Goal: Task Accomplishment & Management: Manage account settings

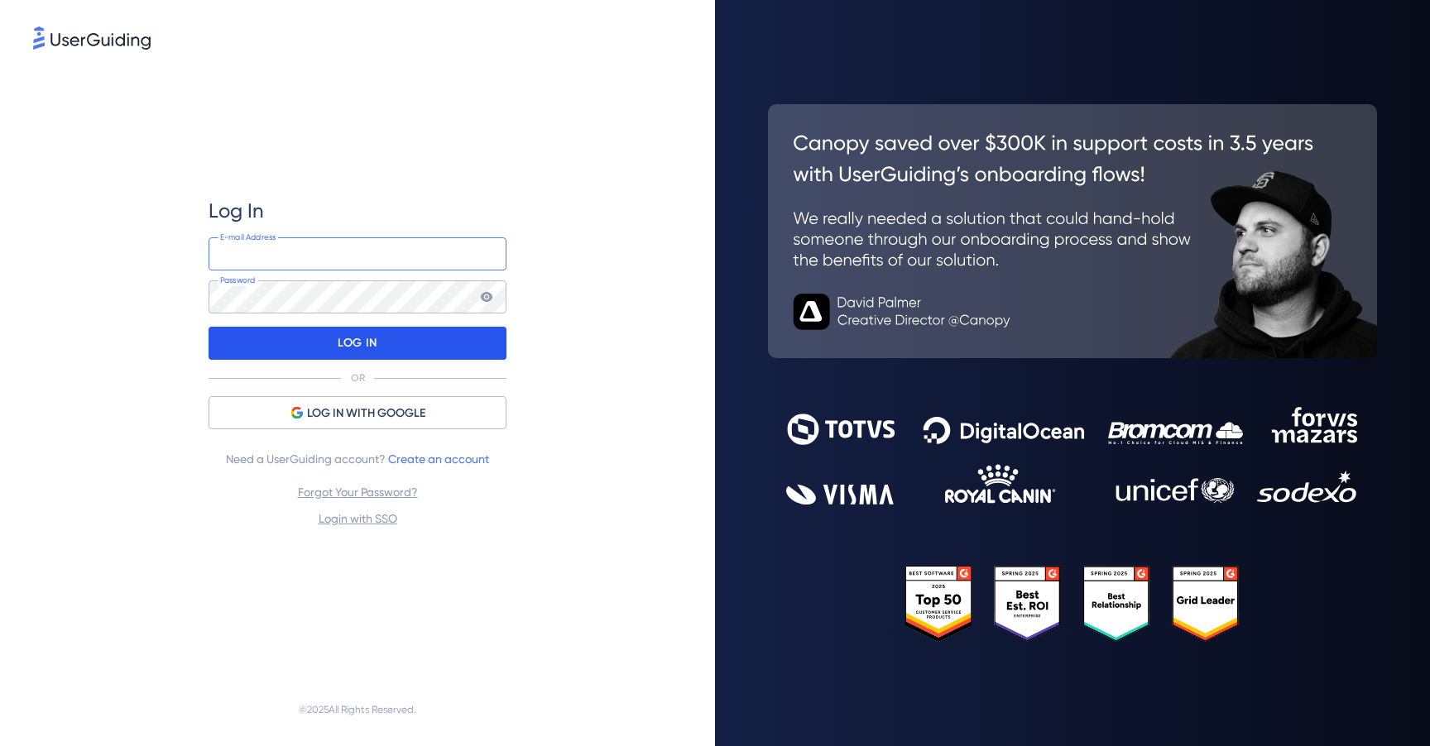
type input "[EMAIL_ADDRESS][DOMAIN_NAME]"
click at [425, 343] on div "LOG IN" at bounding box center [358, 343] width 298 height 33
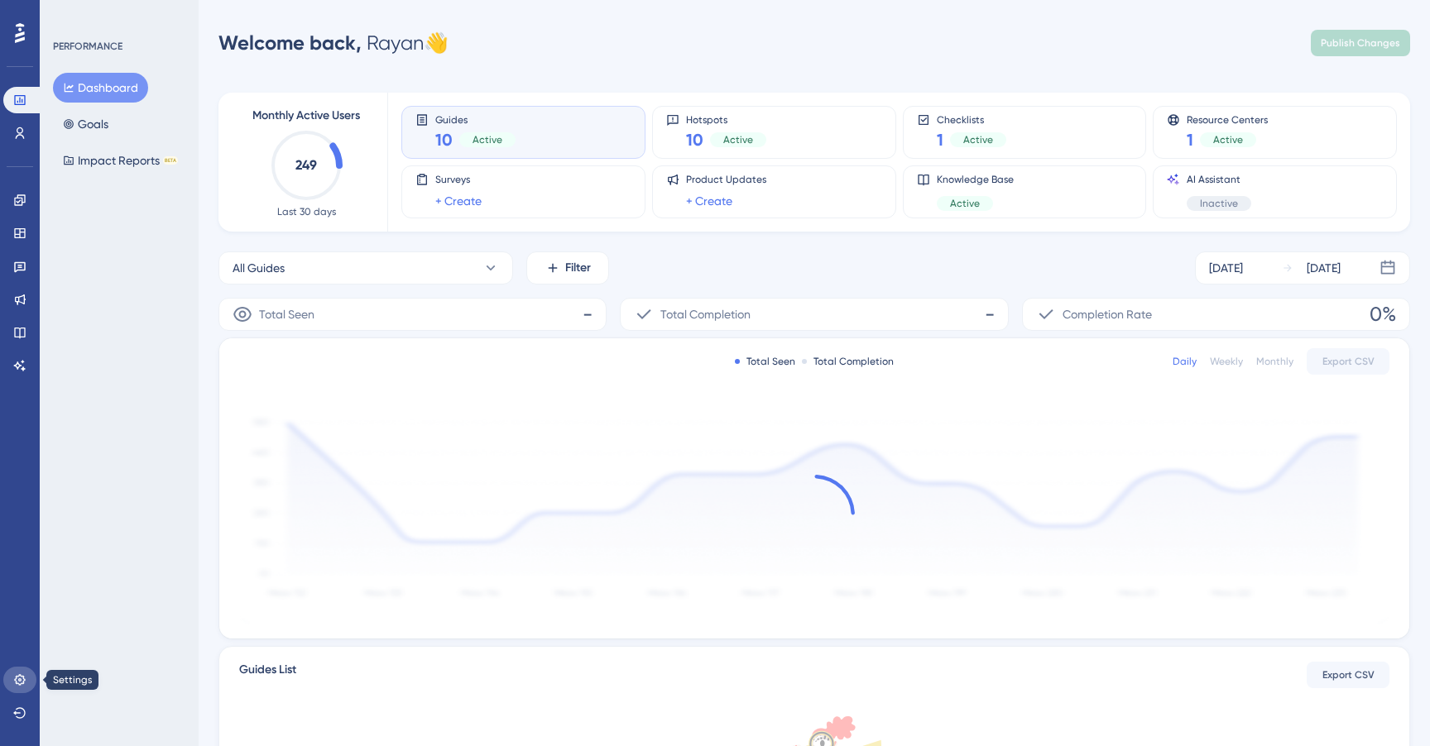
click at [22, 682] on icon at bounding box center [19, 680] width 13 height 13
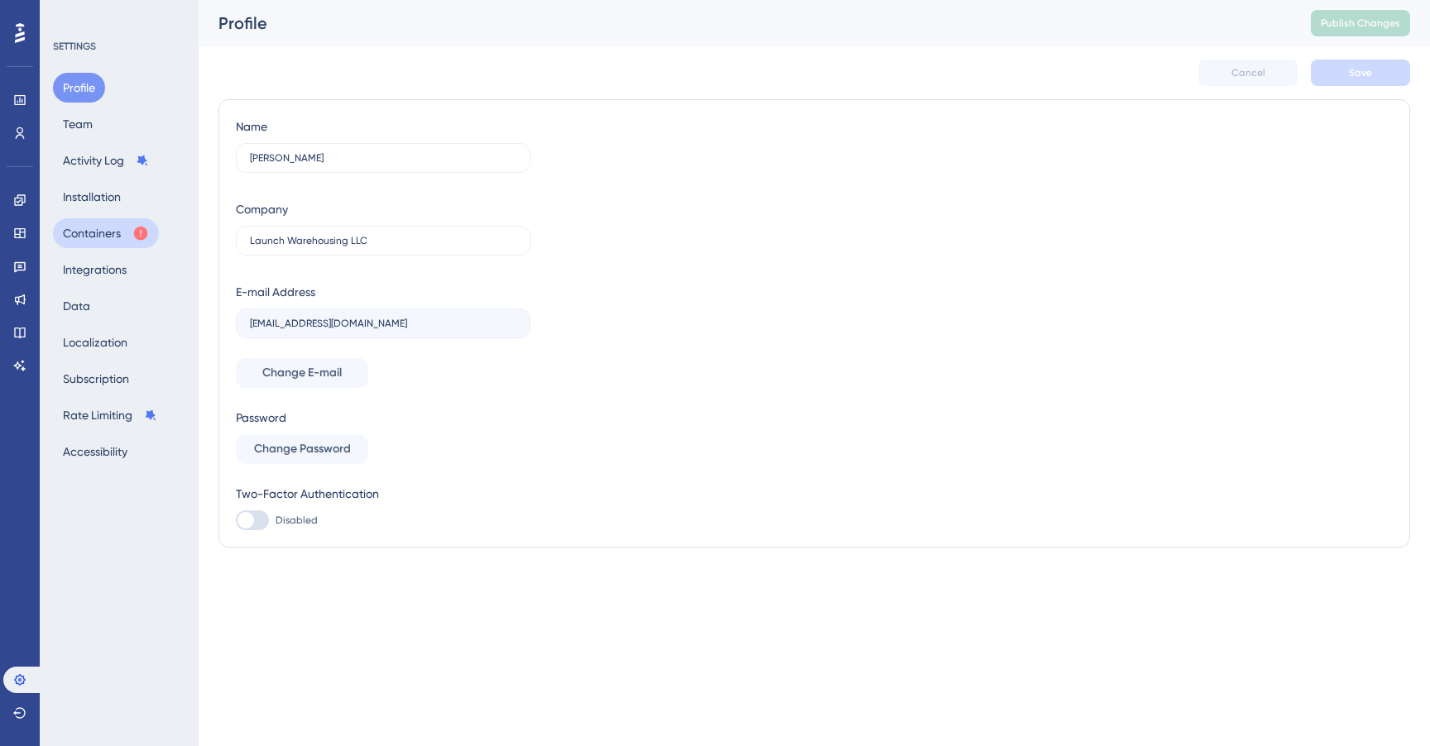
click at [108, 226] on button "Containers" at bounding box center [106, 233] width 106 height 30
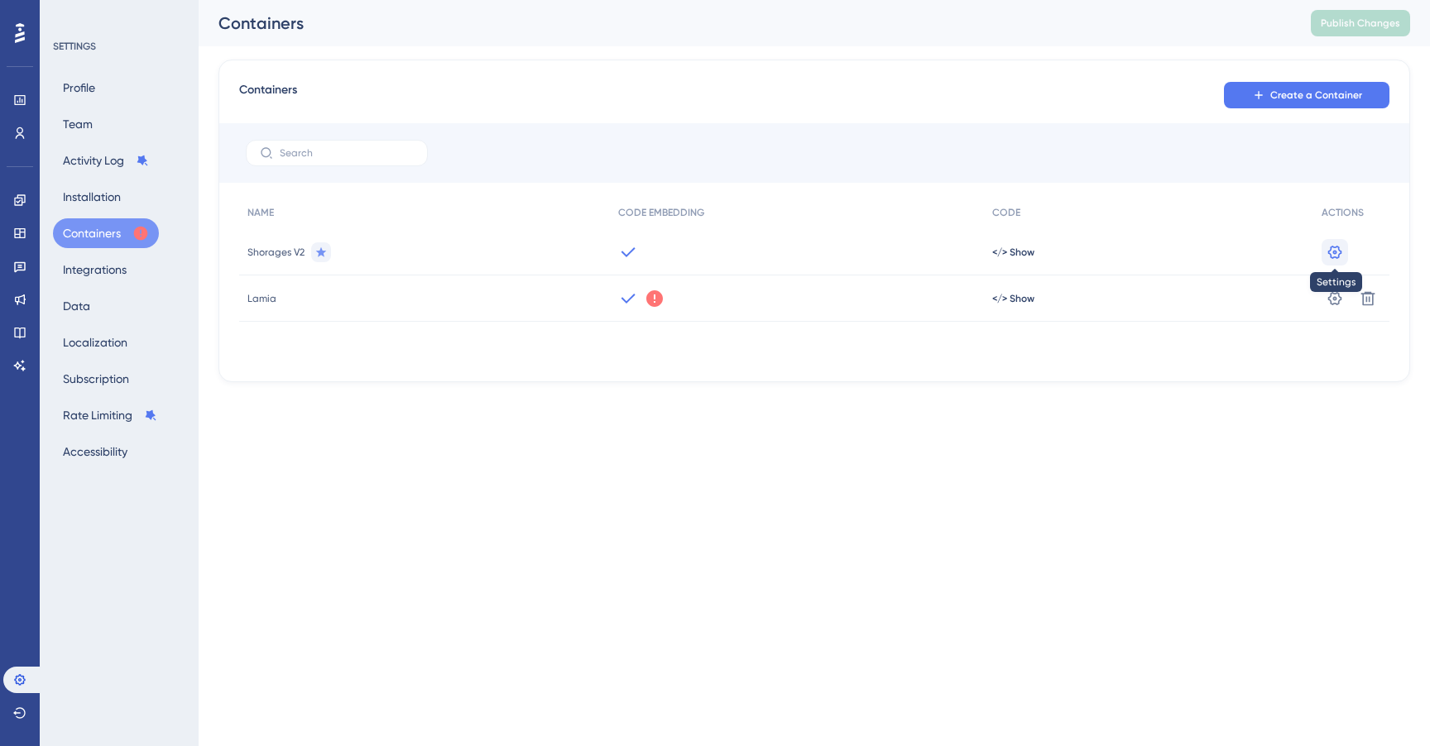
click at [1333, 252] on icon at bounding box center [1335, 251] width 14 height 13
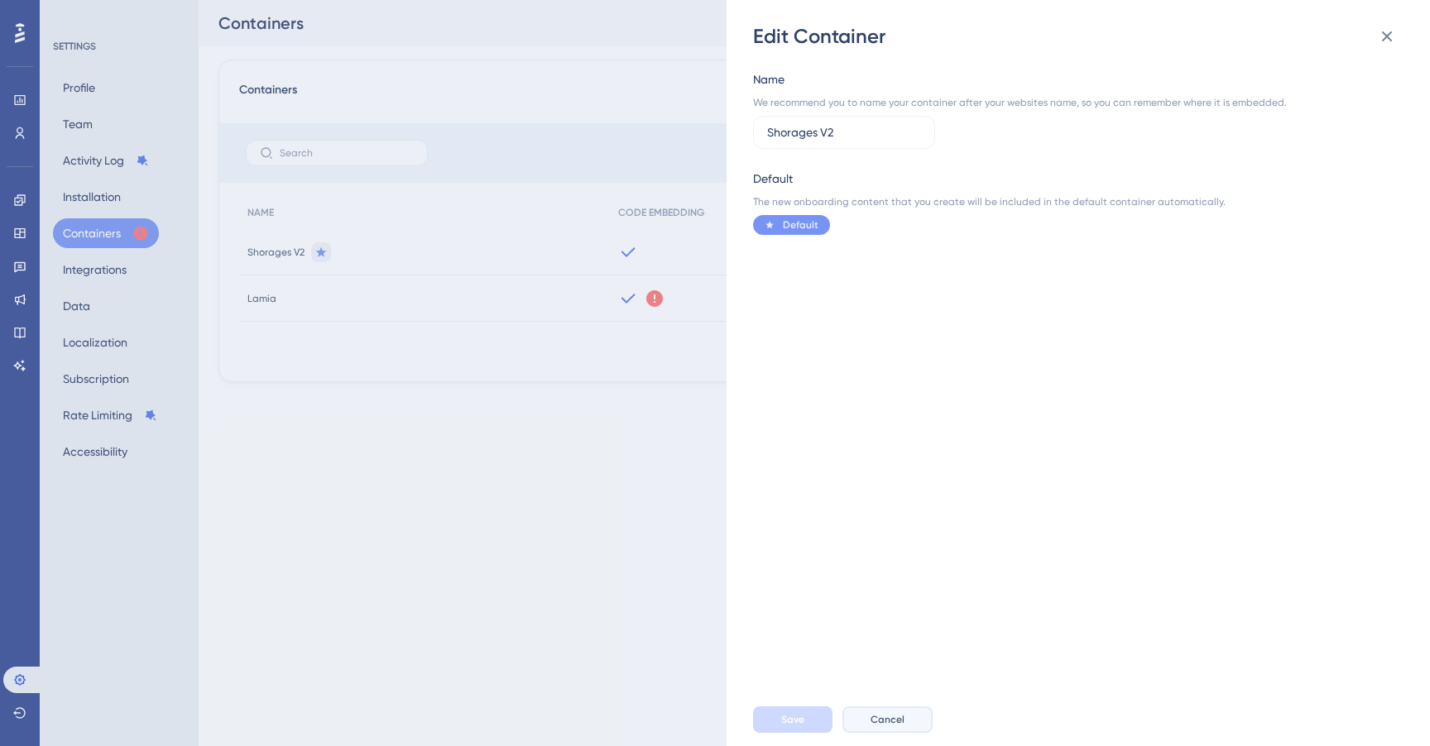
click at [895, 723] on span "Cancel" at bounding box center [888, 719] width 34 height 13
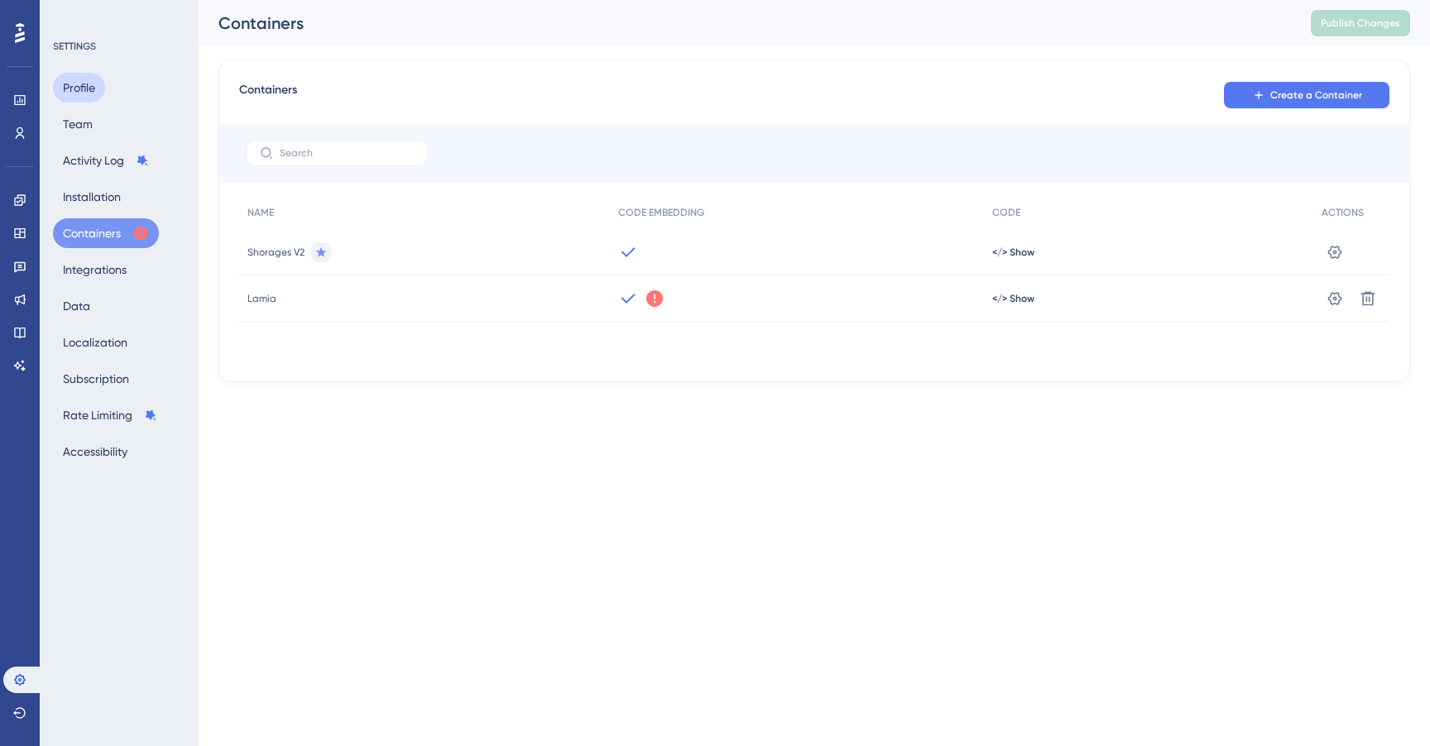
click at [90, 90] on button "Profile" at bounding box center [79, 88] width 52 height 30
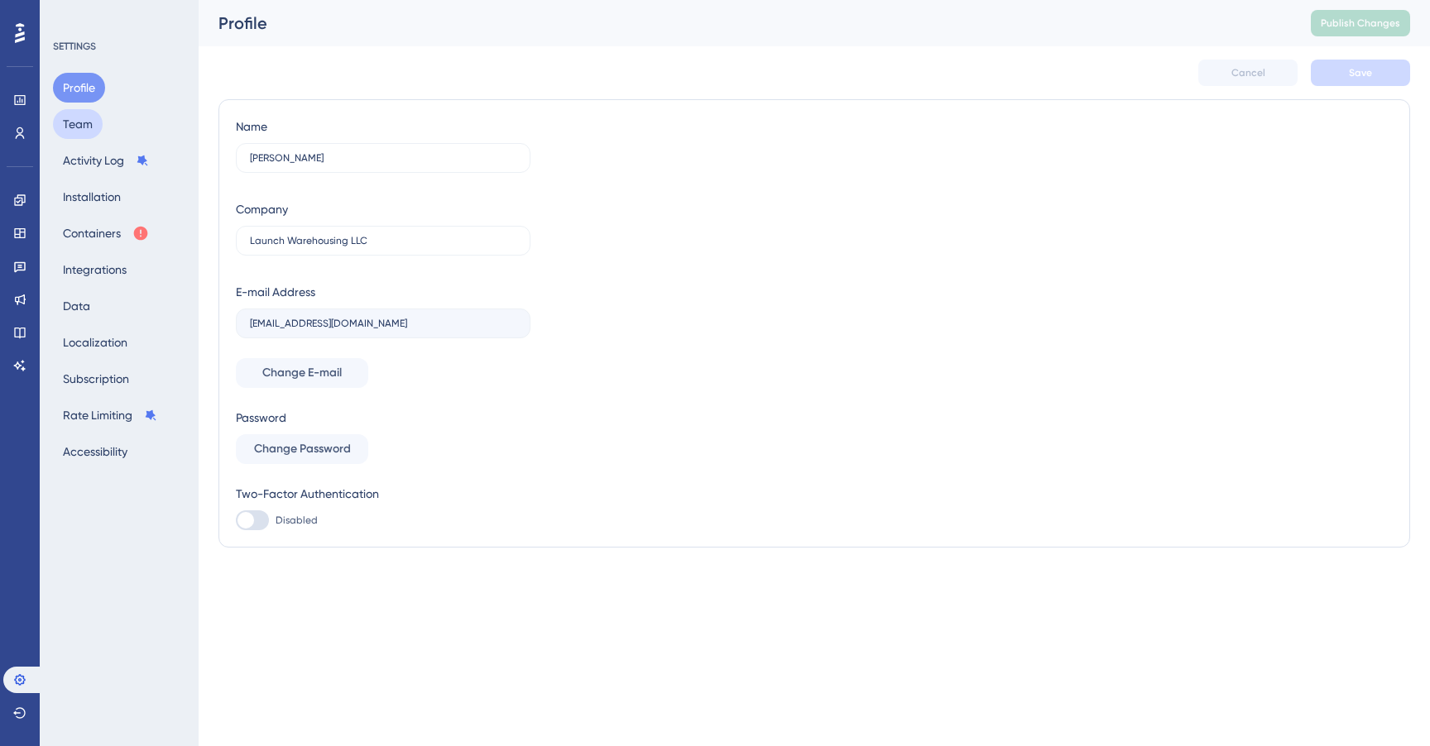
click at [89, 134] on button "Team" at bounding box center [78, 124] width 50 height 30
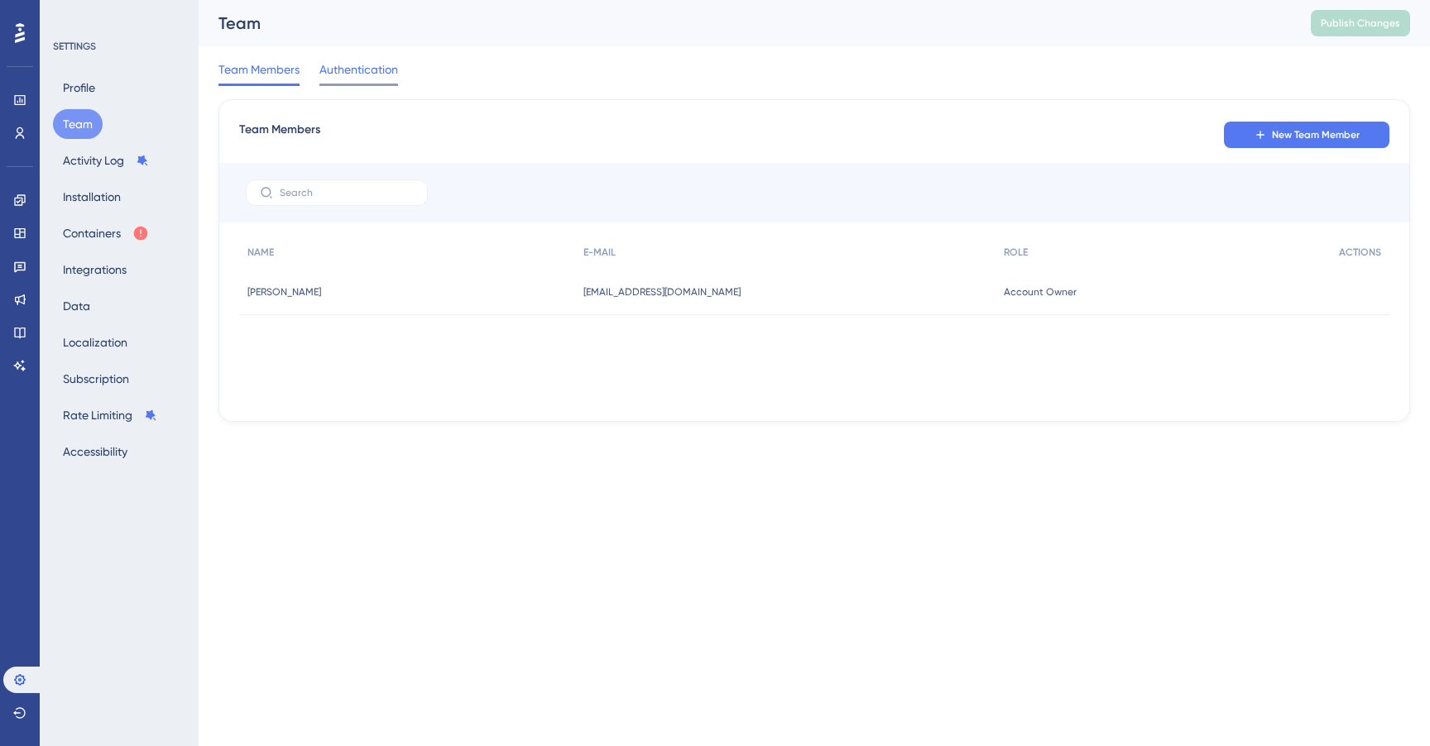
click at [333, 66] on span "Authentication" at bounding box center [358, 70] width 79 height 20
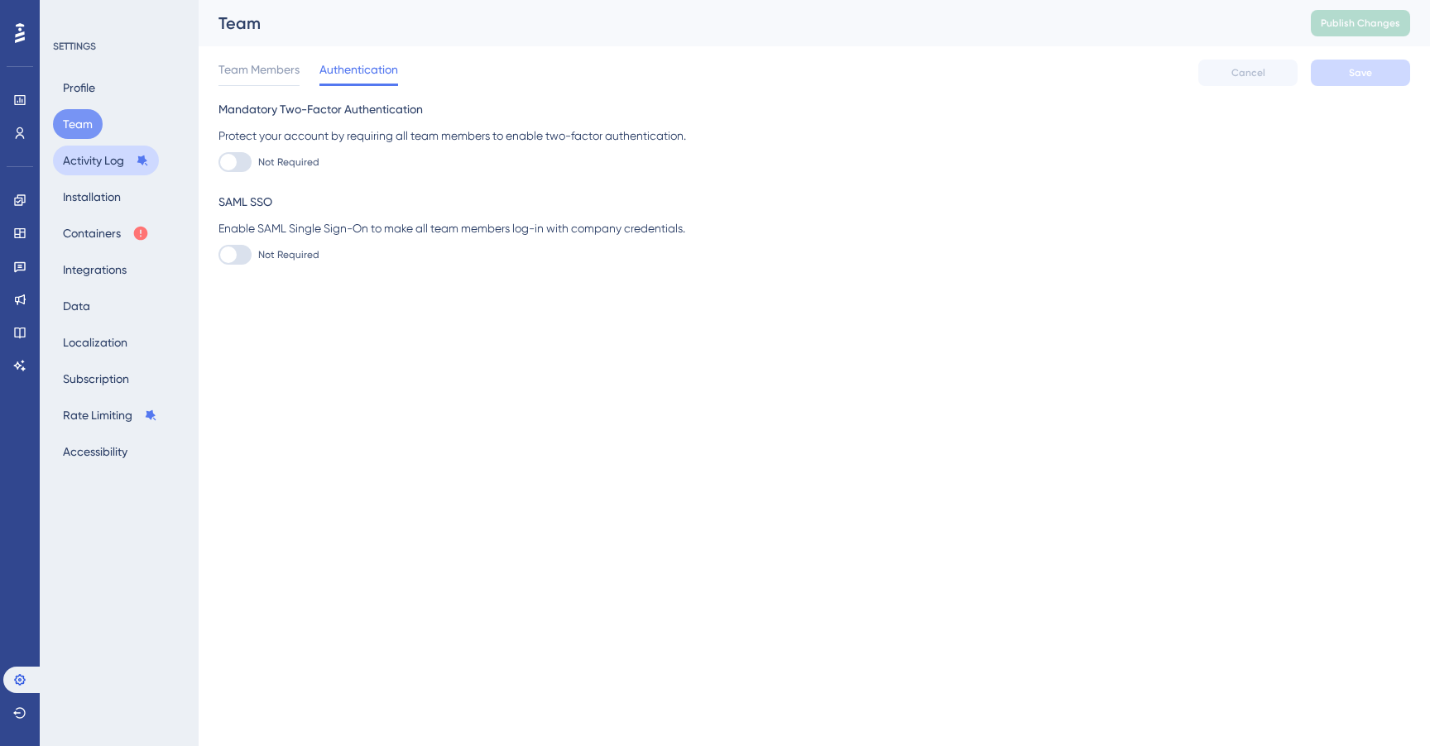
click at [97, 164] on button "Activity Log" at bounding box center [106, 161] width 106 height 30
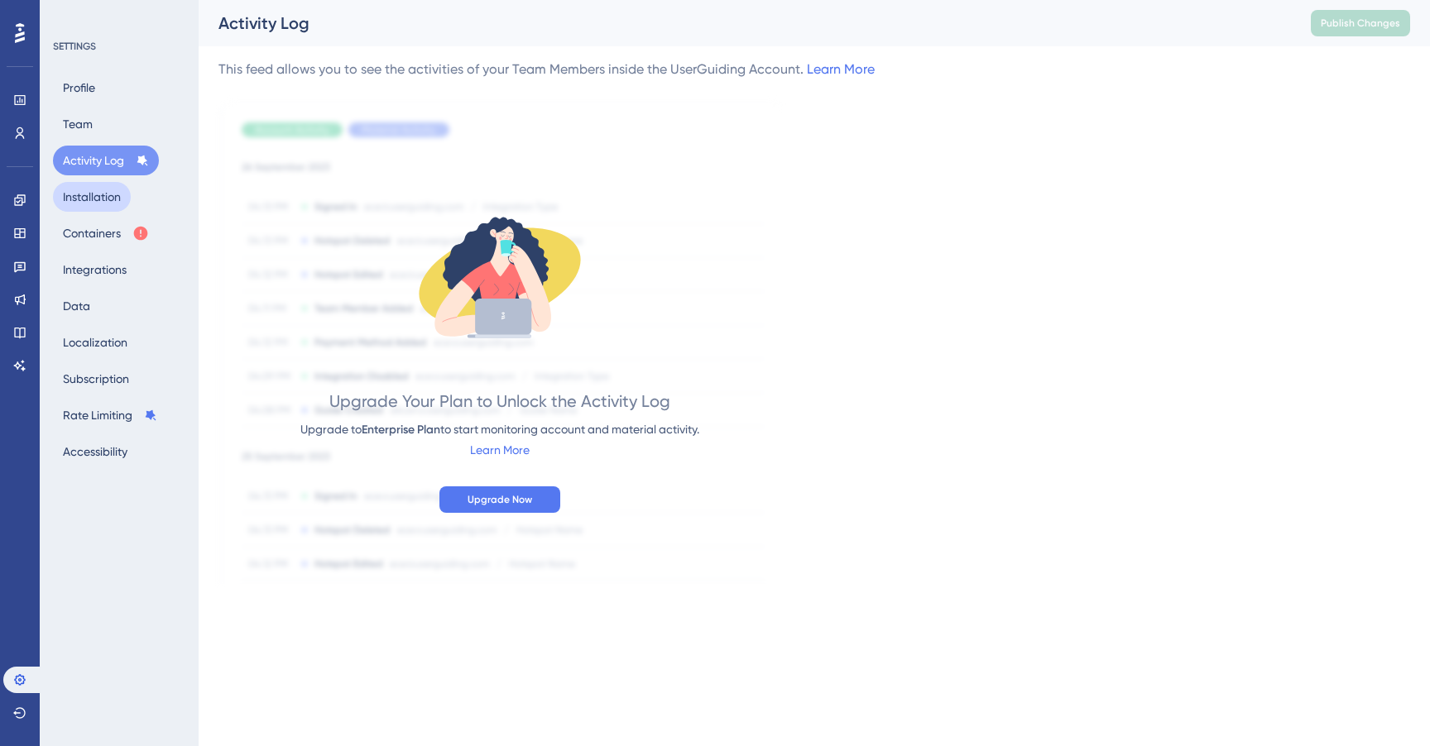
click at [98, 196] on button "Installation" at bounding box center [92, 197] width 78 height 30
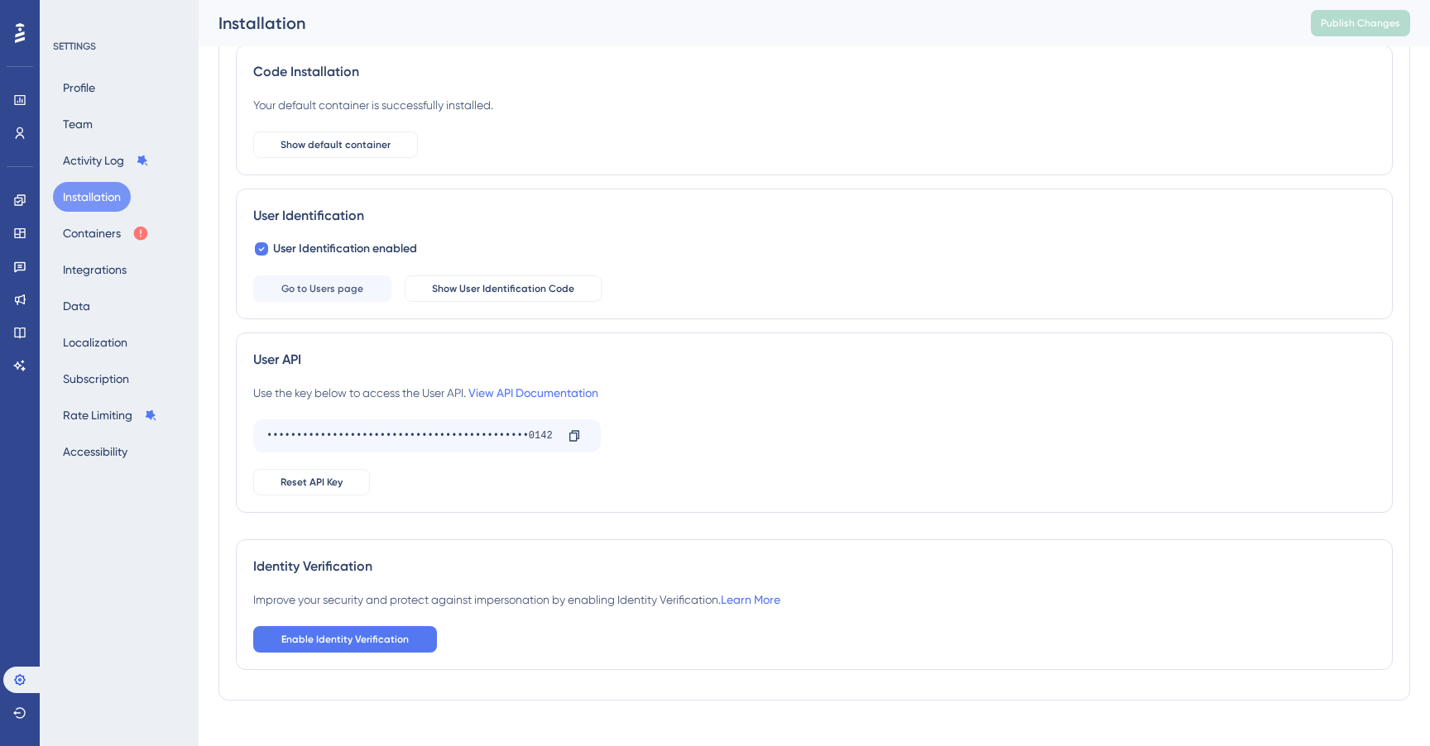
scroll to position [126, 0]
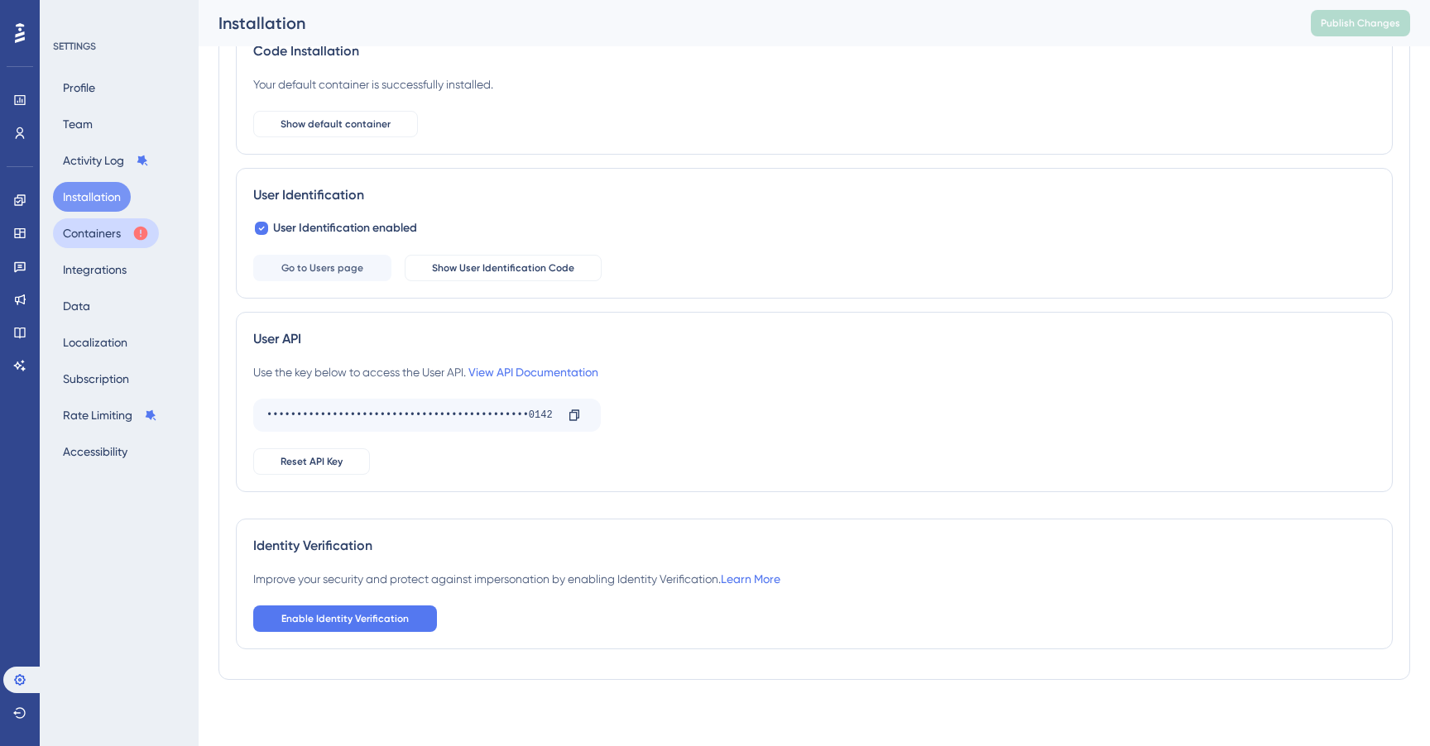
click at [94, 241] on button "Containers" at bounding box center [106, 233] width 106 height 30
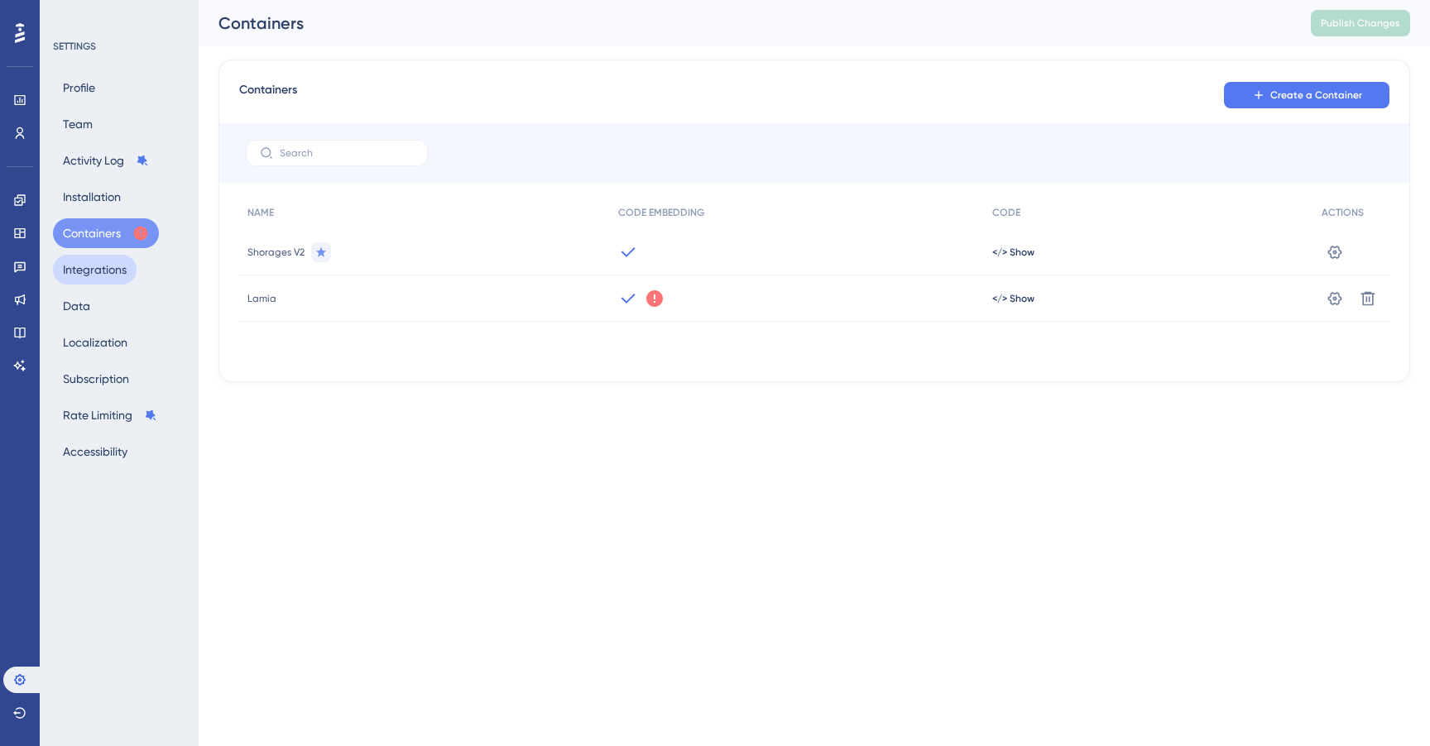
click at [98, 270] on button "Integrations" at bounding box center [95, 270] width 84 height 30
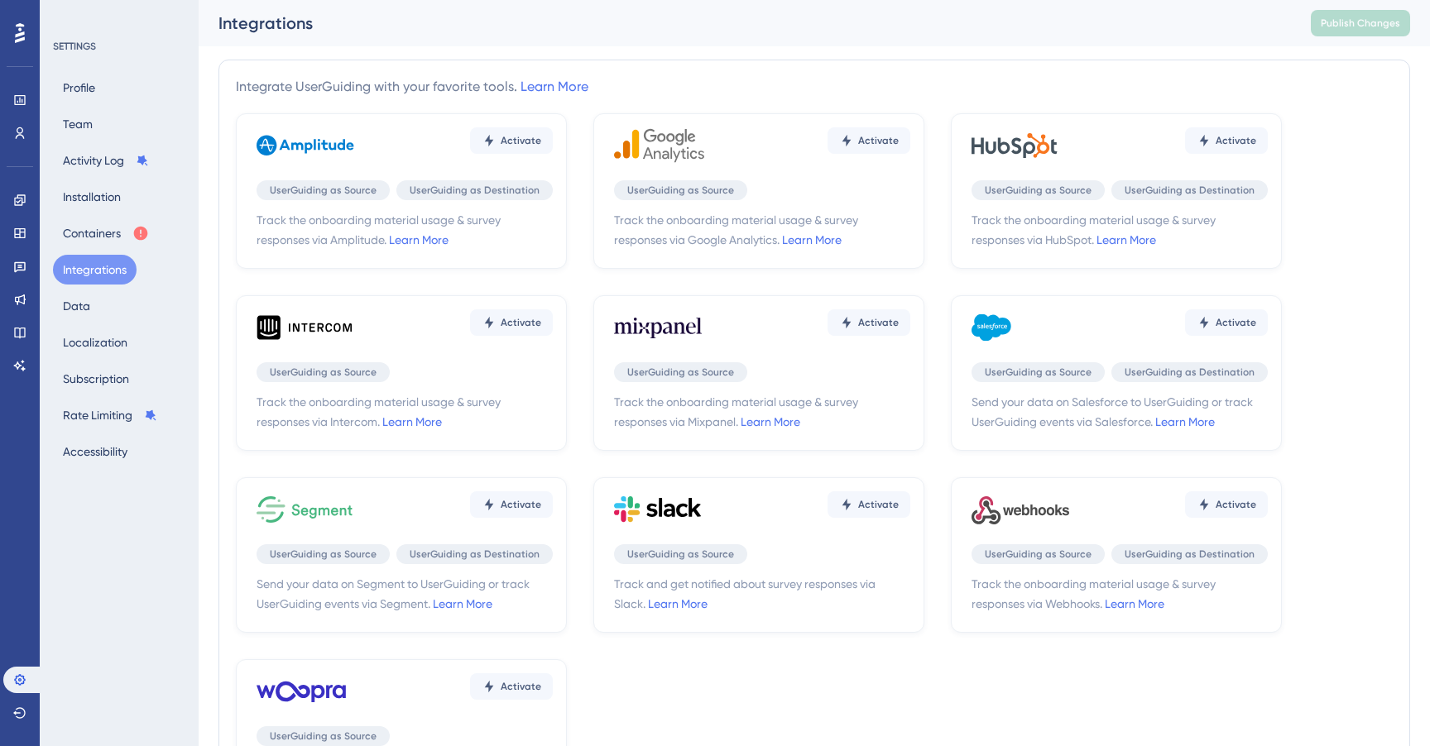
click at [99, 321] on div "Profile Team Activity Log Installation Containers Integrations Data Localizatio…" at bounding box center [120, 270] width 134 height 394
click at [71, 304] on button "Data" at bounding box center [76, 306] width 47 height 30
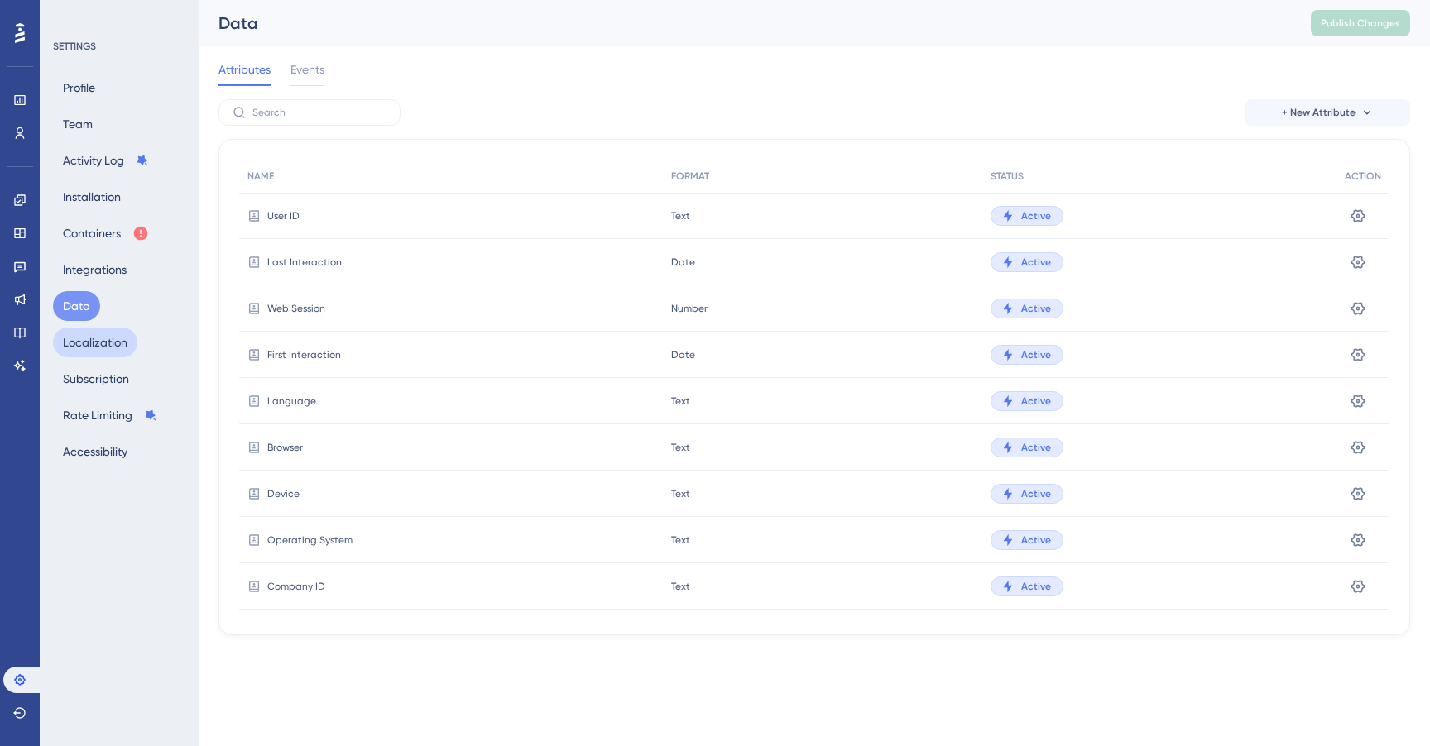
click at [100, 334] on button "Localization" at bounding box center [95, 343] width 84 height 30
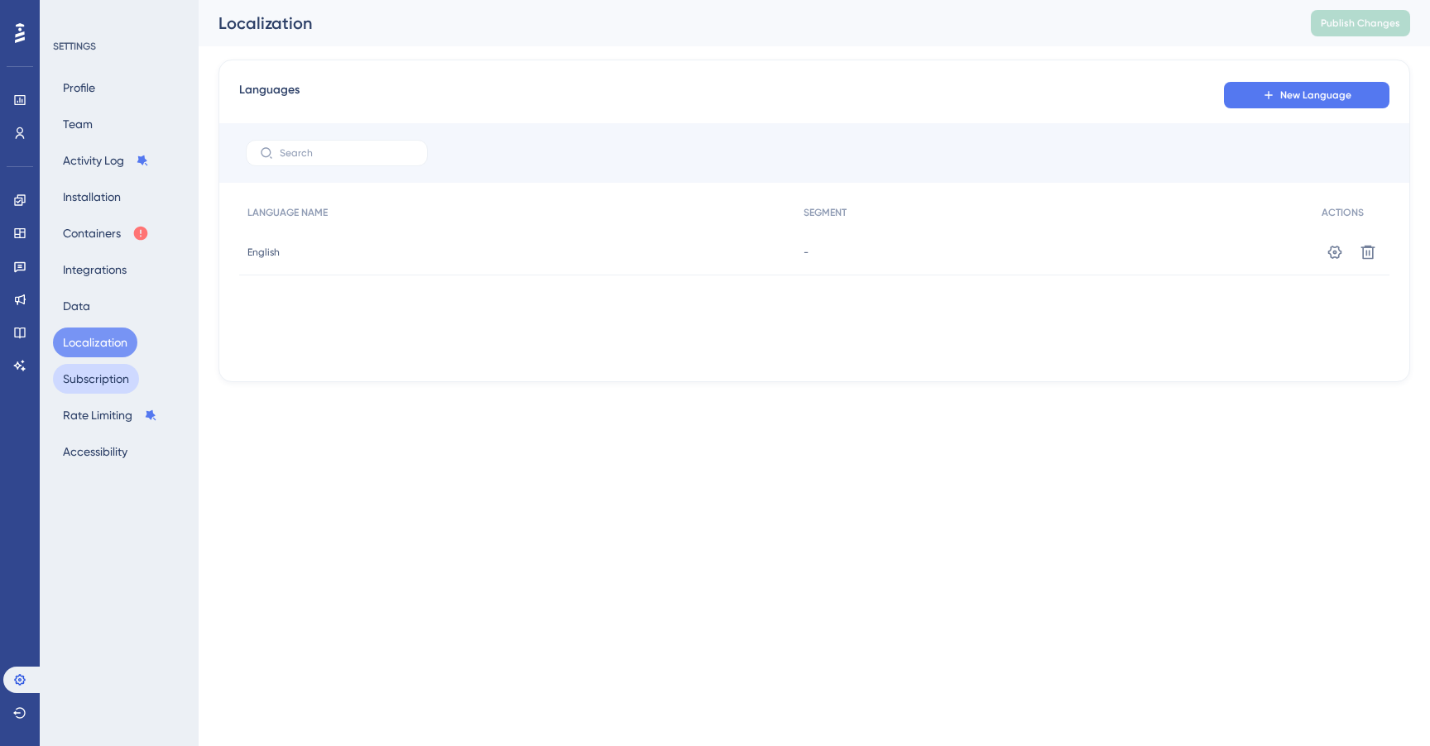
click at [109, 380] on button "Subscription" at bounding box center [96, 379] width 86 height 30
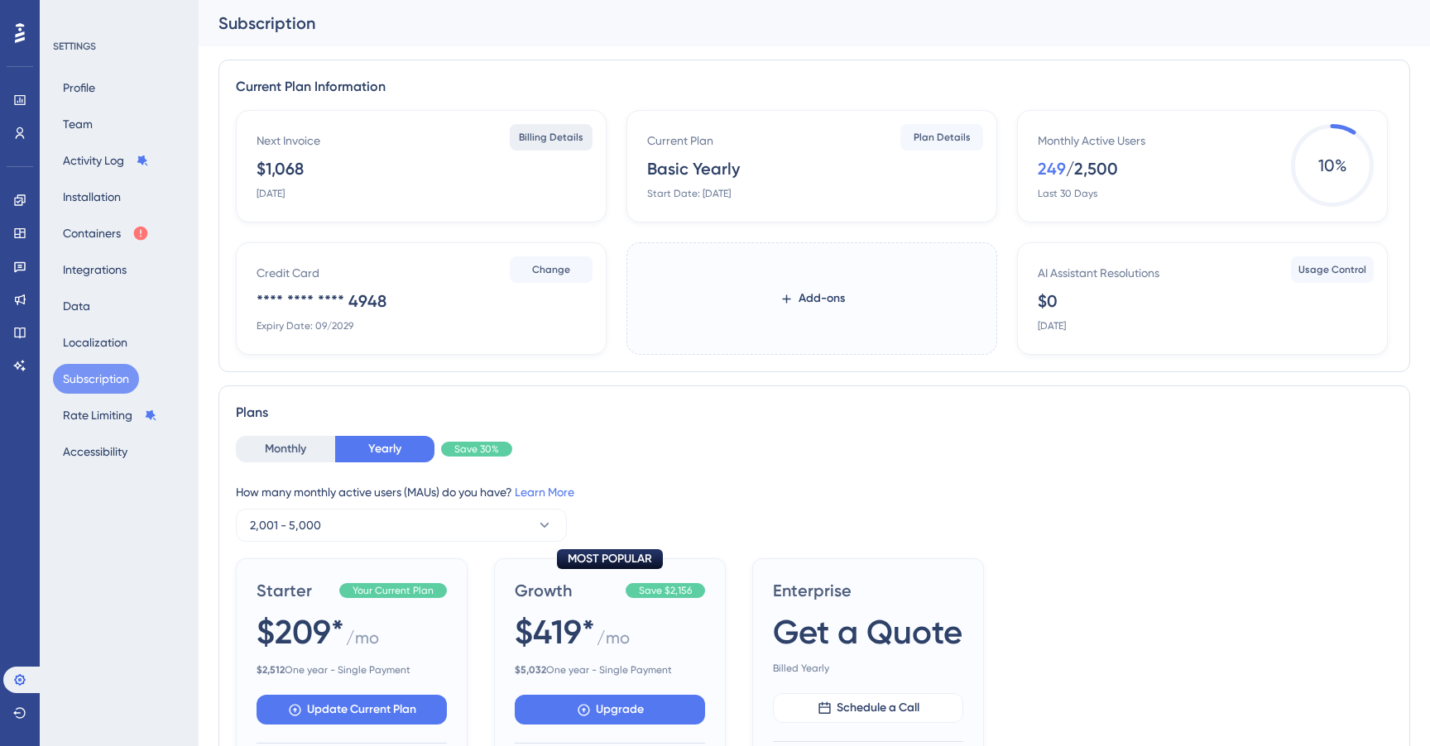
click at [555, 138] on span "Billing Details" at bounding box center [551, 137] width 65 height 13
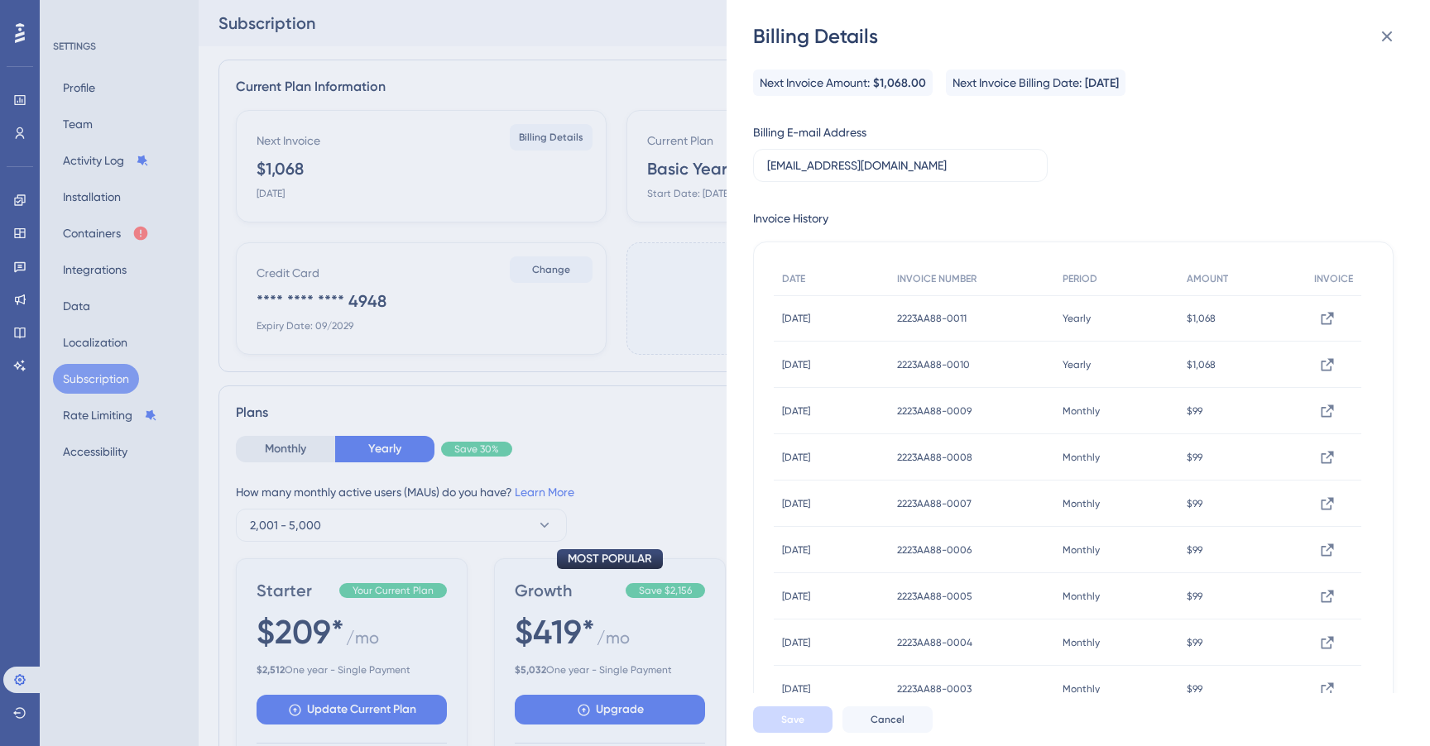
click at [528, 377] on div "Billing Details Next Invoice Amount: $1,068.00 Next Invoice Billing Date: [DATE…" at bounding box center [715, 373] width 1430 height 746
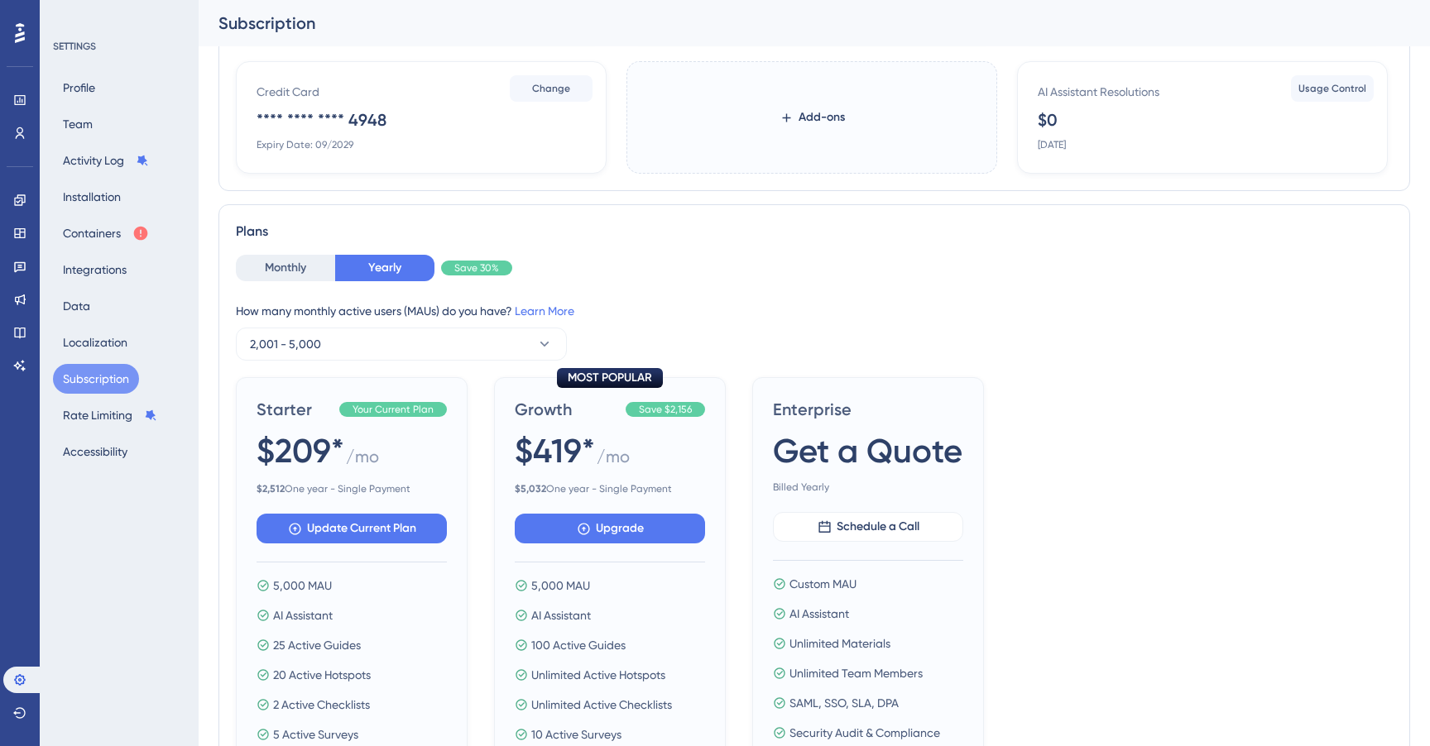
scroll to position [220, 0]
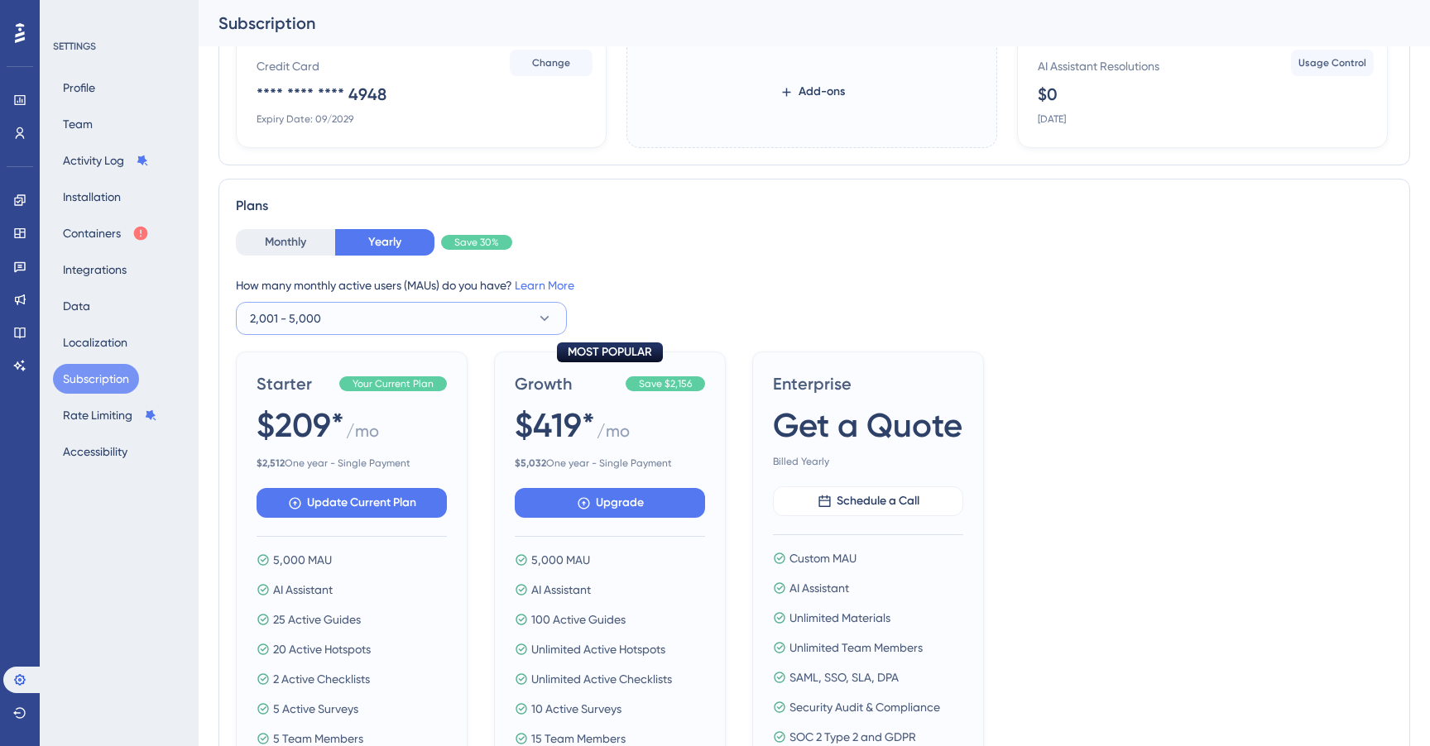
click at [393, 319] on button "2,001 - 5,000" at bounding box center [401, 318] width 331 height 33
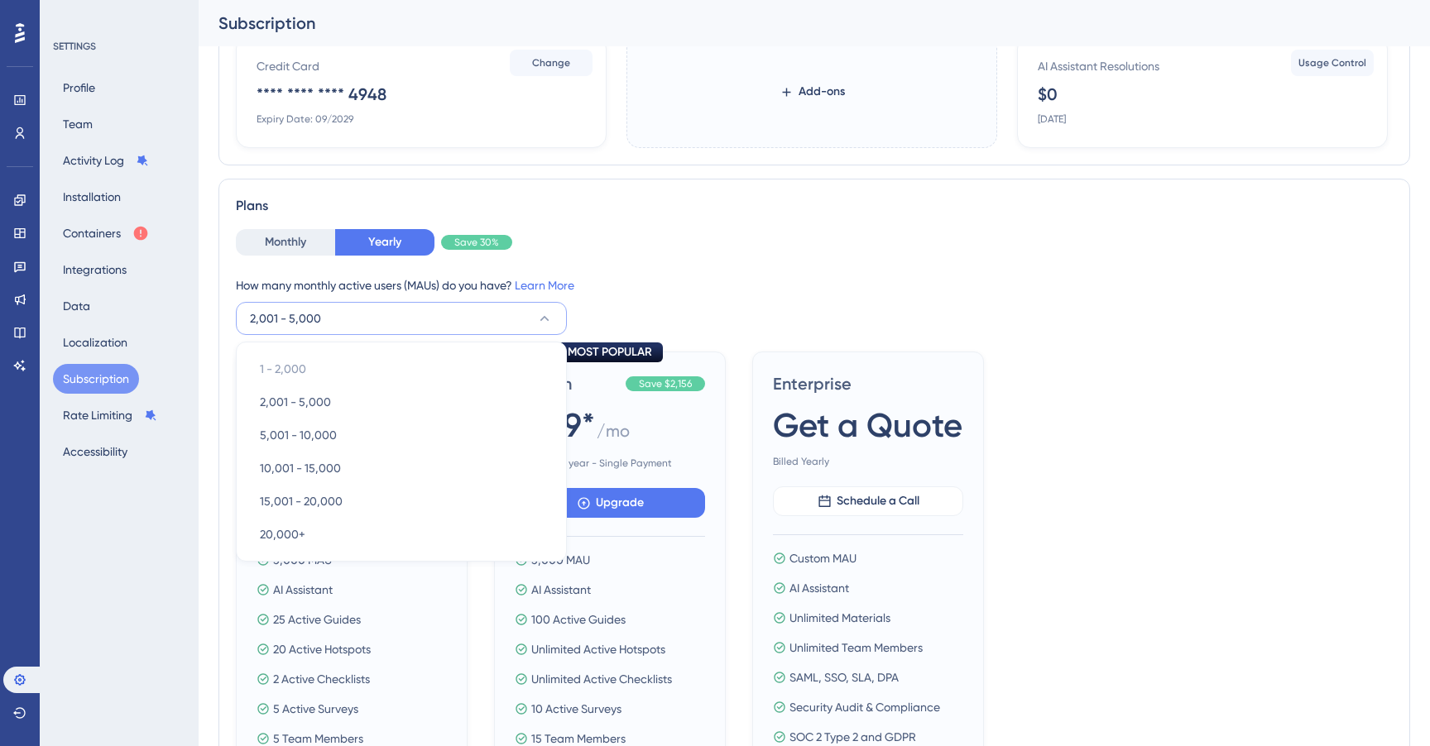
scroll to position [299, 0]
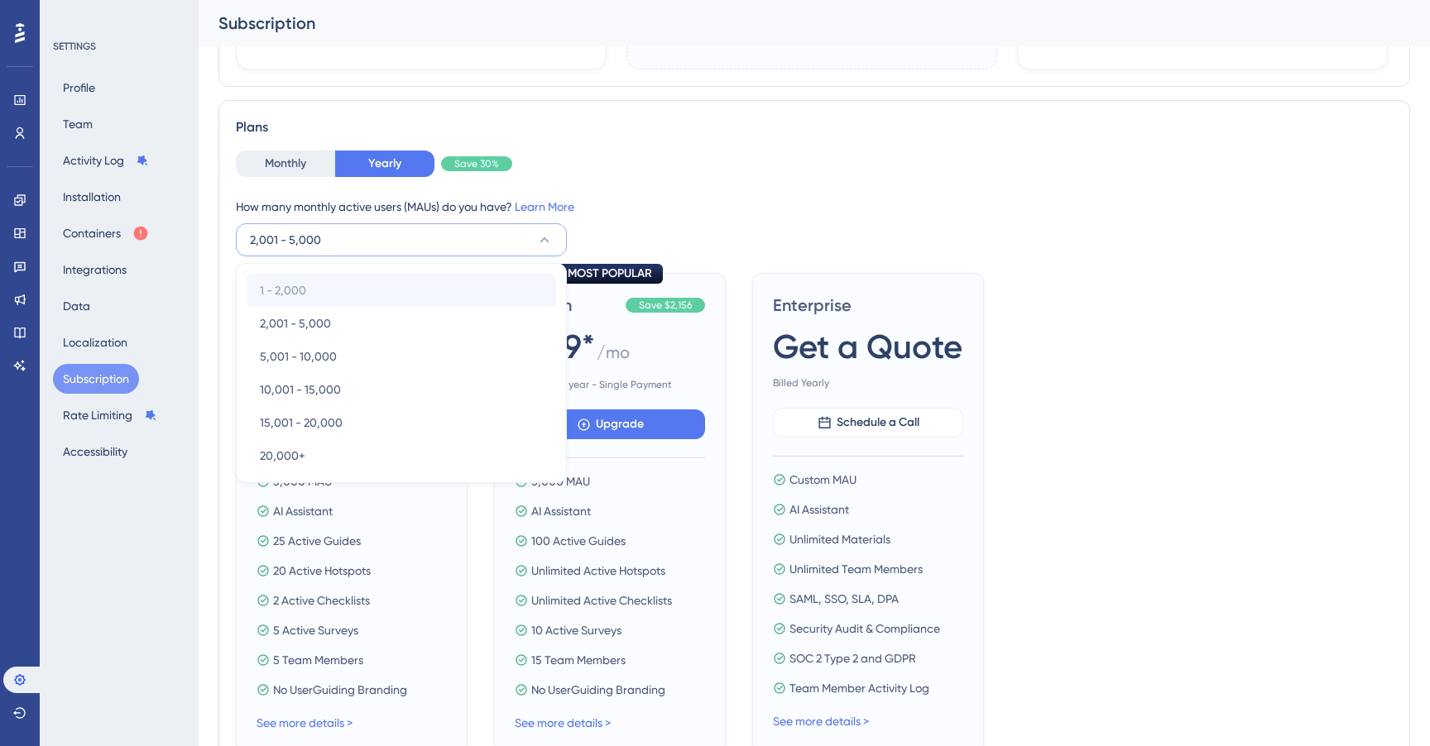
click at [412, 288] on div "1 - 2,000 1 - 2,000" at bounding box center [401, 290] width 283 height 33
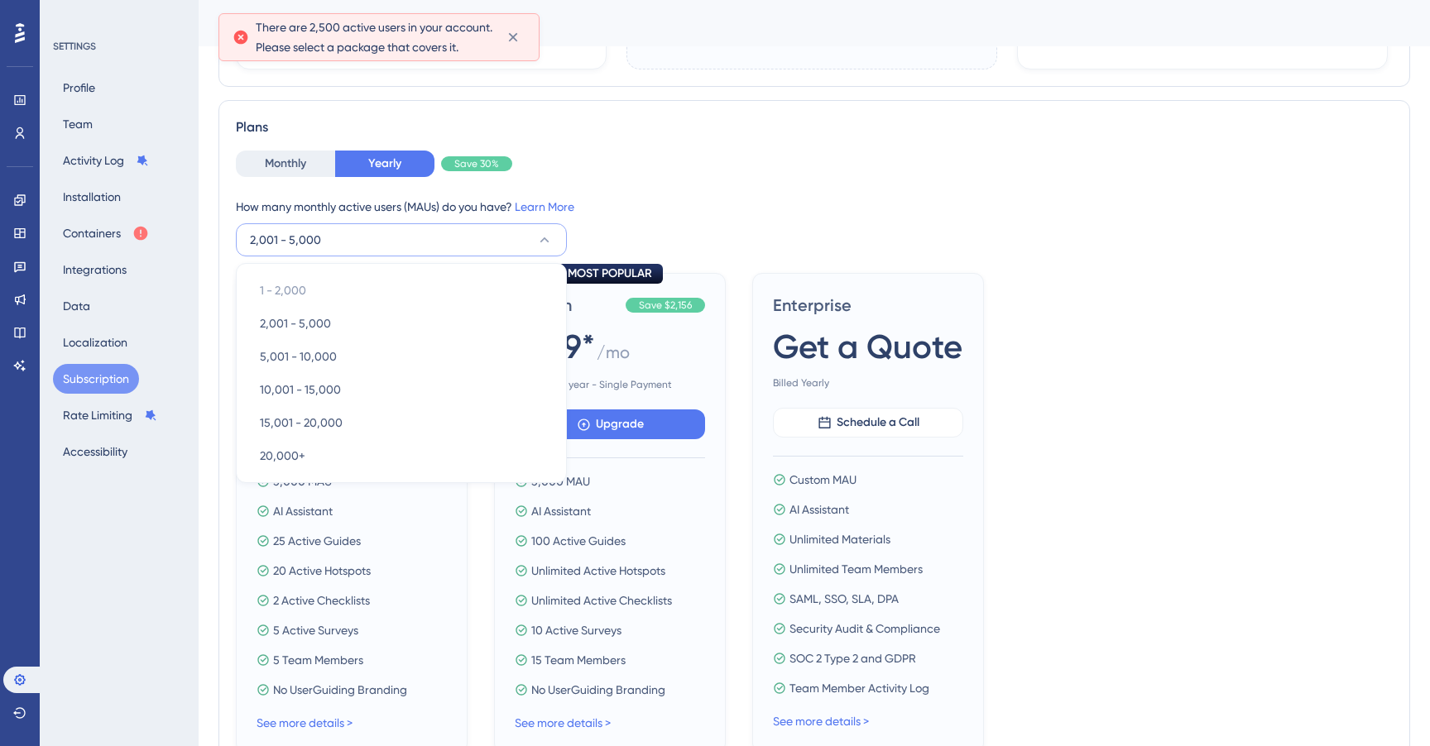
click at [748, 192] on div "Monthly Yearly Save 30% How many monthly active users ([PERSON_NAME]) do you ha…" at bounding box center [814, 204] width 1157 height 106
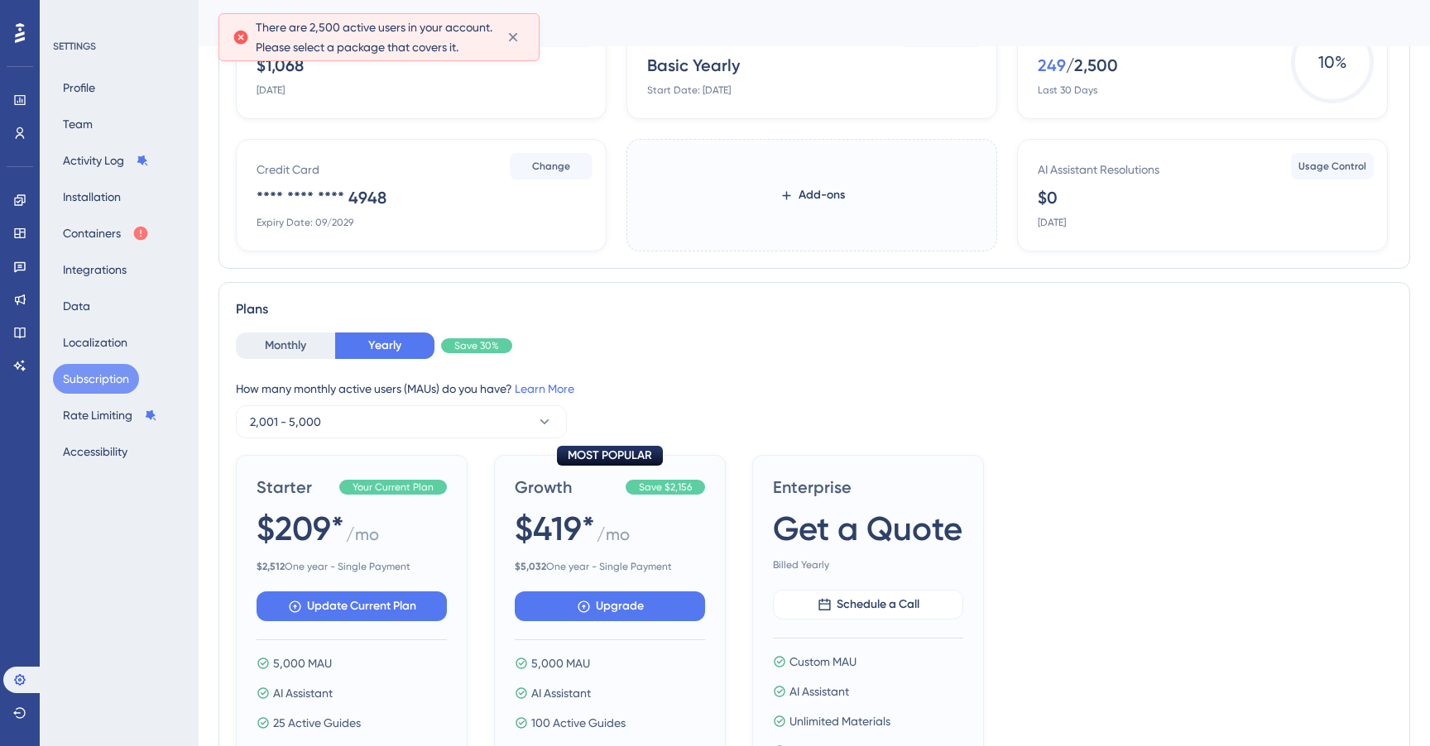
scroll to position [0, 0]
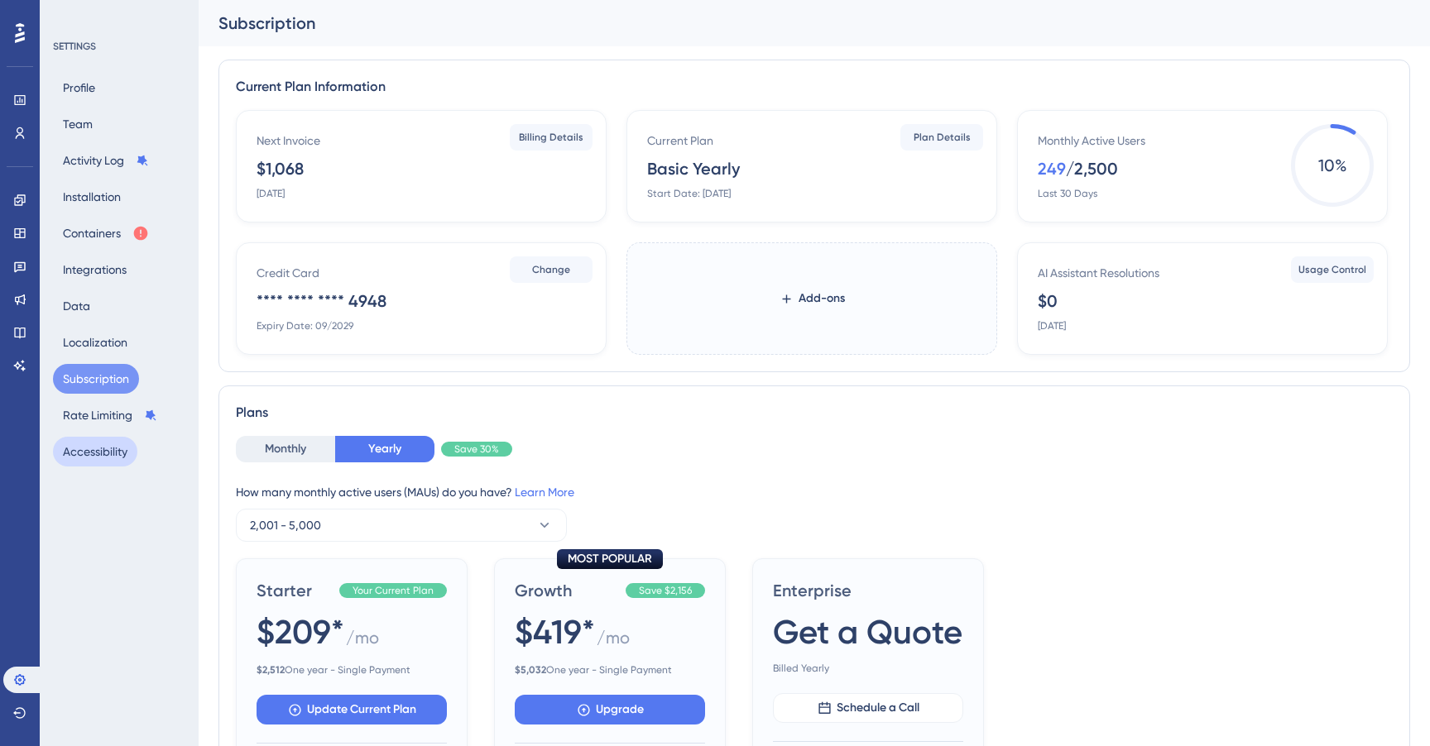
click at [105, 453] on button "Accessibility" at bounding box center [95, 452] width 84 height 30
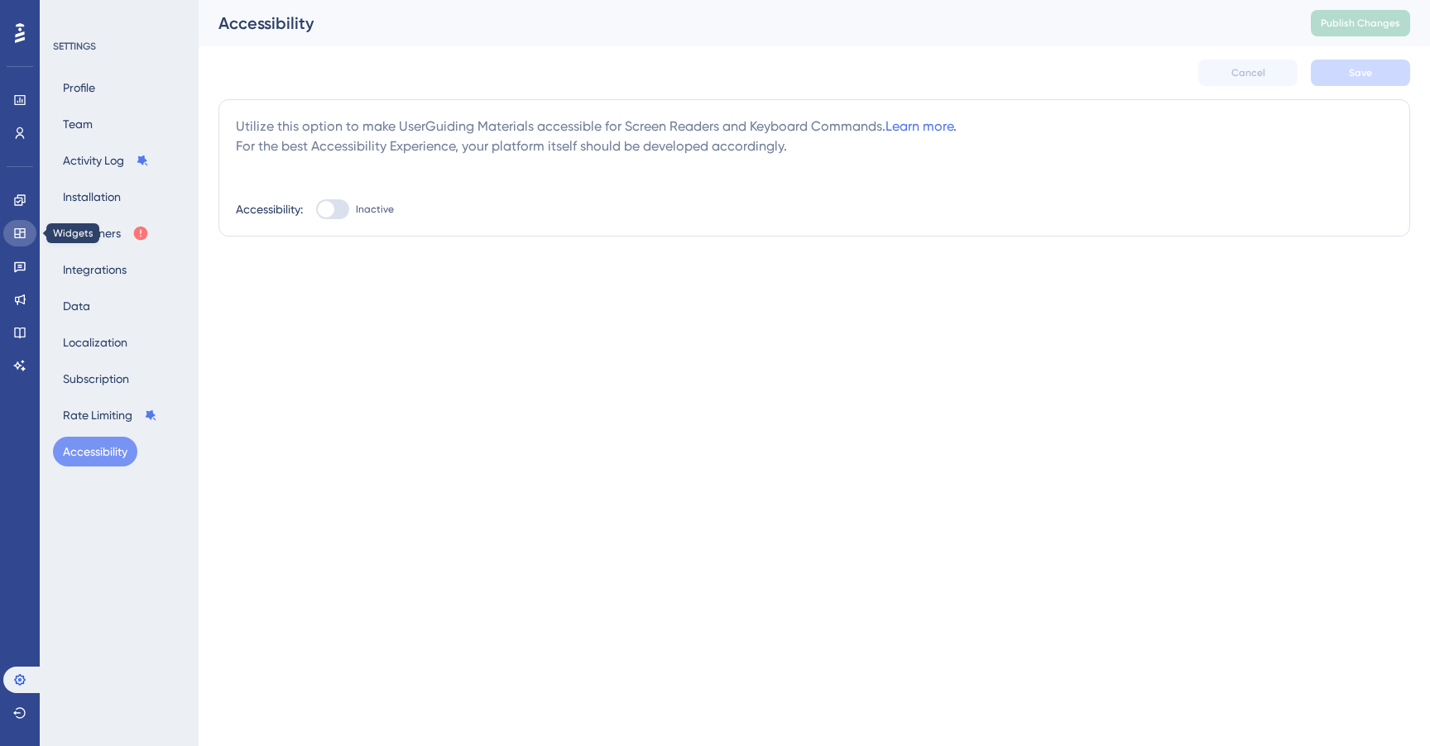
click at [20, 230] on icon at bounding box center [19, 233] width 11 height 10
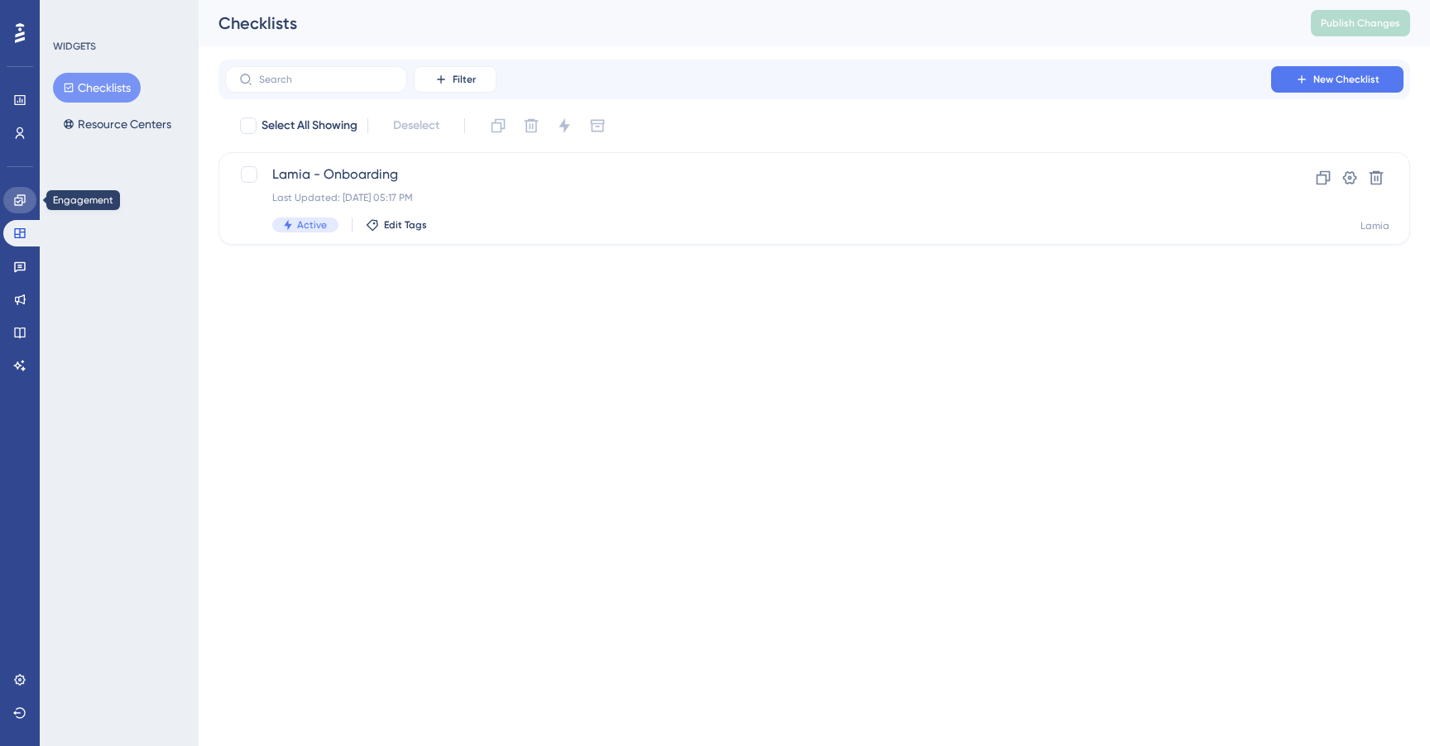
click at [19, 197] on icon at bounding box center [19, 200] width 13 height 13
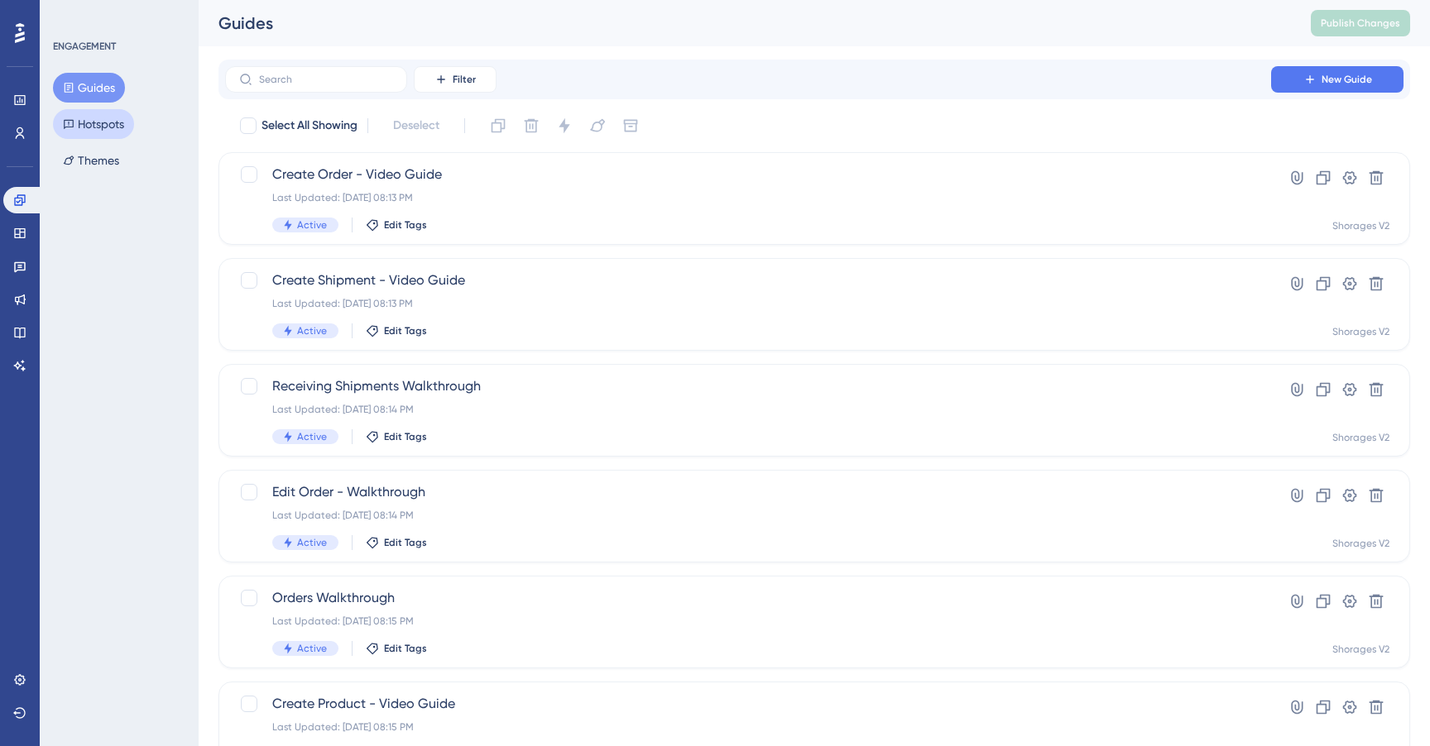
click at [98, 127] on button "Hotspots" at bounding box center [93, 124] width 81 height 30
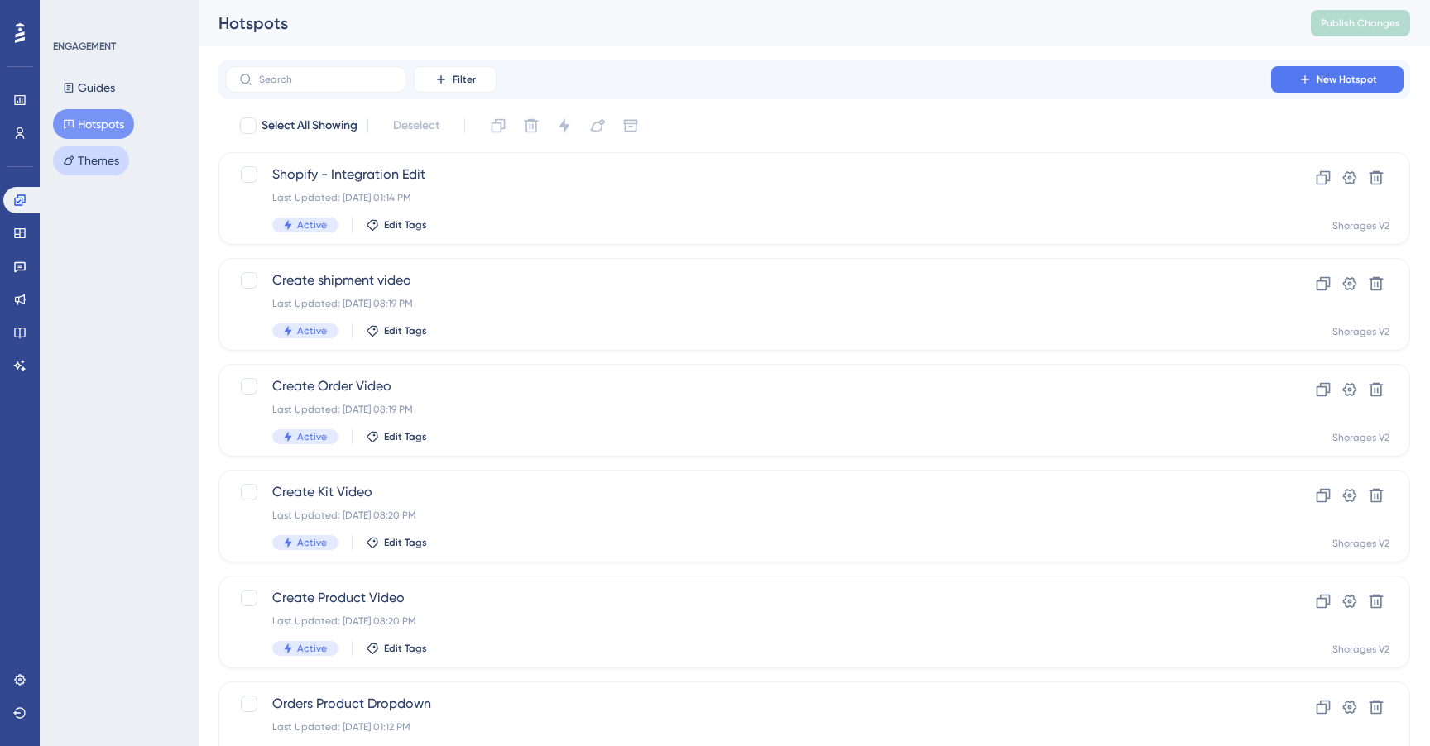
click at [98, 165] on button "Themes" at bounding box center [91, 161] width 76 height 30
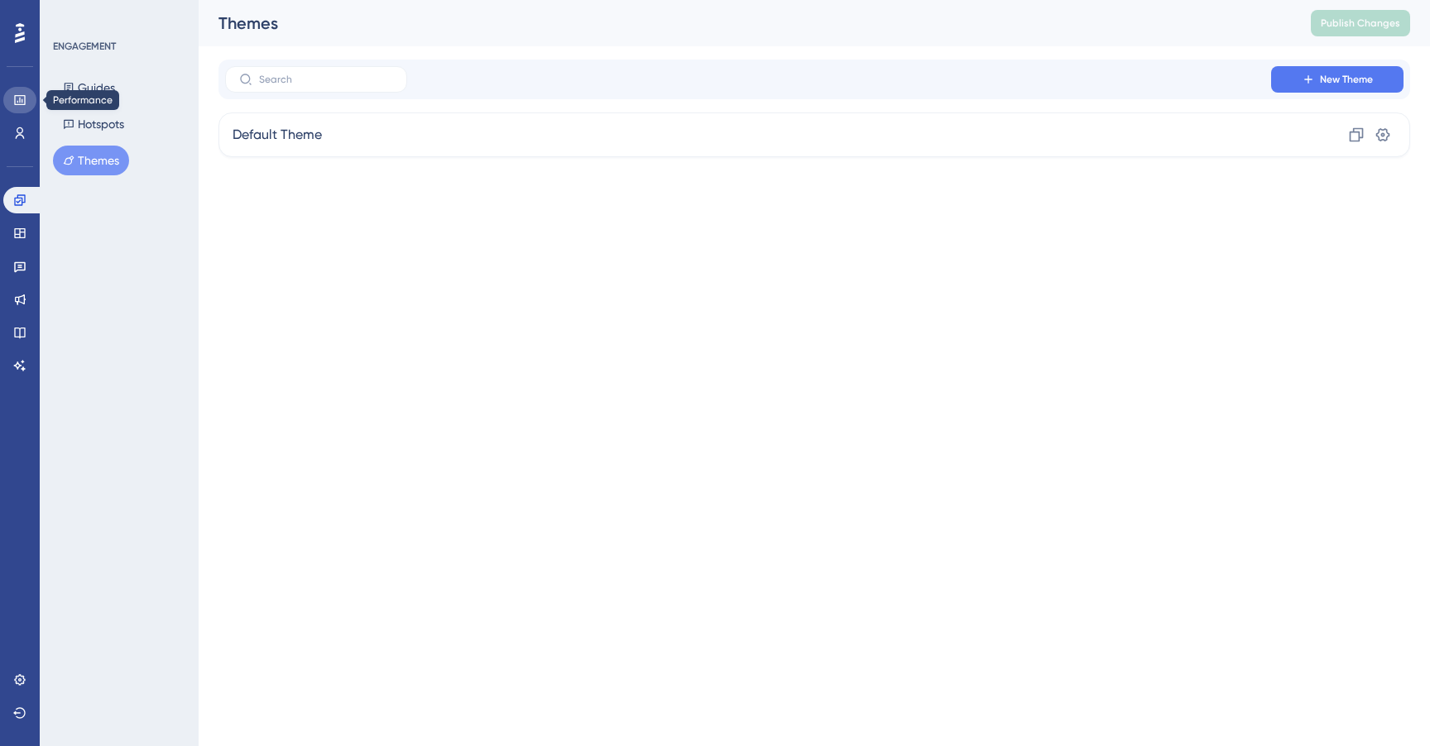
click at [18, 105] on icon at bounding box center [19, 100] width 13 height 13
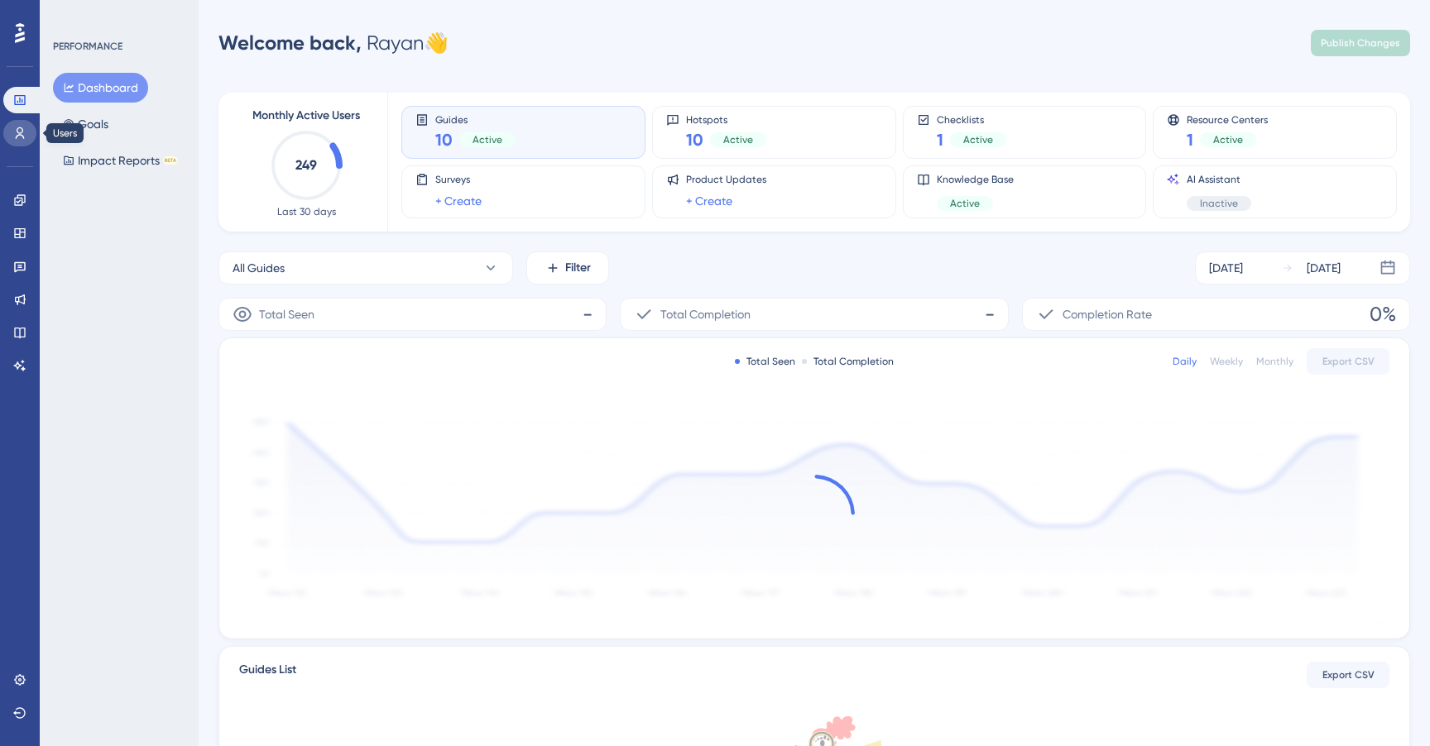
click at [18, 125] on link at bounding box center [19, 133] width 33 height 26
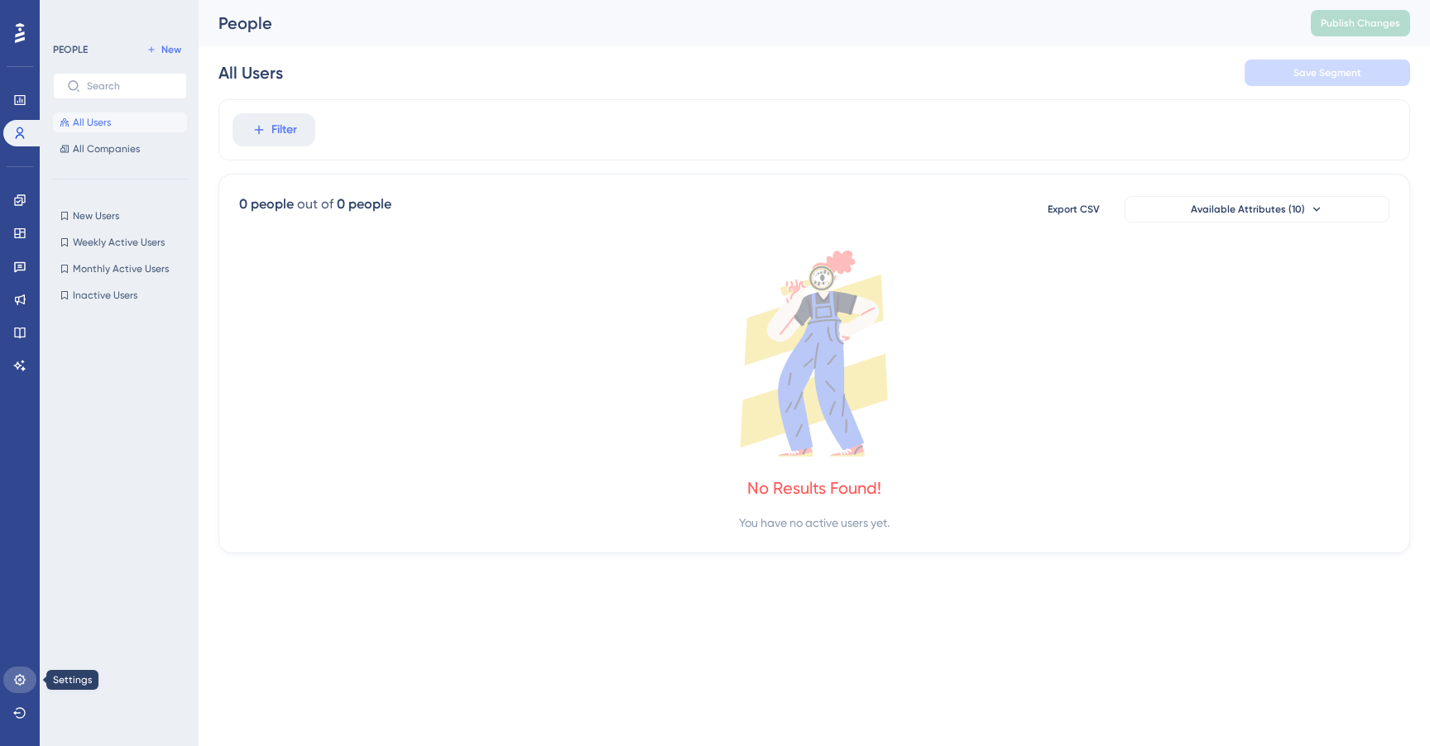
click at [12, 684] on link at bounding box center [19, 680] width 33 height 26
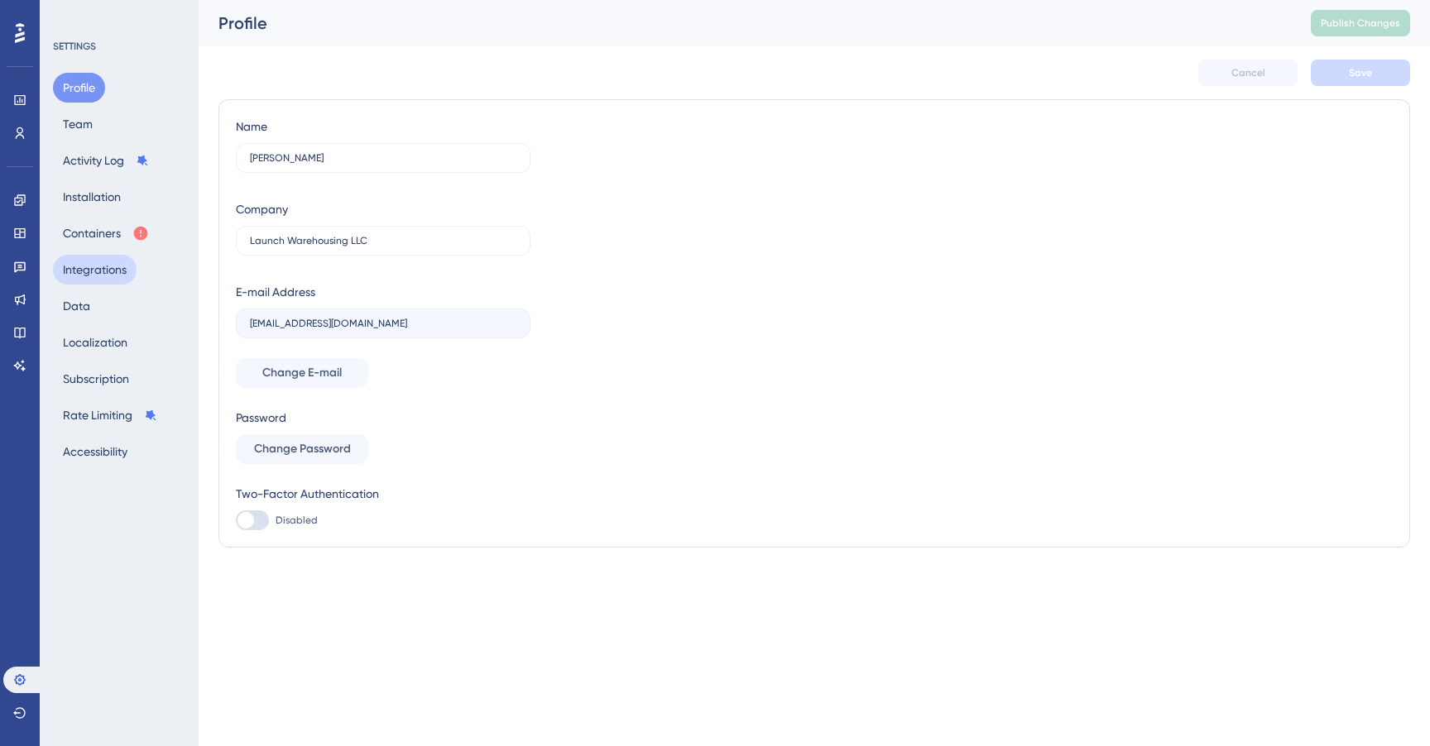
click at [109, 276] on button "Integrations" at bounding box center [95, 270] width 84 height 30
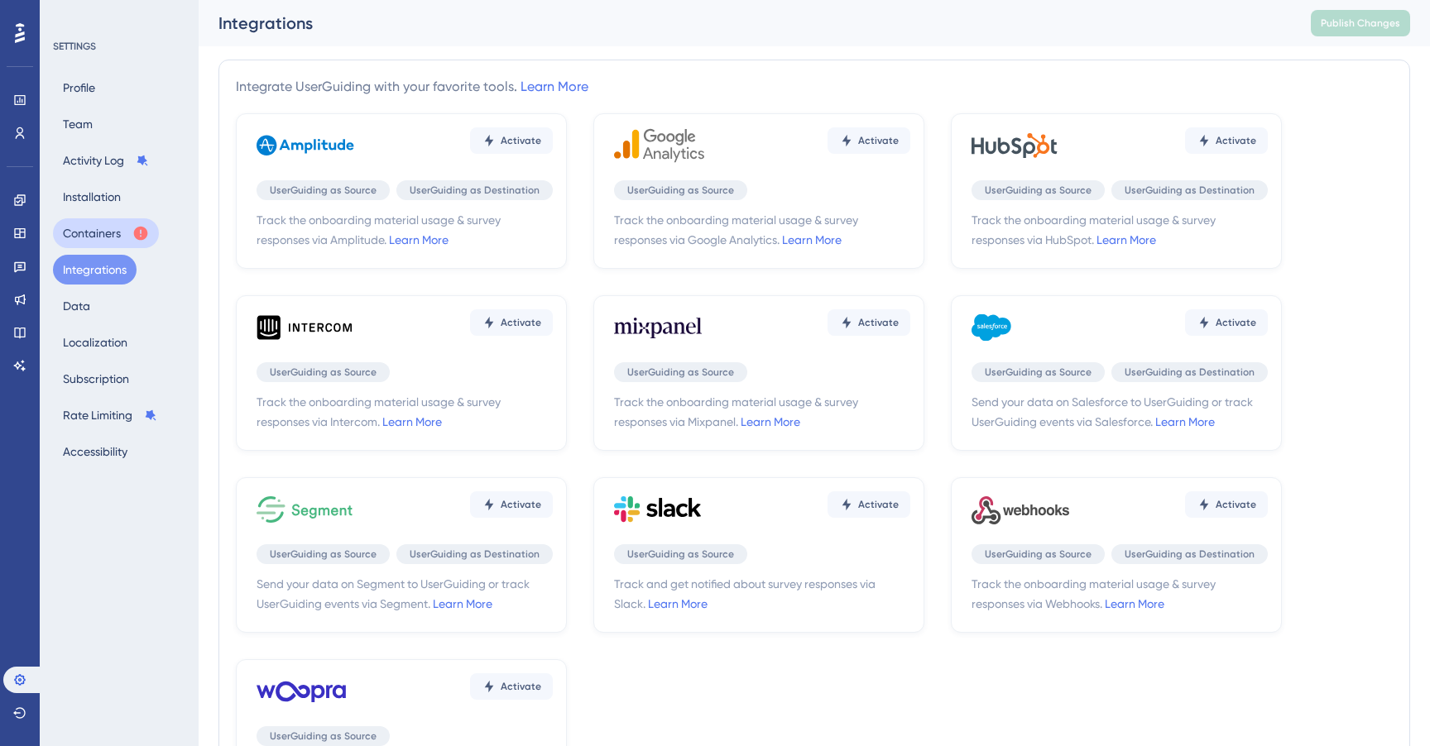
click at [105, 234] on button "Containers" at bounding box center [106, 233] width 106 height 30
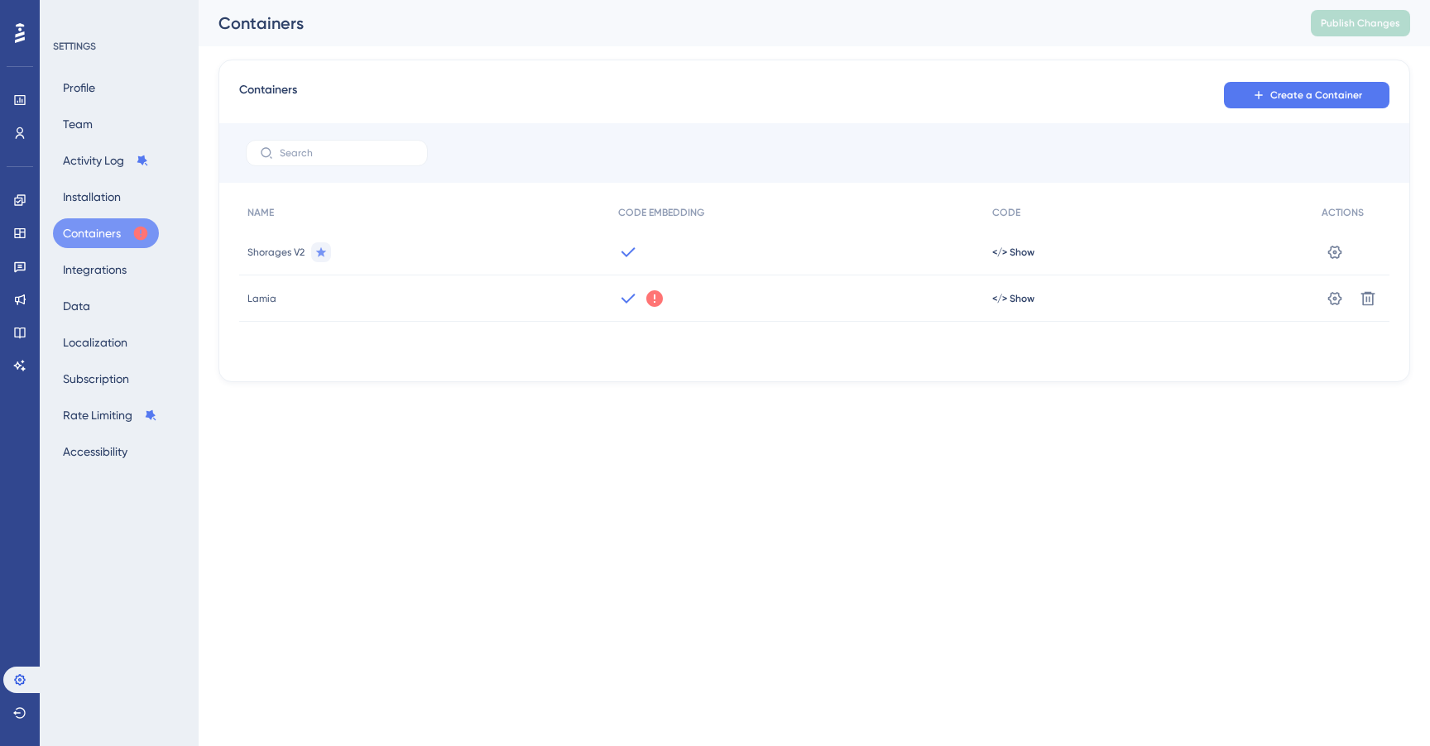
click at [324, 255] on icon at bounding box center [321, 252] width 11 height 10
click at [1019, 252] on span "</> Show" at bounding box center [1013, 252] width 42 height 13
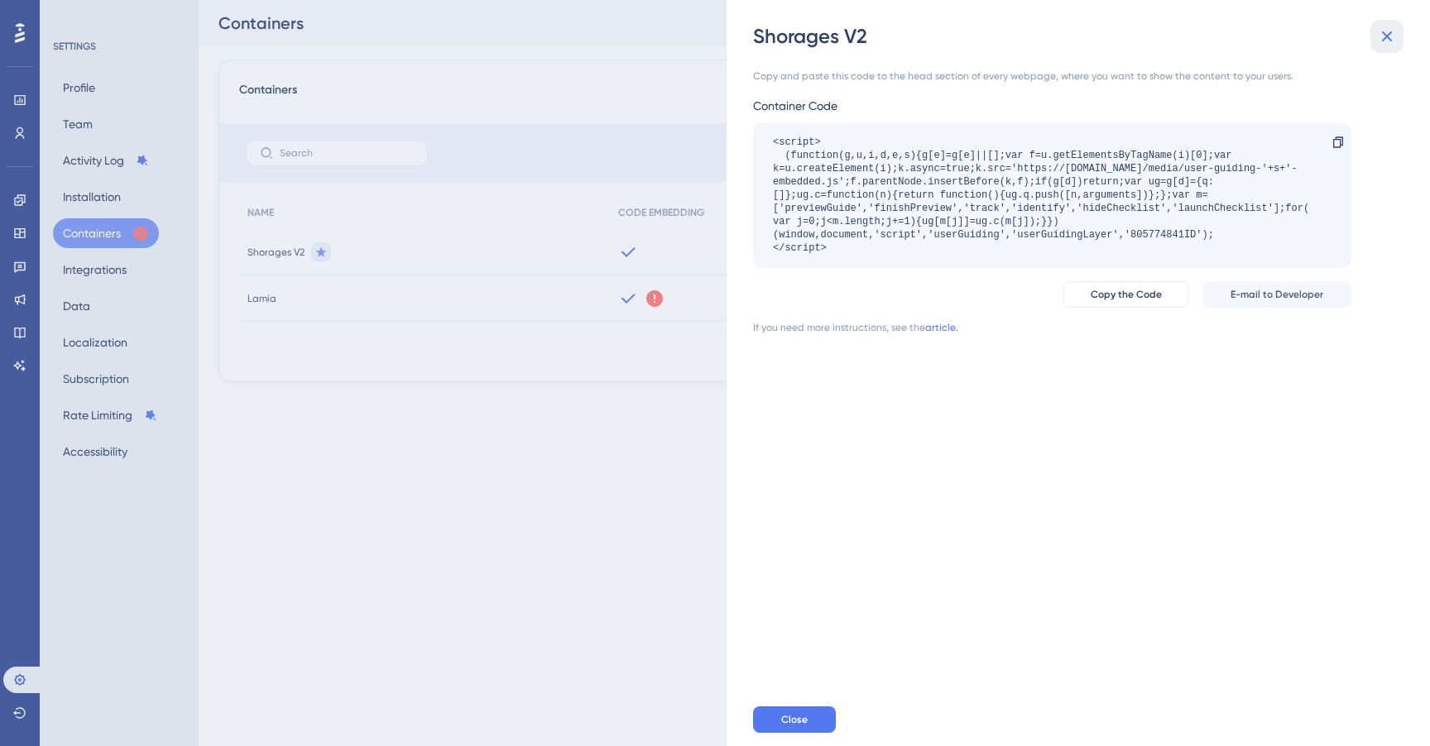
click at [1392, 27] on icon at bounding box center [1387, 36] width 20 height 20
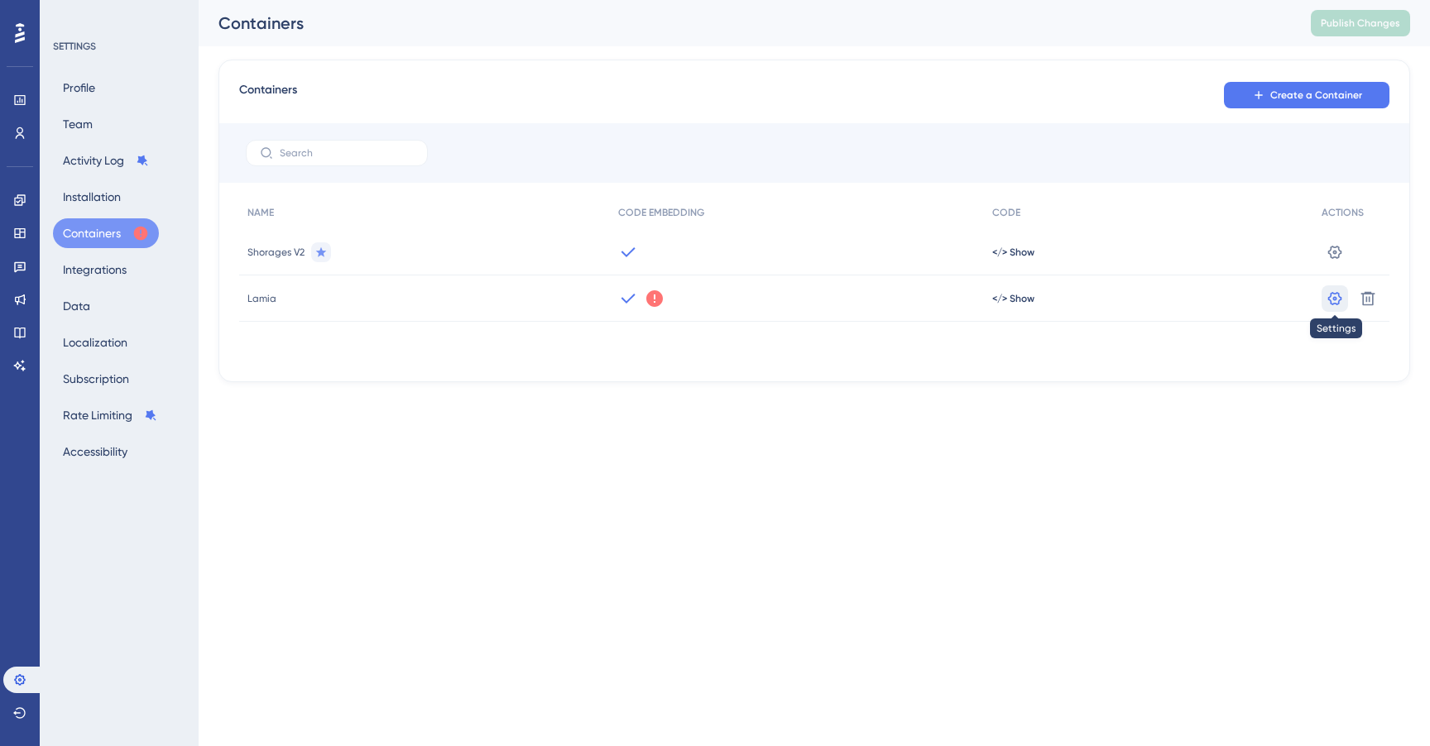
click at [1329, 293] on icon at bounding box center [1334, 298] width 17 height 17
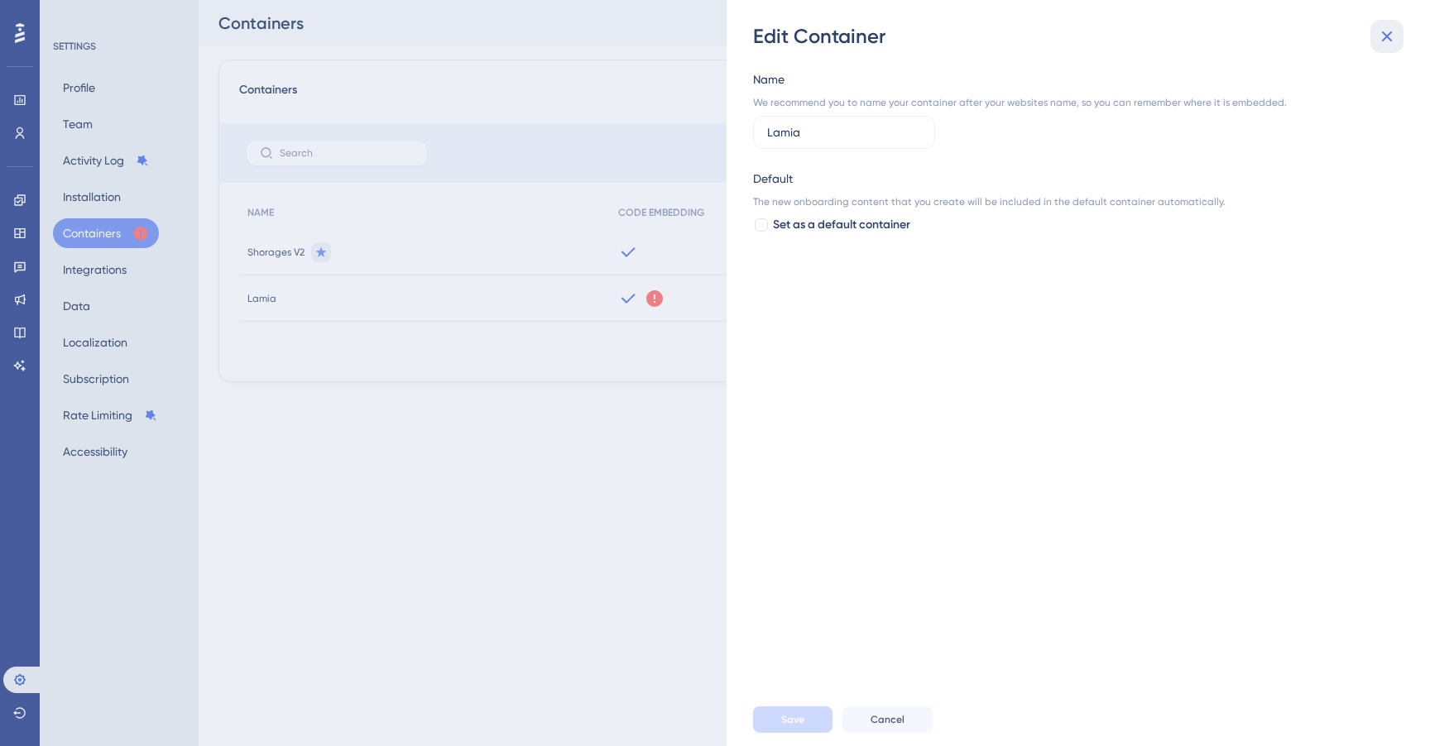
click at [1390, 42] on icon at bounding box center [1387, 36] width 20 height 20
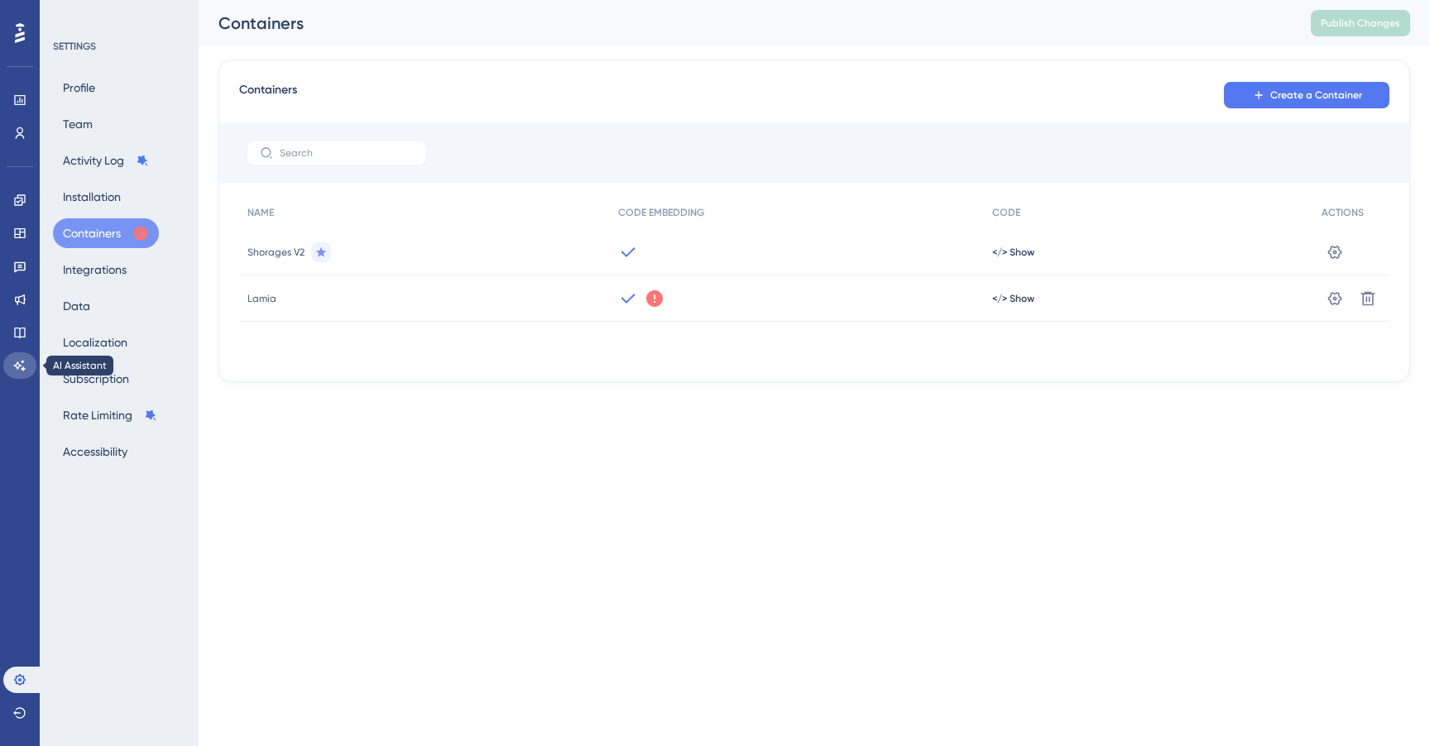
click at [17, 365] on icon at bounding box center [19, 365] width 13 height 13
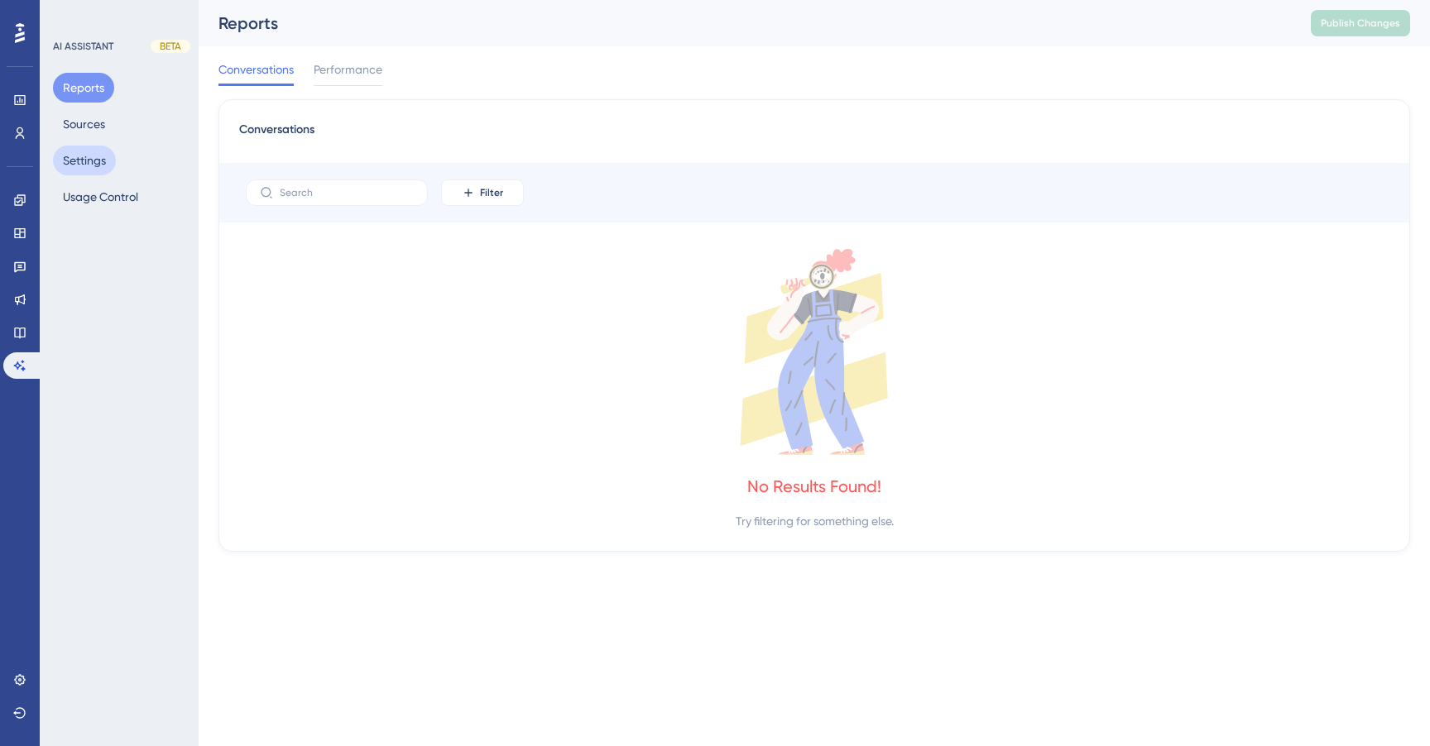
click at [104, 174] on button "Settings" at bounding box center [84, 161] width 63 height 30
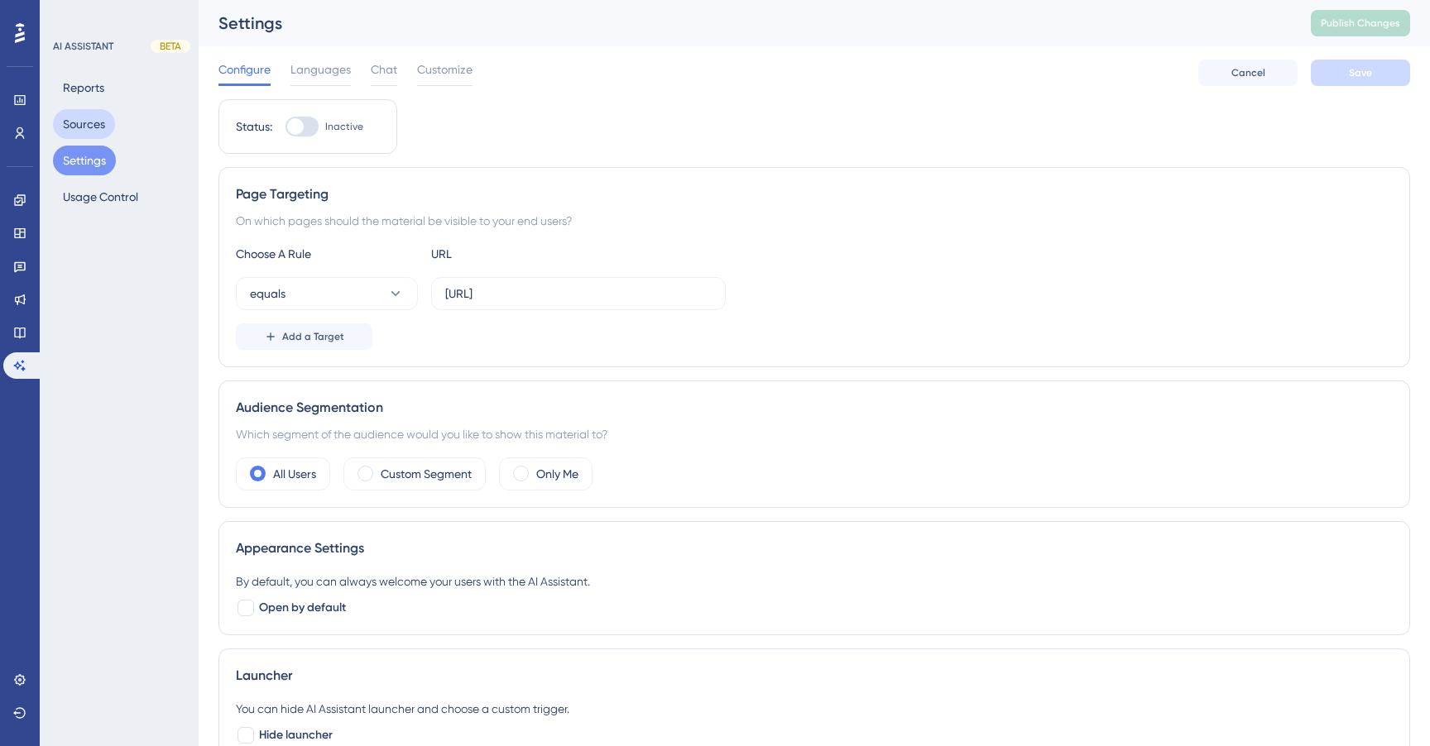
click at [103, 131] on button "Sources" at bounding box center [84, 124] width 62 height 30
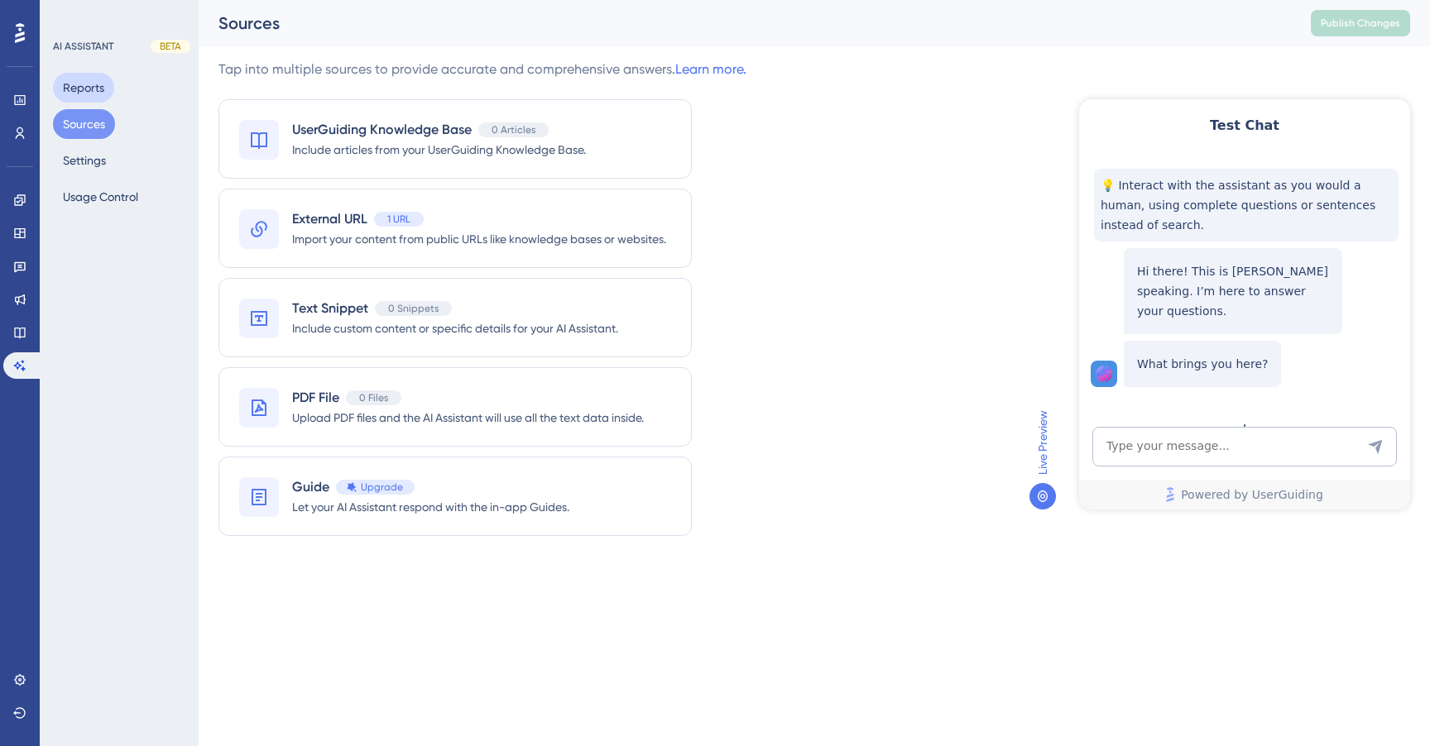
click at [94, 82] on button "Reports" at bounding box center [83, 88] width 61 height 30
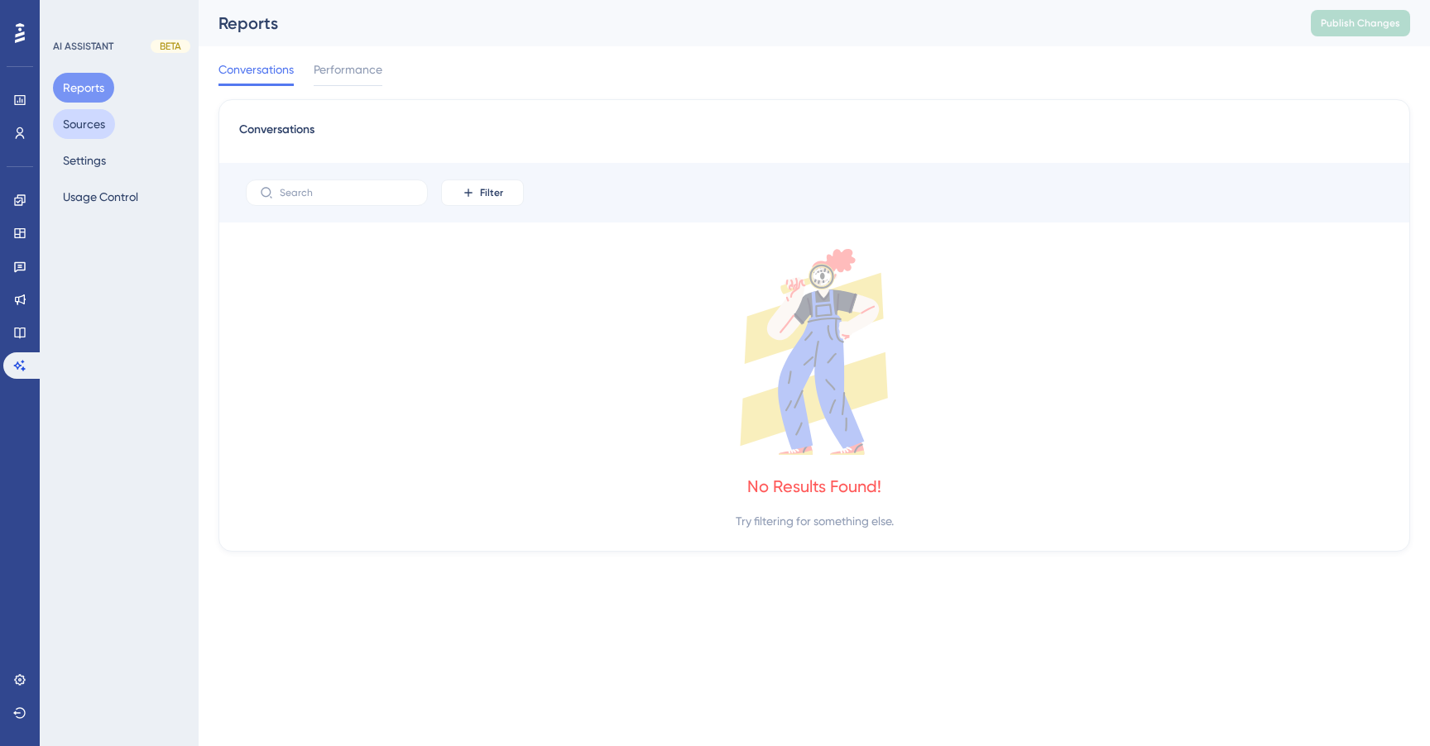
click at [86, 118] on button "Sources" at bounding box center [84, 124] width 62 height 30
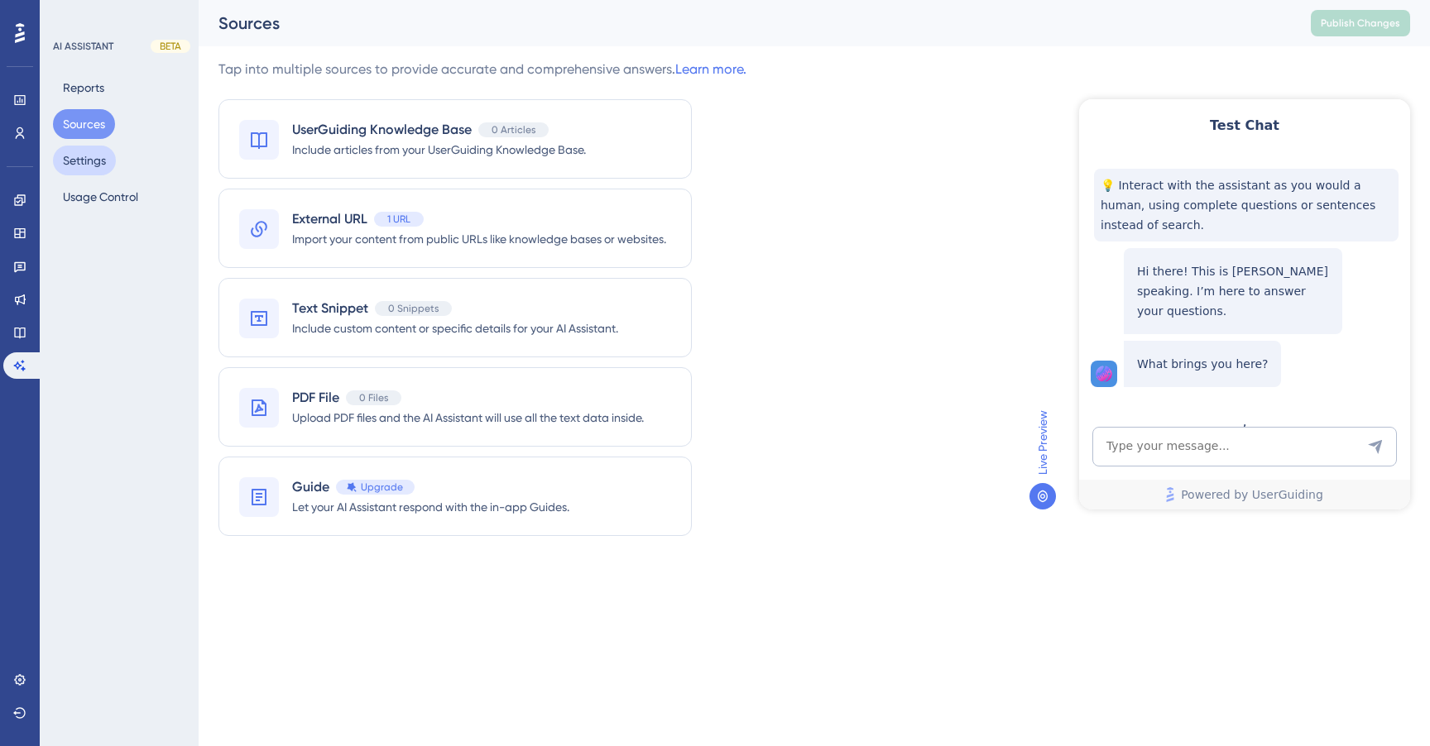
click at [89, 156] on button "Settings" at bounding box center [84, 161] width 63 height 30
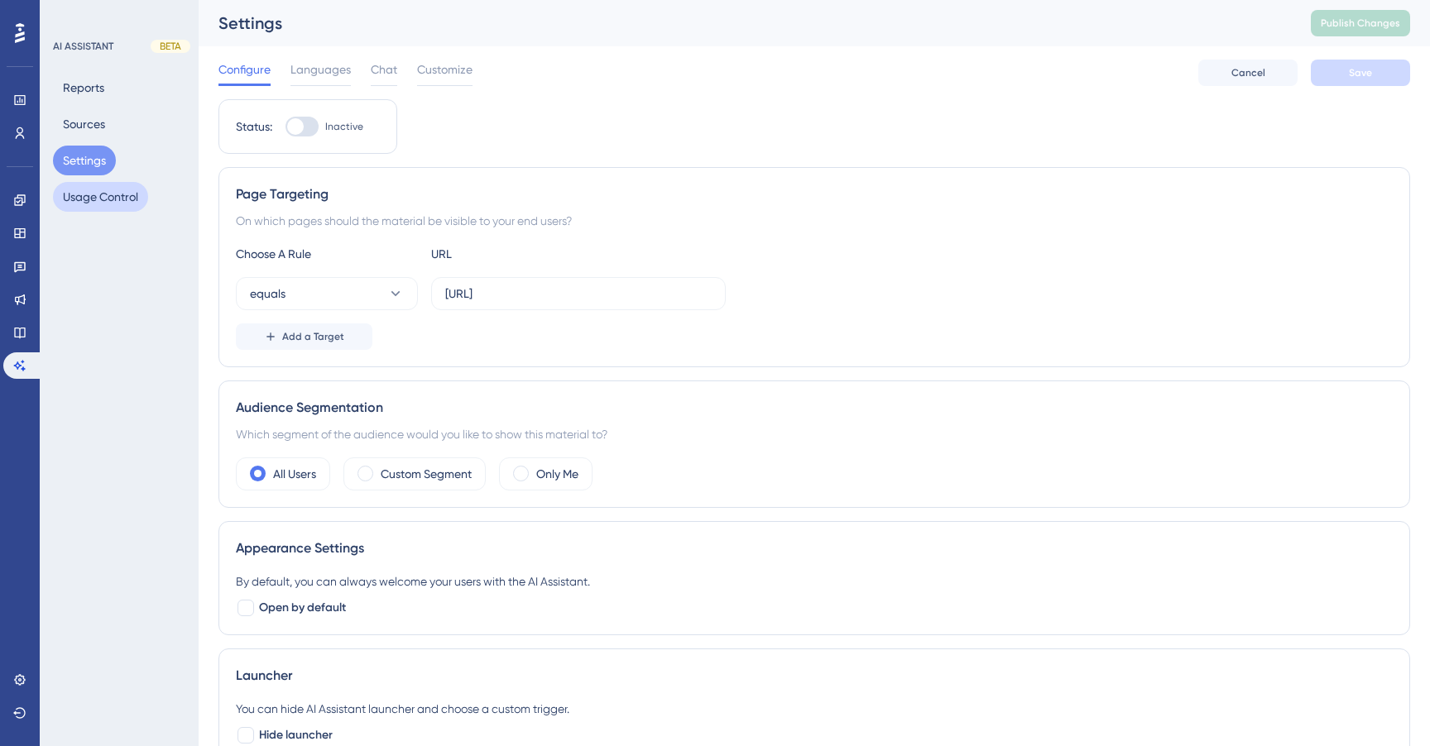
click at [98, 200] on button "Usage Control" at bounding box center [100, 197] width 95 height 30
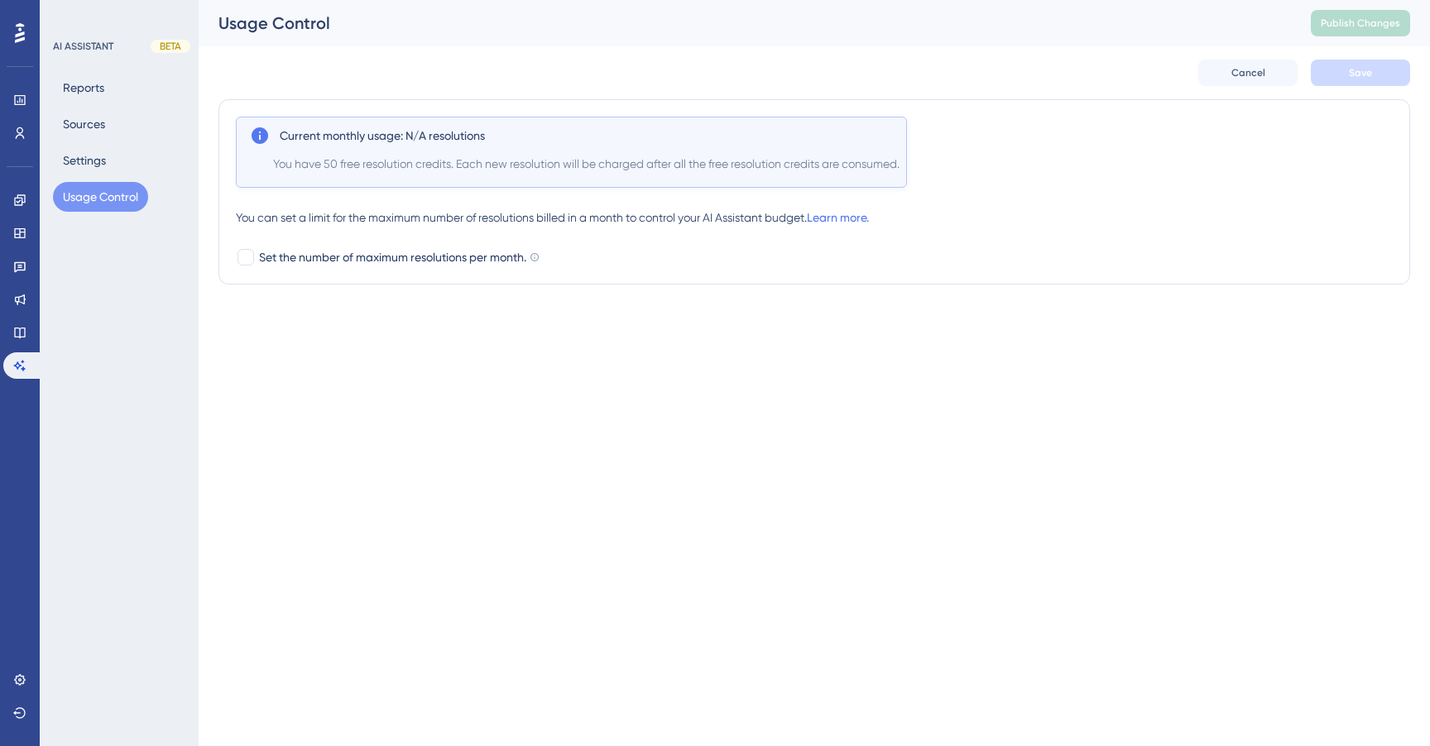
click at [17, 318] on div "Engagement Widgets Feedback Product Updates Knowledge Base AI Assistant" at bounding box center [19, 283] width 33 height 192
click at [17, 329] on icon at bounding box center [19, 332] width 13 height 13
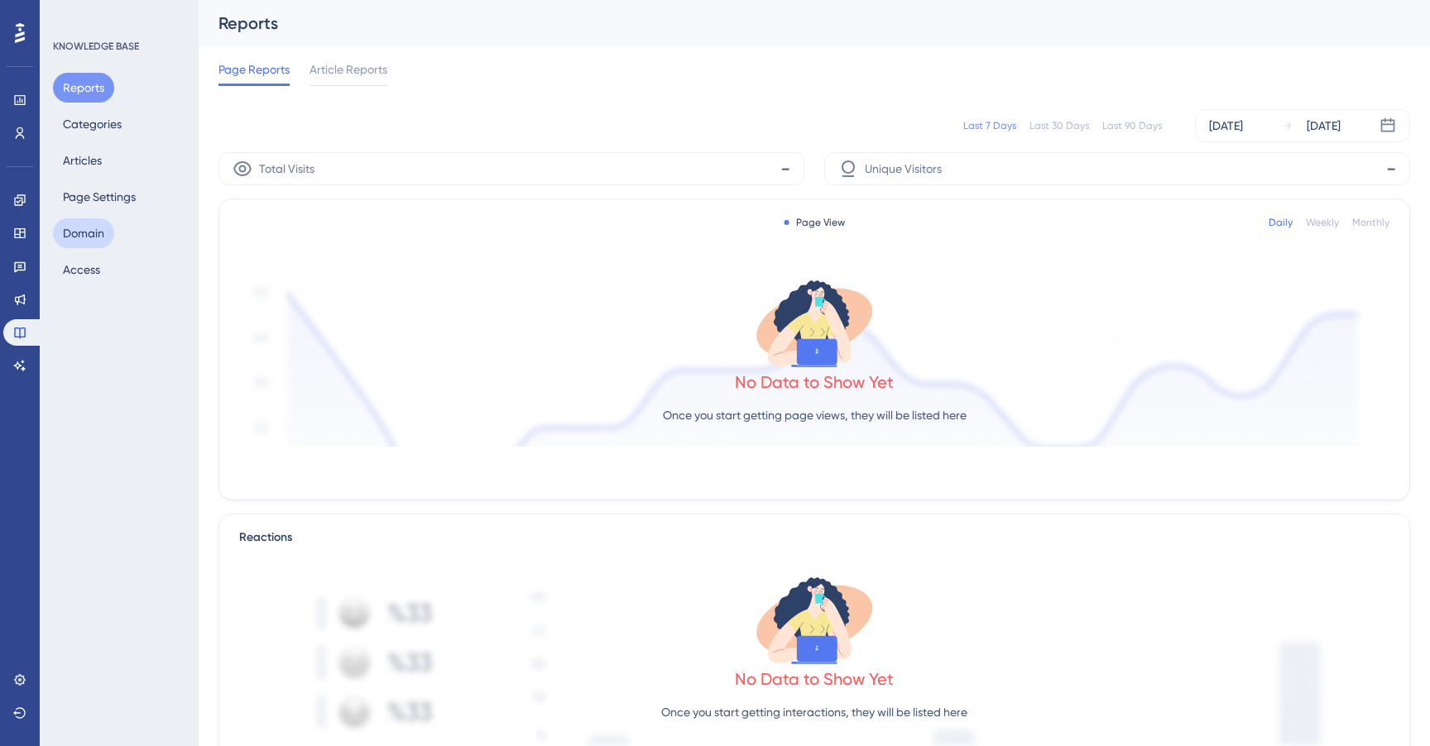
click at [88, 233] on button "Domain" at bounding box center [83, 233] width 61 height 30
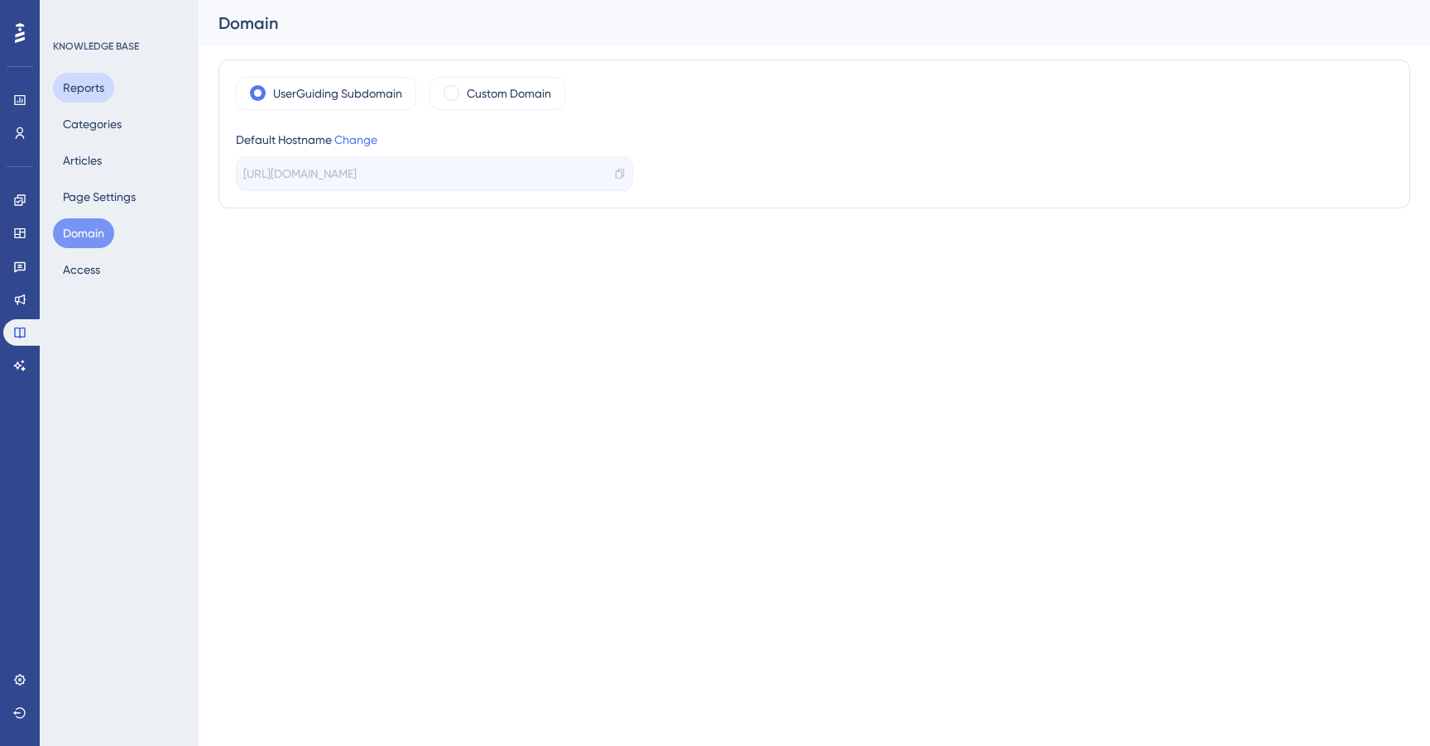
click at [85, 93] on button "Reports" at bounding box center [83, 88] width 61 height 30
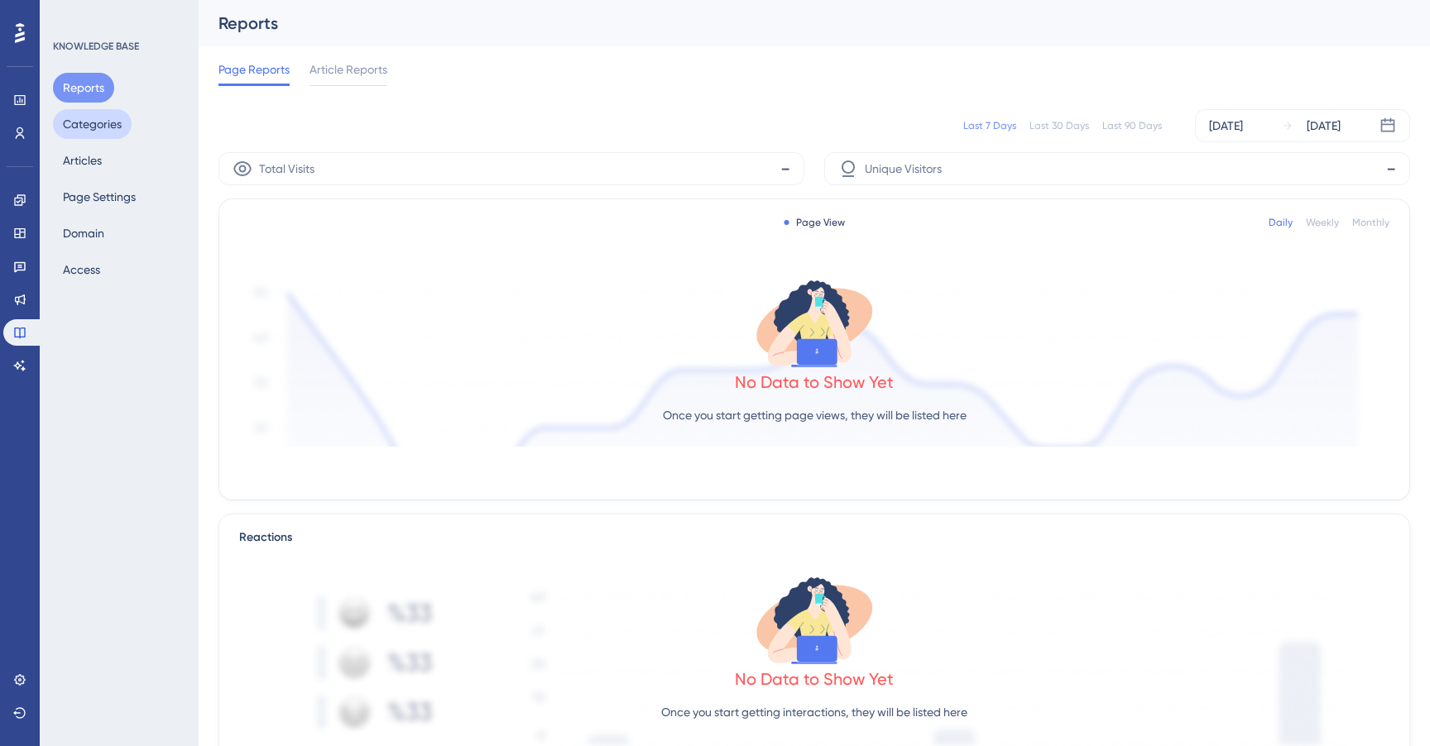
click at [103, 127] on button "Categories" at bounding box center [92, 124] width 79 height 30
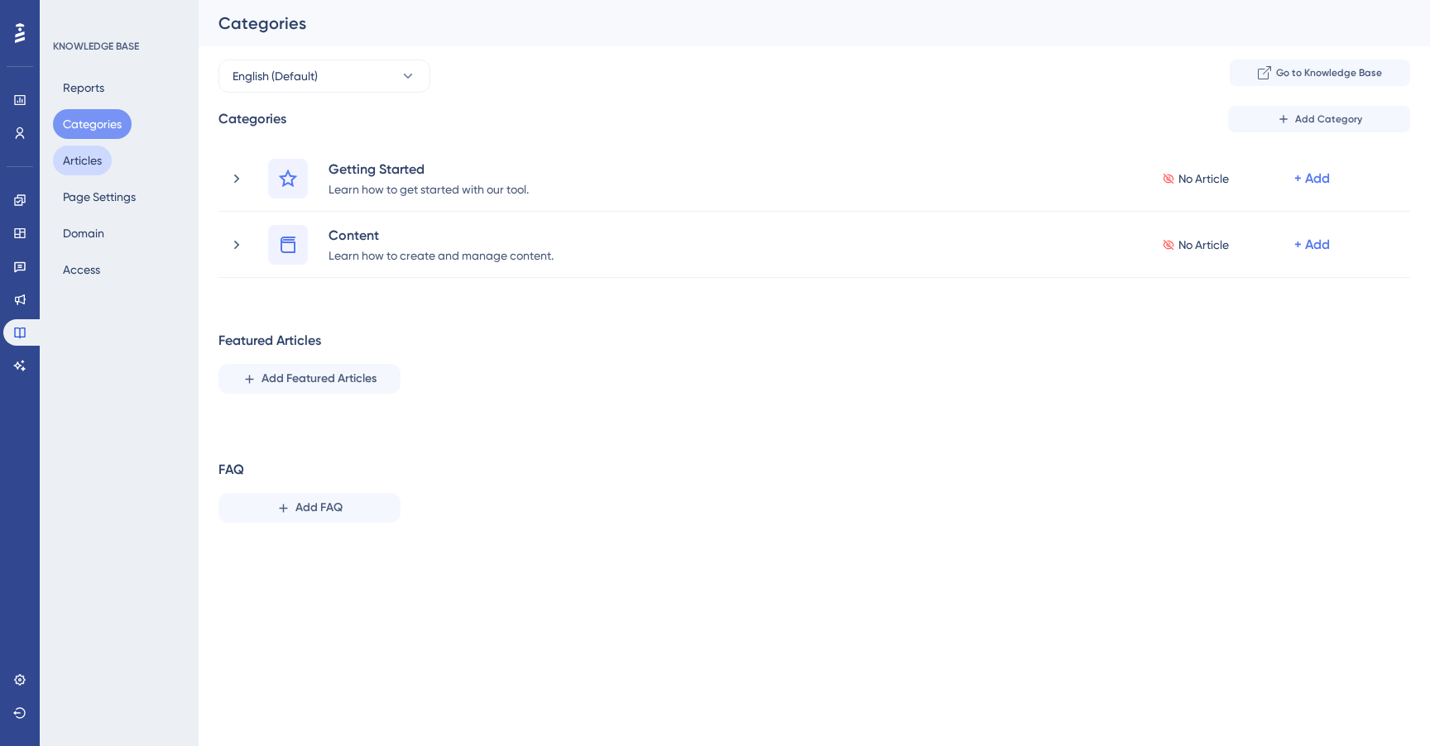
click at [98, 163] on button "Articles" at bounding box center [82, 161] width 59 height 30
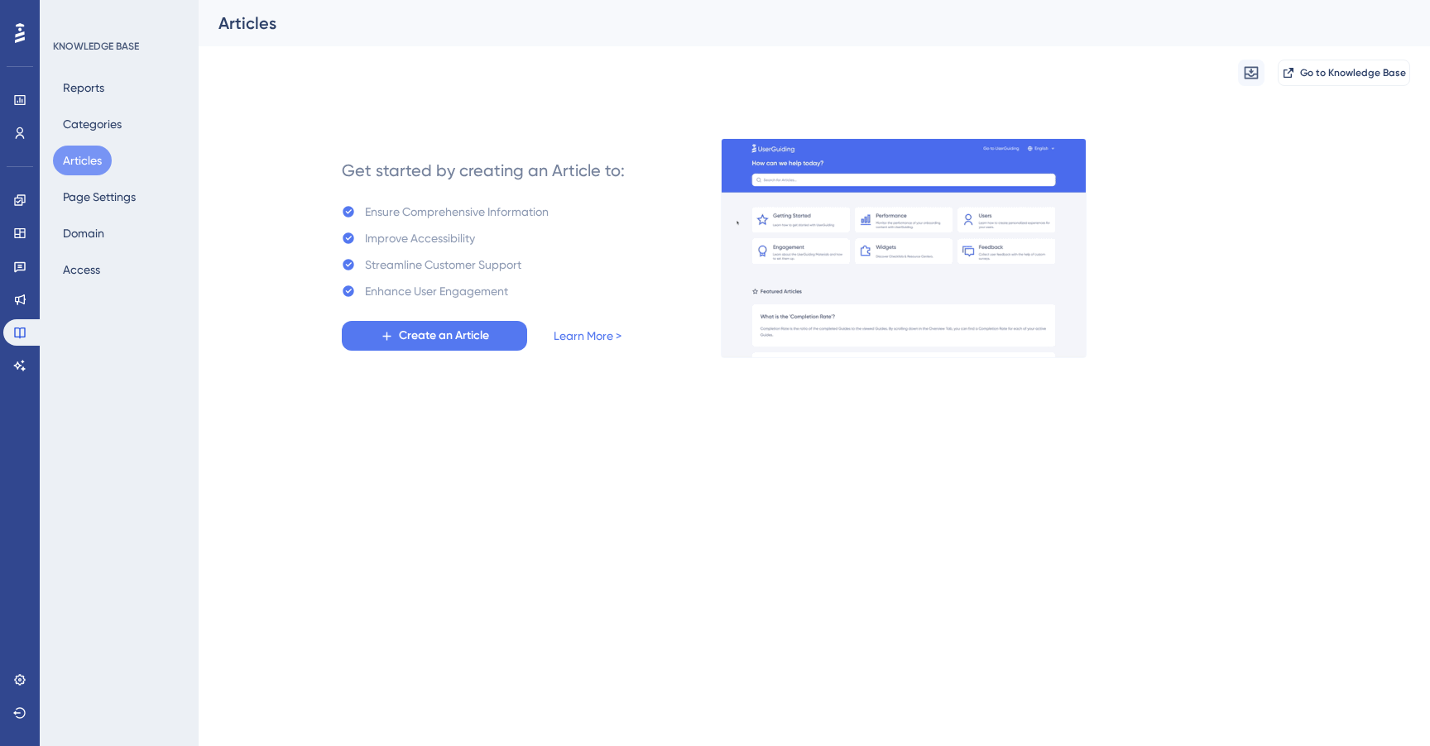
click at [93, 213] on div "Reports Categories Articles Page Settings Domain Access" at bounding box center [120, 179] width 134 height 212
click at [102, 202] on button "Page Settings" at bounding box center [99, 197] width 93 height 30
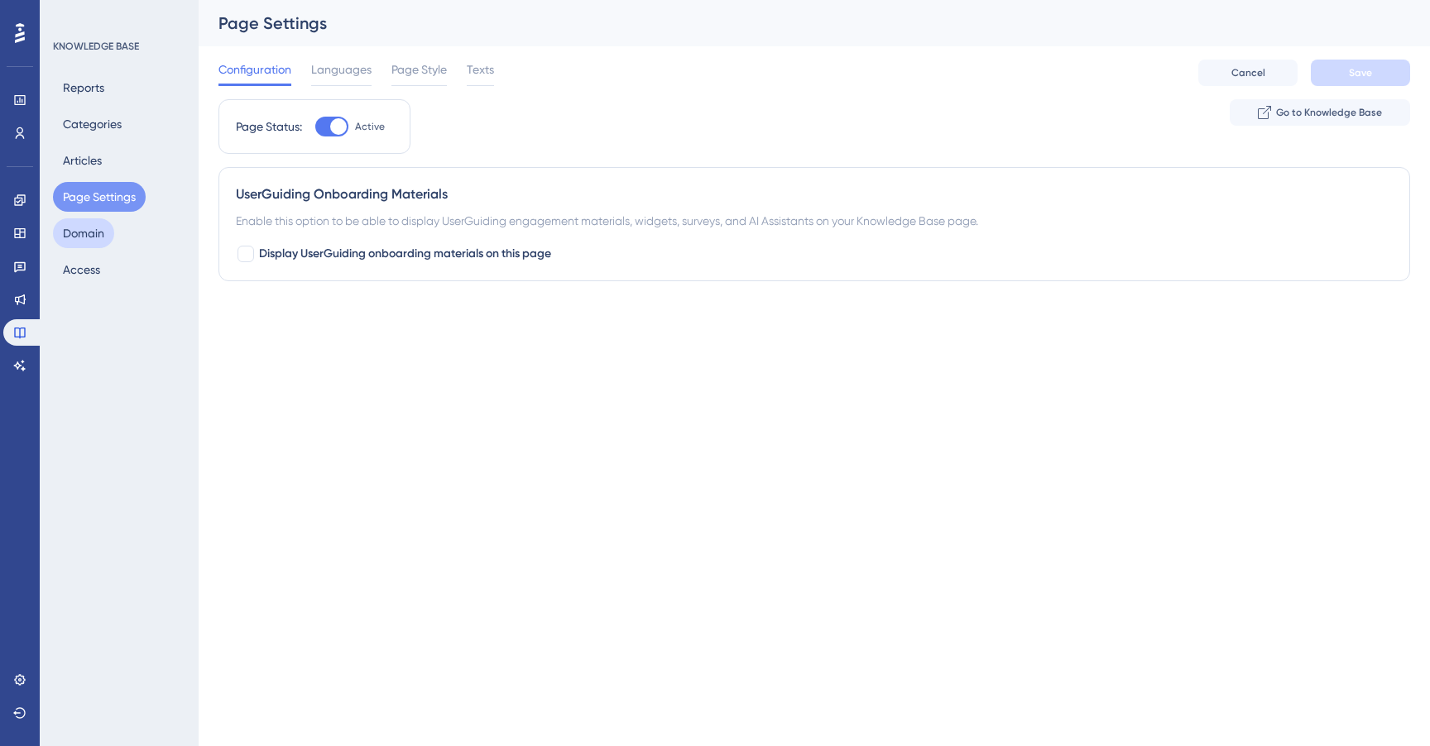
click at [90, 232] on button "Domain" at bounding box center [83, 233] width 61 height 30
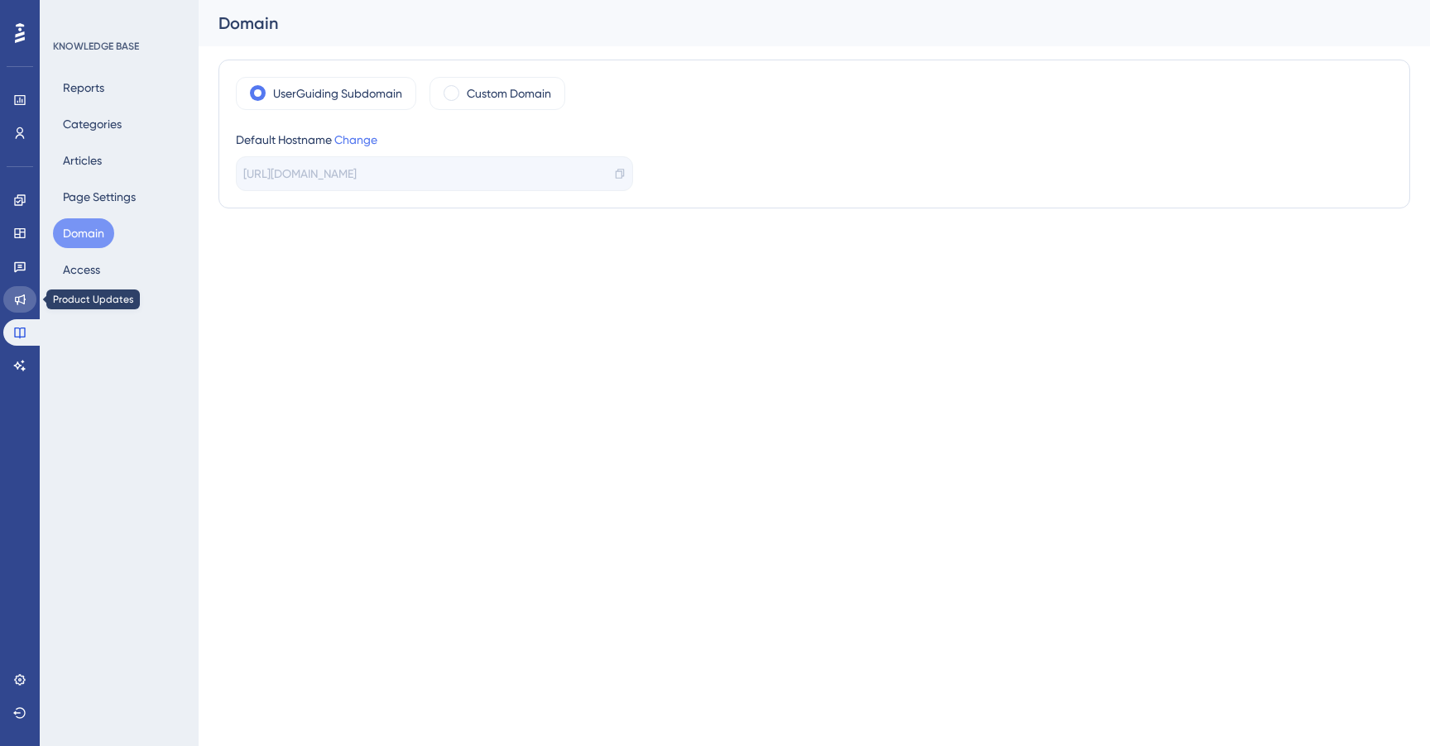
click at [17, 307] on link at bounding box center [19, 299] width 33 height 26
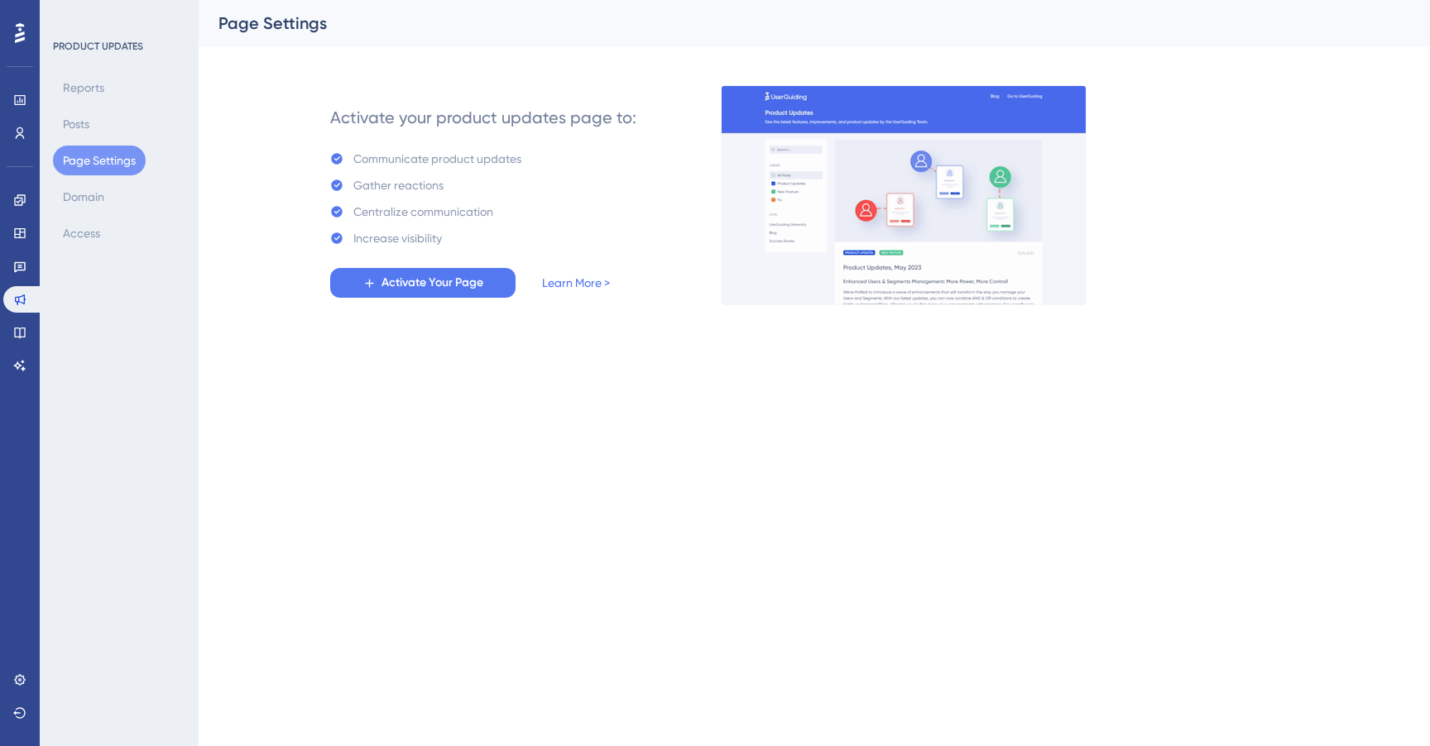
click at [4, 276] on div "Feedback" at bounding box center [19, 266] width 33 height 26
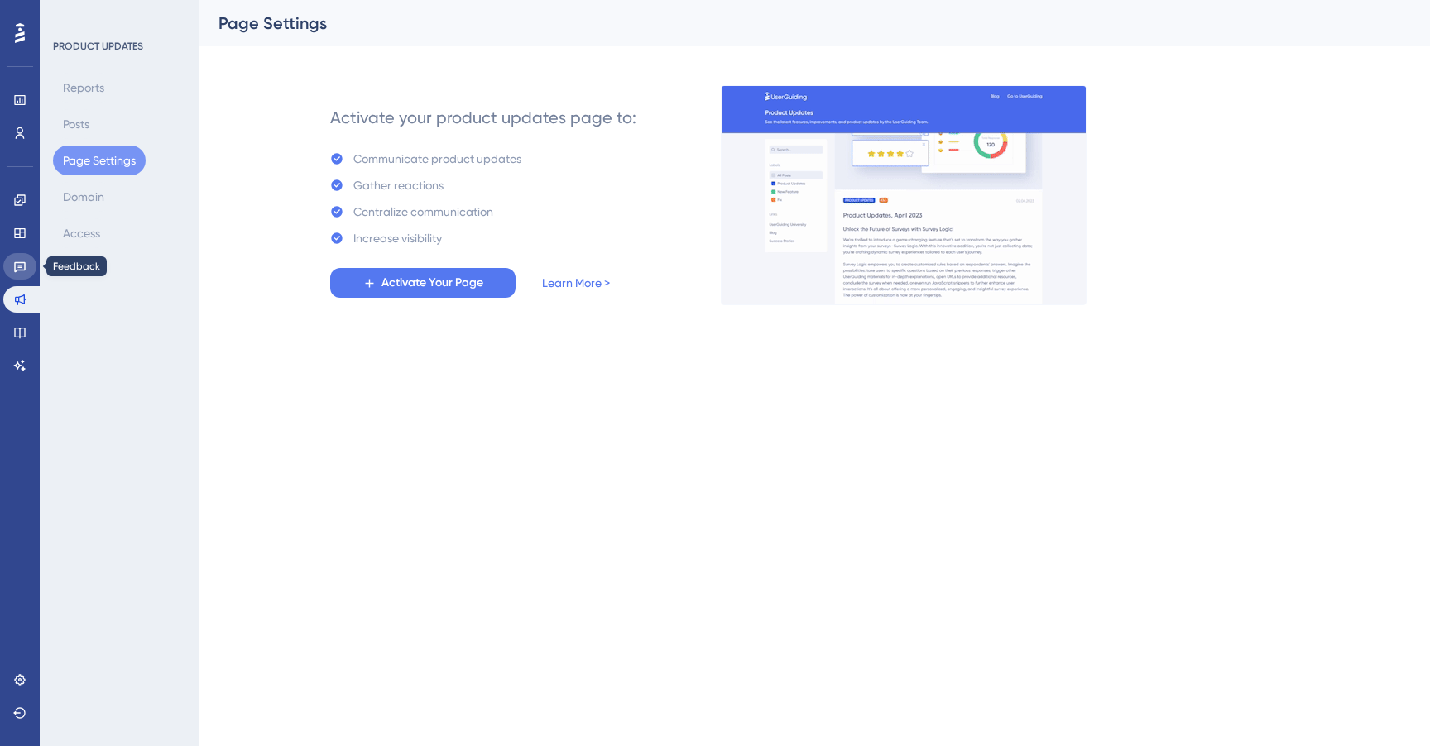
click at [19, 271] on icon at bounding box center [19, 266] width 13 height 13
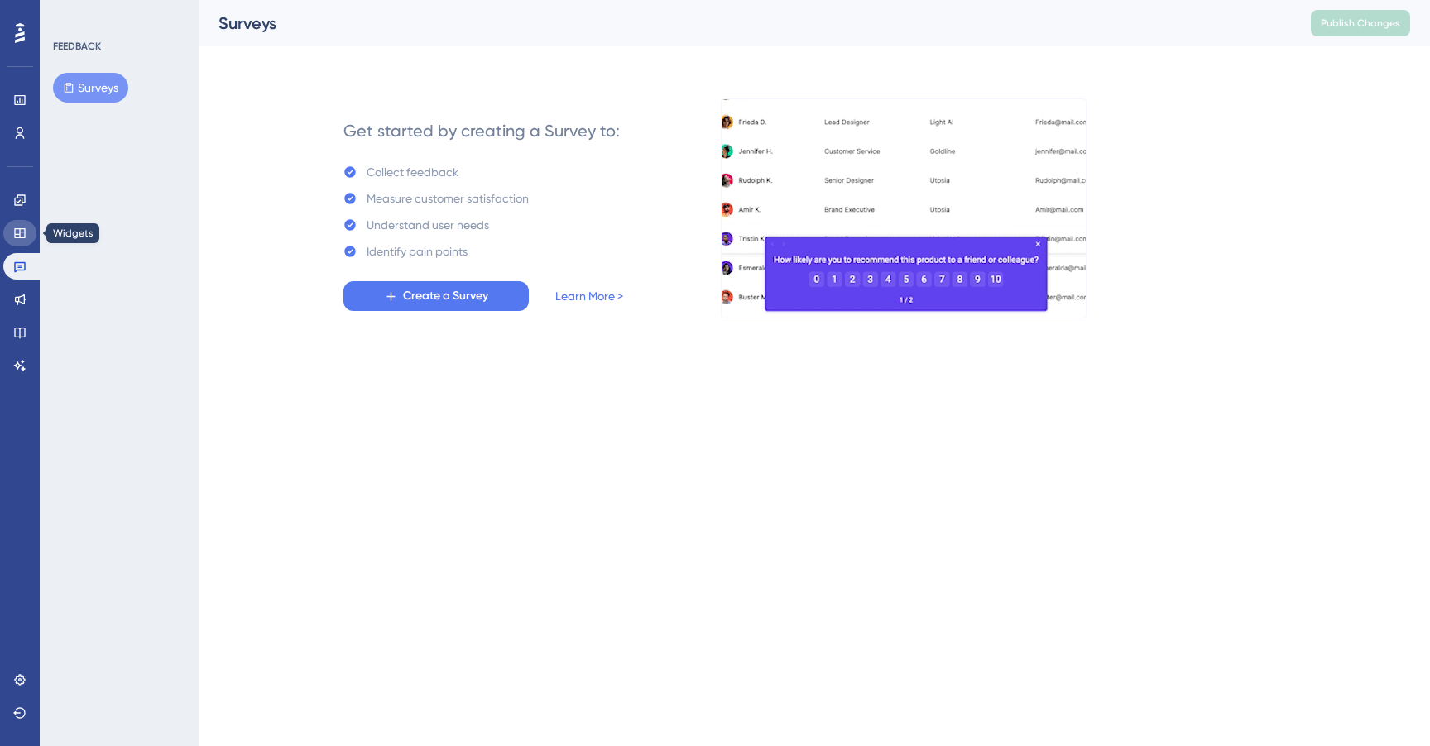
click at [22, 236] on icon at bounding box center [19, 233] width 13 height 13
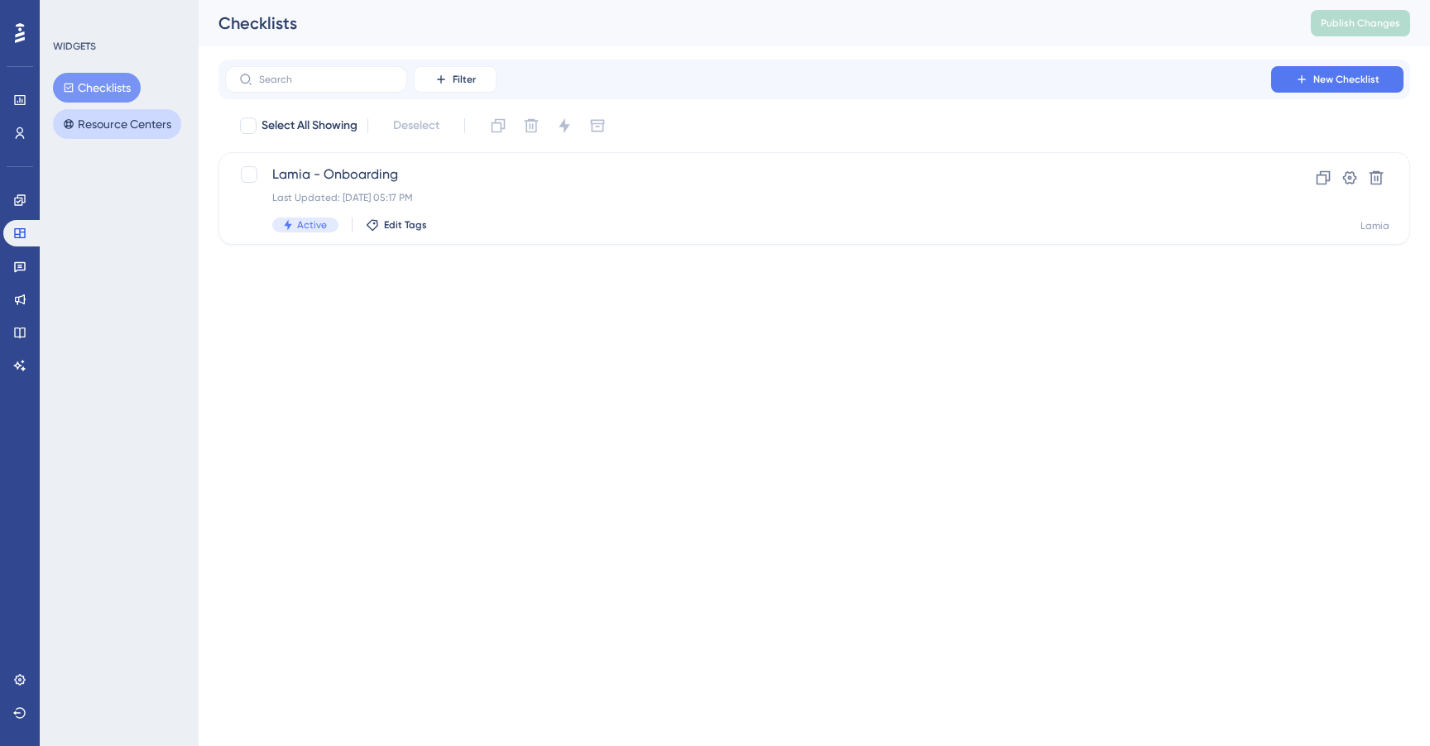
click at [108, 123] on button "Resource Centers" at bounding box center [117, 124] width 128 height 30
click at [118, 94] on button "Checklists" at bounding box center [97, 88] width 88 height 30
click at [16, 204] on icon at bounding box center [19, 200] width 13 height 13
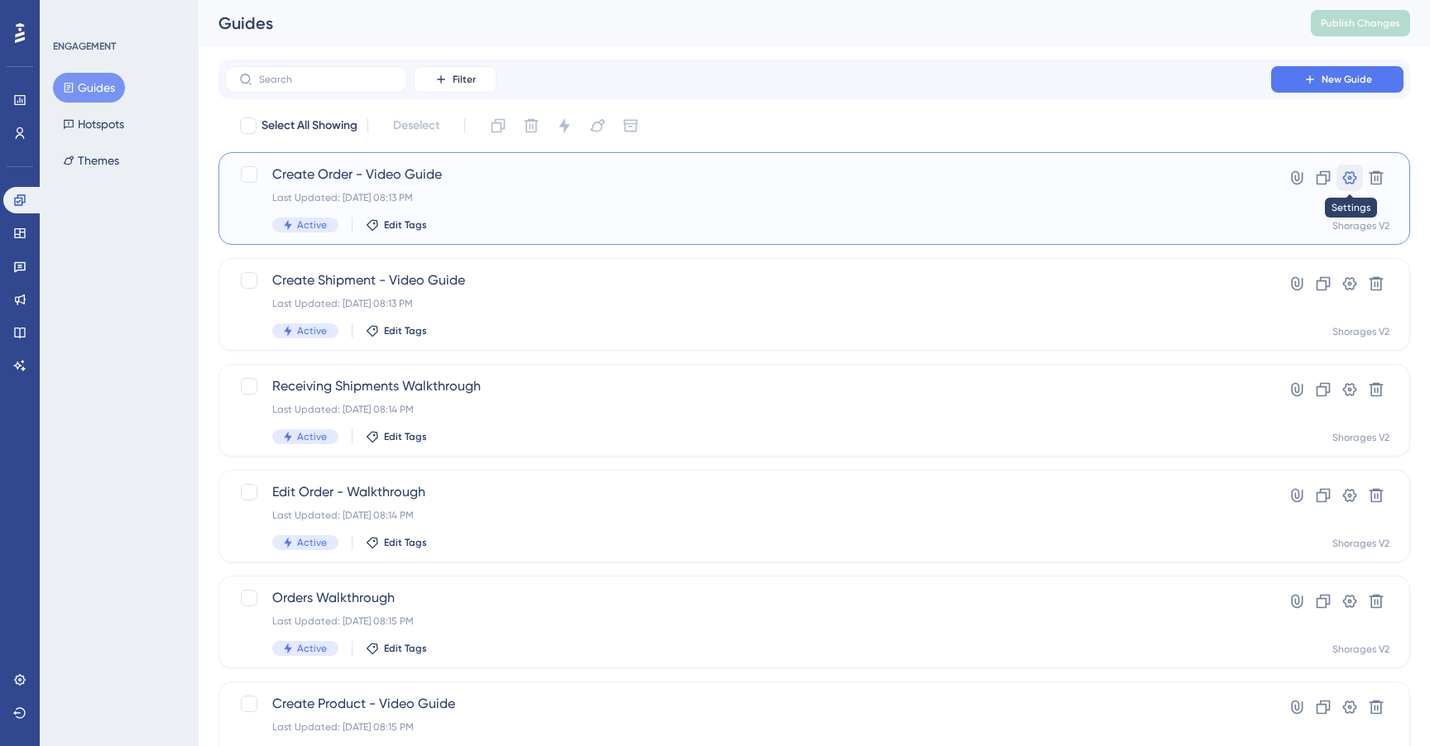
click at [1351, 175] on icon at bounding box center [1349, 178] width 17 height 17
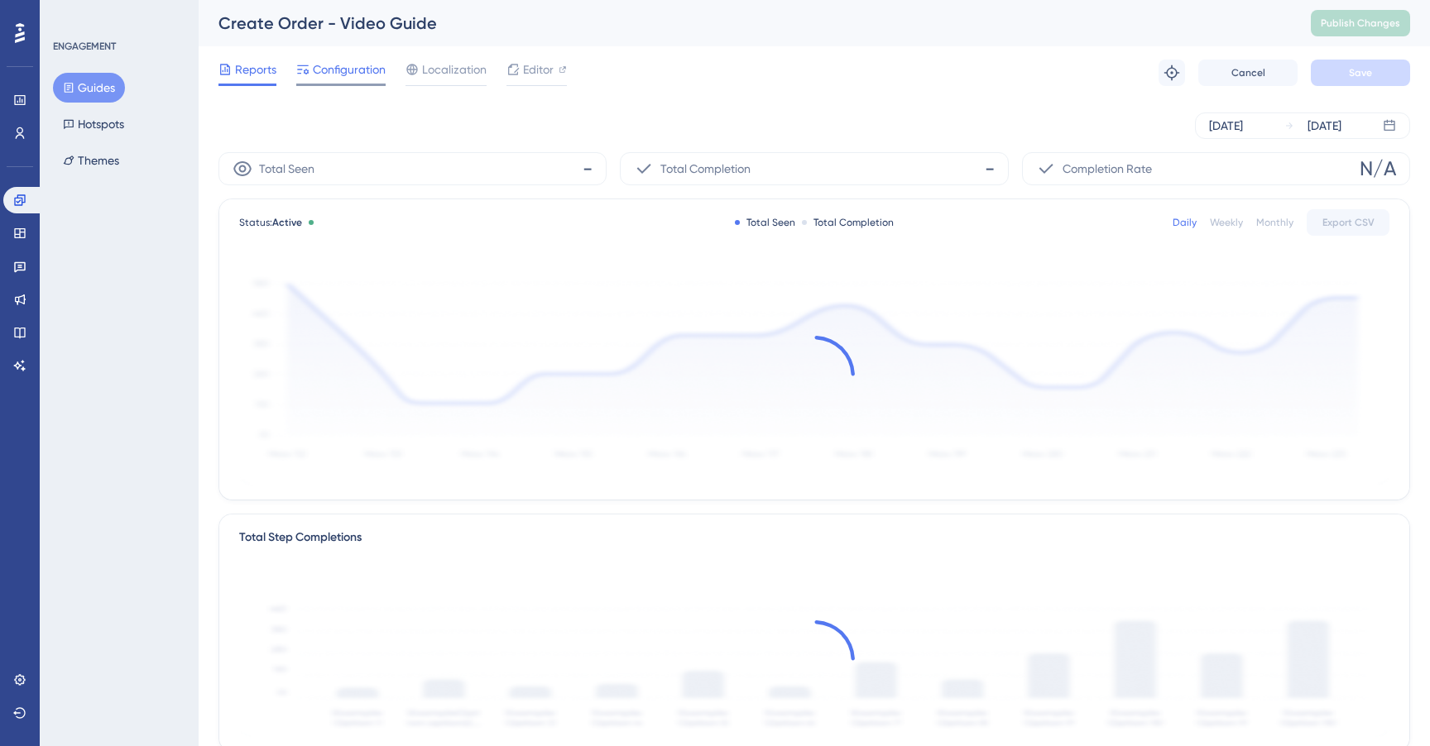
click at [335, 72] on span "Configuration" at bounding box center [349, 70] width 73 height 20
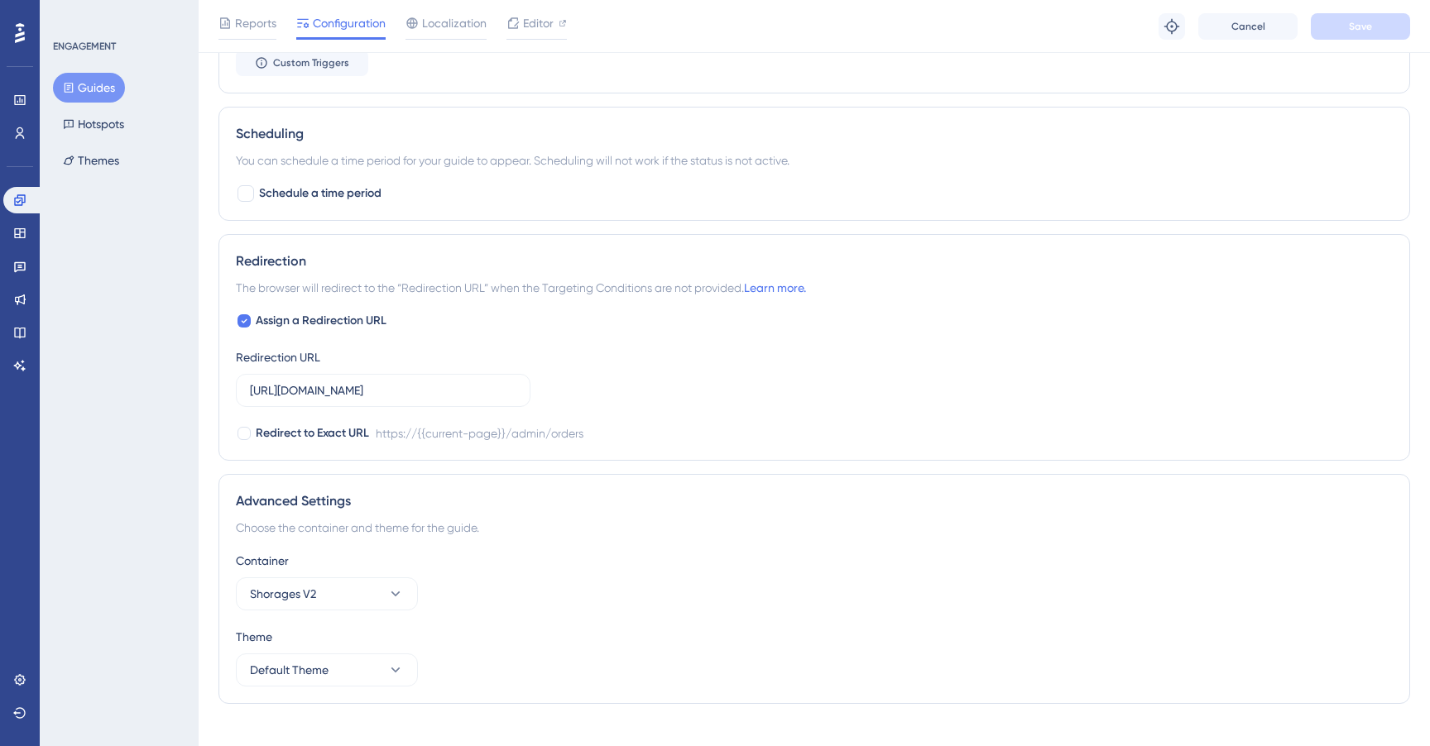
scroll to position [1076, 0]
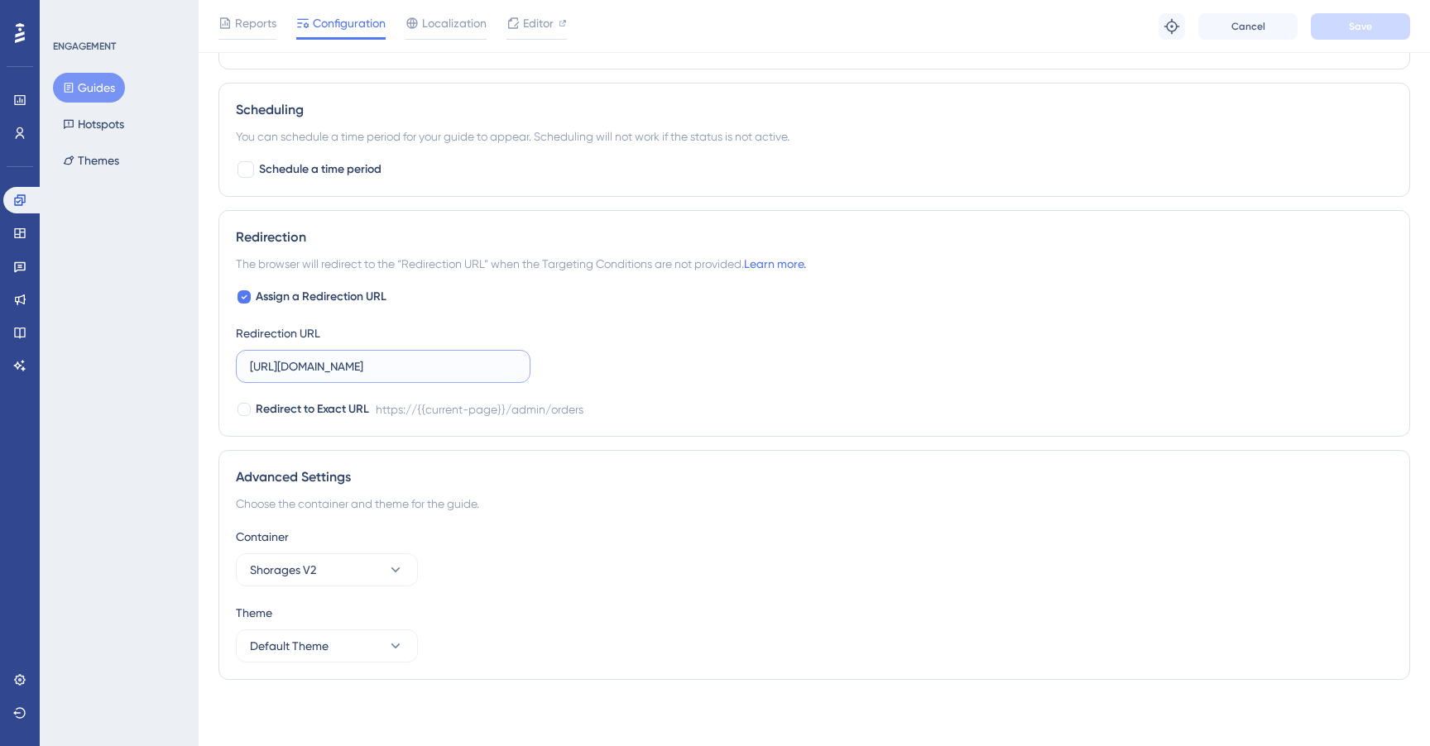
click at [306, 369] on input "[URL][DOMAIN_NAME]" at bounding box center [383, 366] width 266 height 18
type input "[URL][DOMAIN_NAME]"
click at [313, 410] on span "Redirect to Exact URL" at bounding box center [312, 410] width 113 height 20
checkbox input "true"
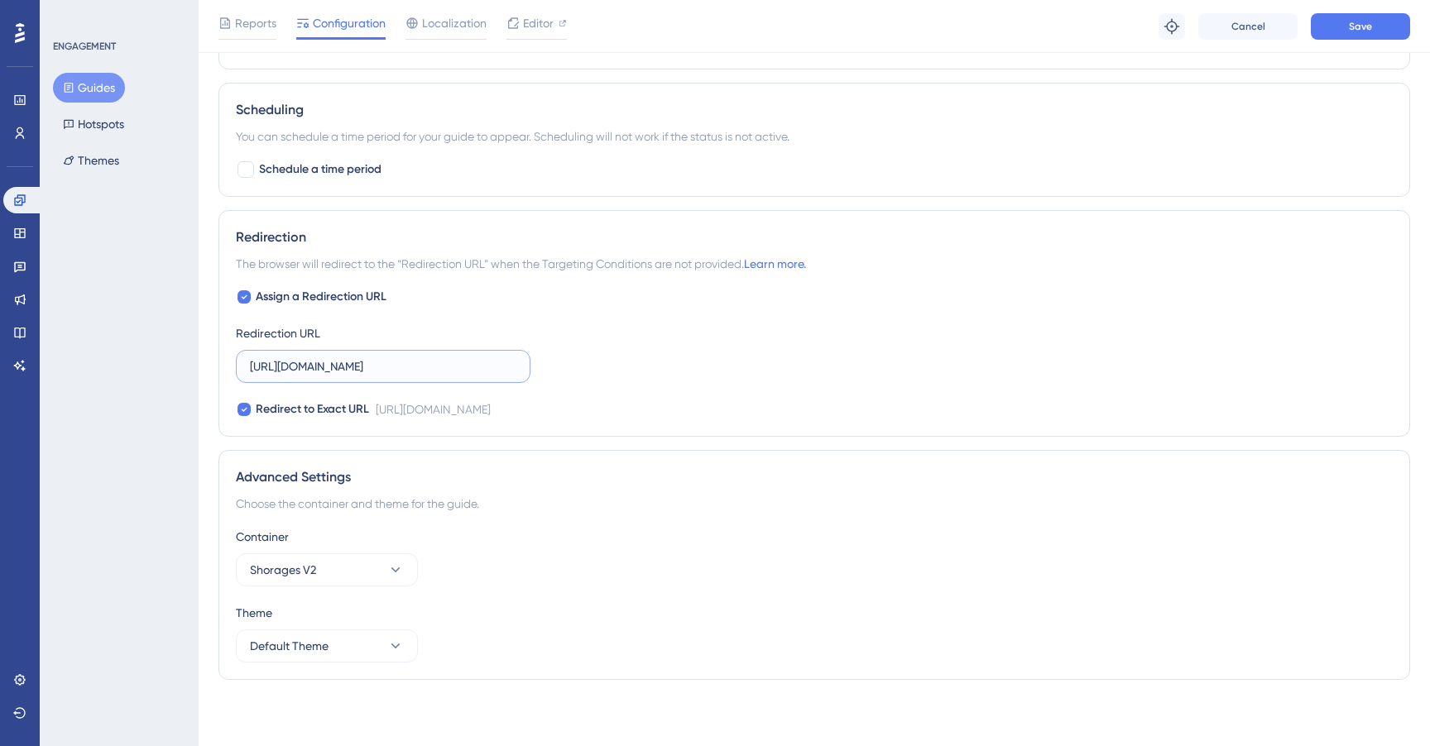
click at [296, 369] on input "[URL][DOMAIN_NAME]" at bounding box center [383, 366] width 266 height 18
type input "[URL][DOMAIN_NAME]"
click at [598, 373] on div "Assign a Redirection URL Redirection URL [URL][DOMAIN_NAME] Redirect to Exact U…" at bounding box center [814, 353] width 1157 height 132
click at [289, 410] on span "Redirect to Exact URL" at bounding box center [312, 410] width 113 height 20
checkbox input "false"
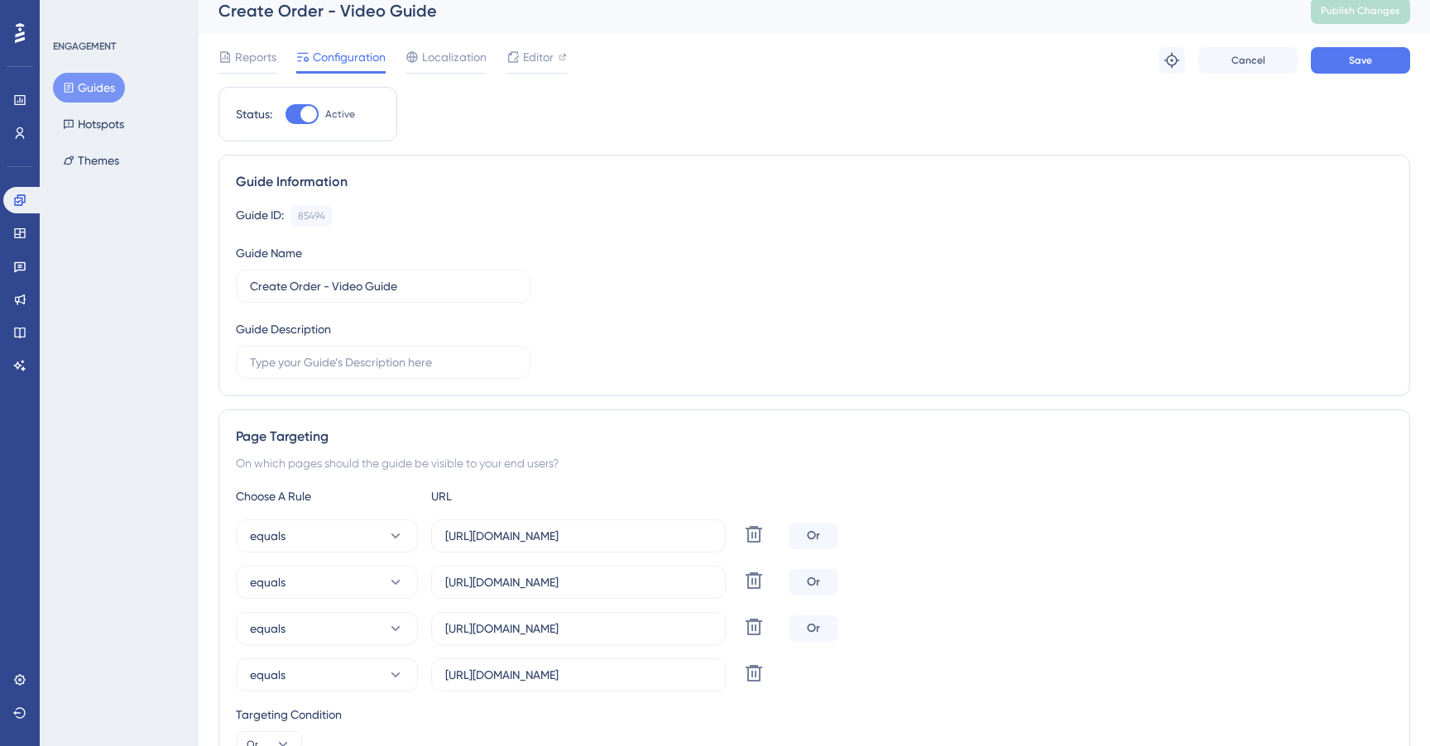
scroll to position [0, 0]
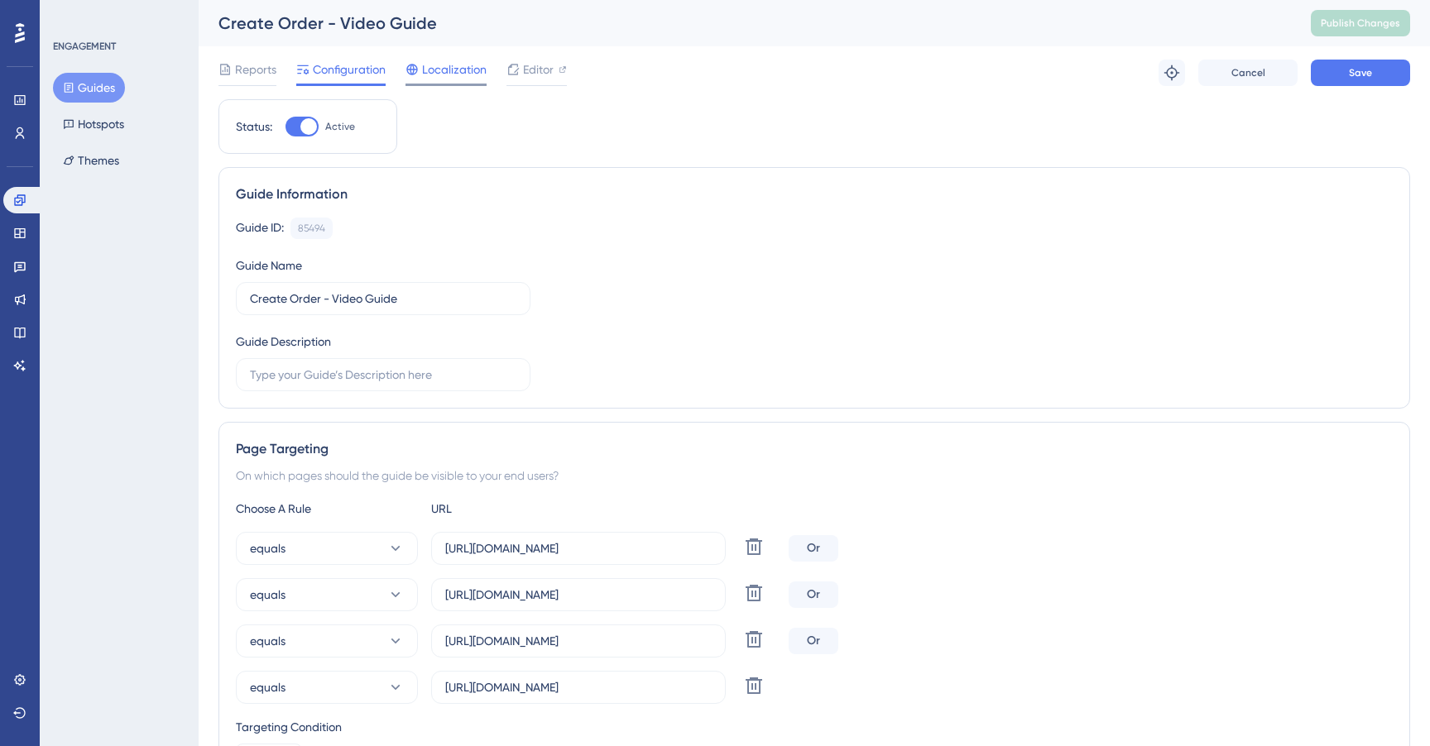
click at [459, 69] on span "Localization" at bounding box center [454, 70] width 65 height 20
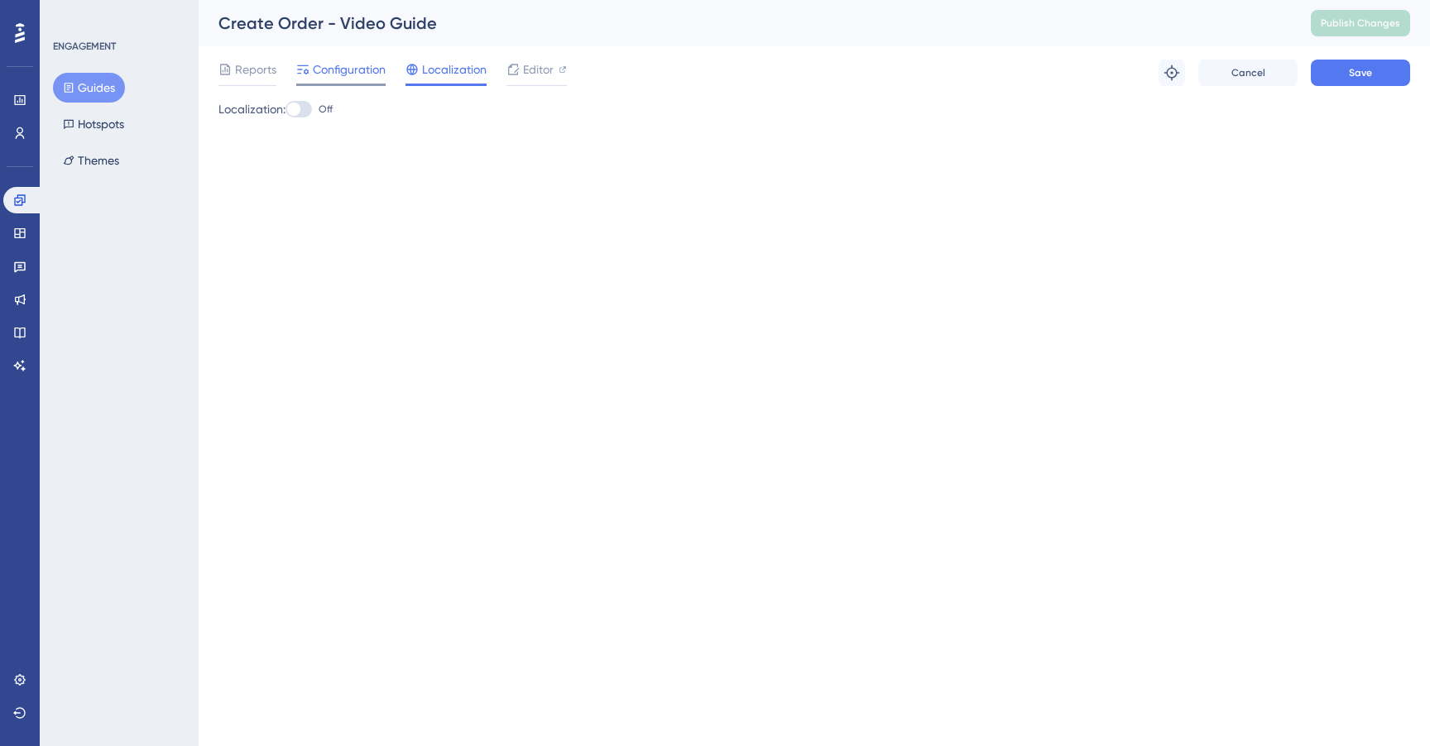
click at [357, 72] on span "Configuration" at bounding box center [349, 70] width 73 height 20
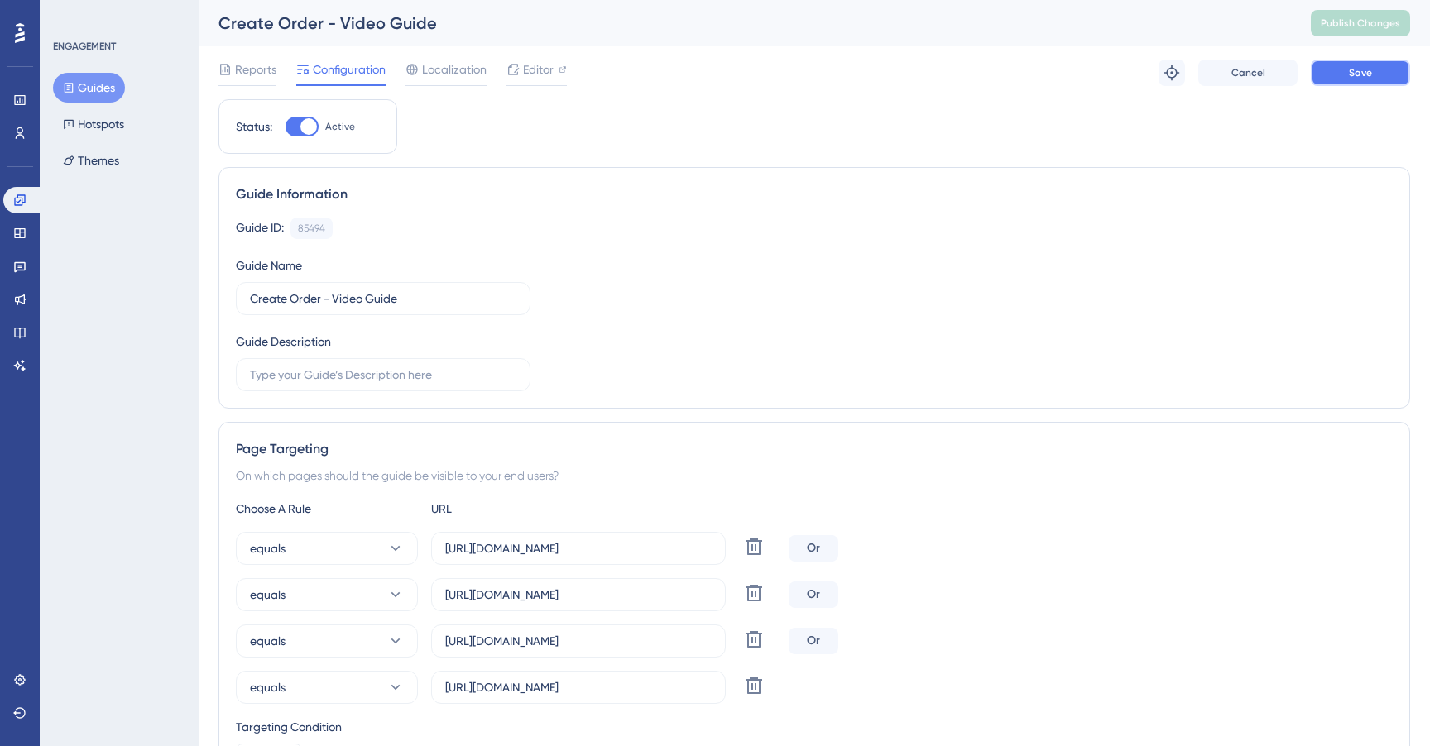
click at [1381, 65] on button "Save" at bounding box center [1360, 73] width 99 height 26
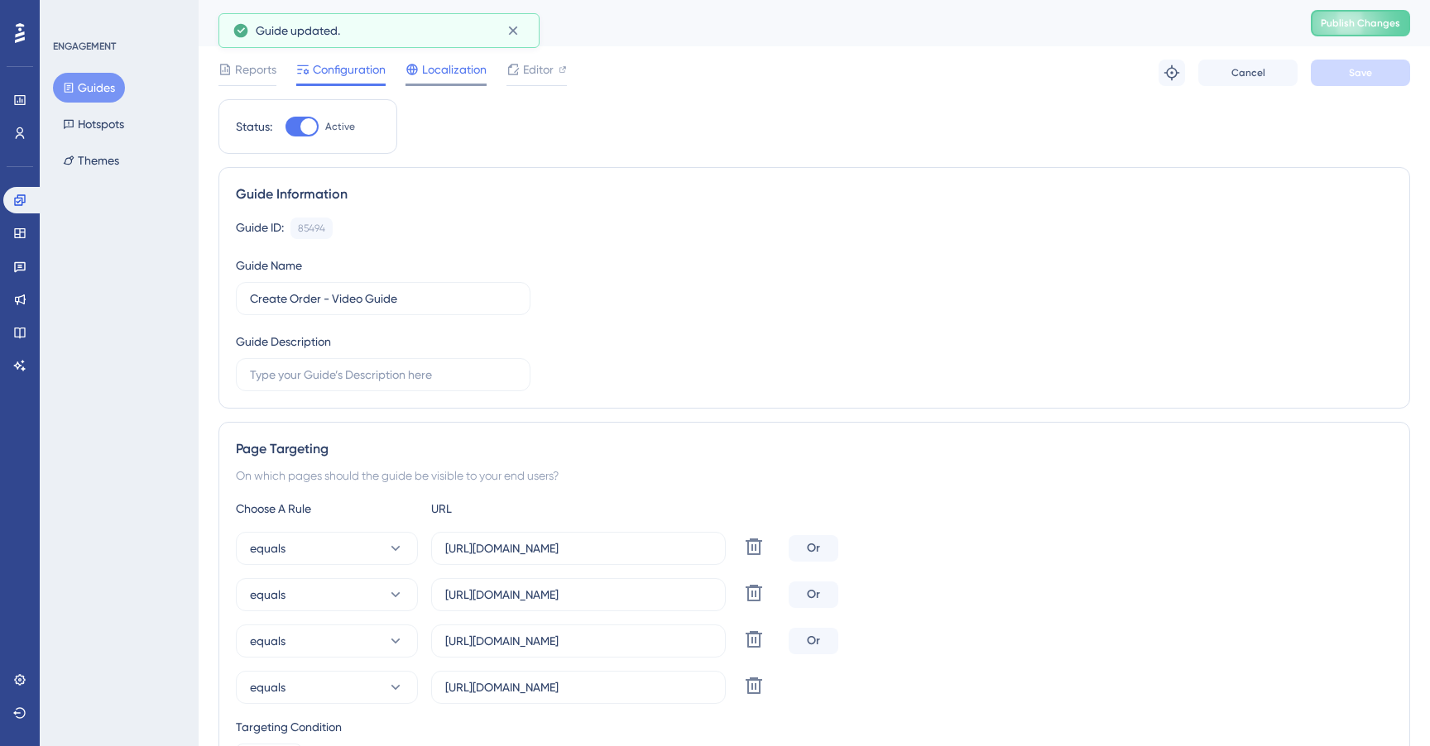
click at [466, 80] on div "Localization" at bounding box center [445, 73] width 81 height 26
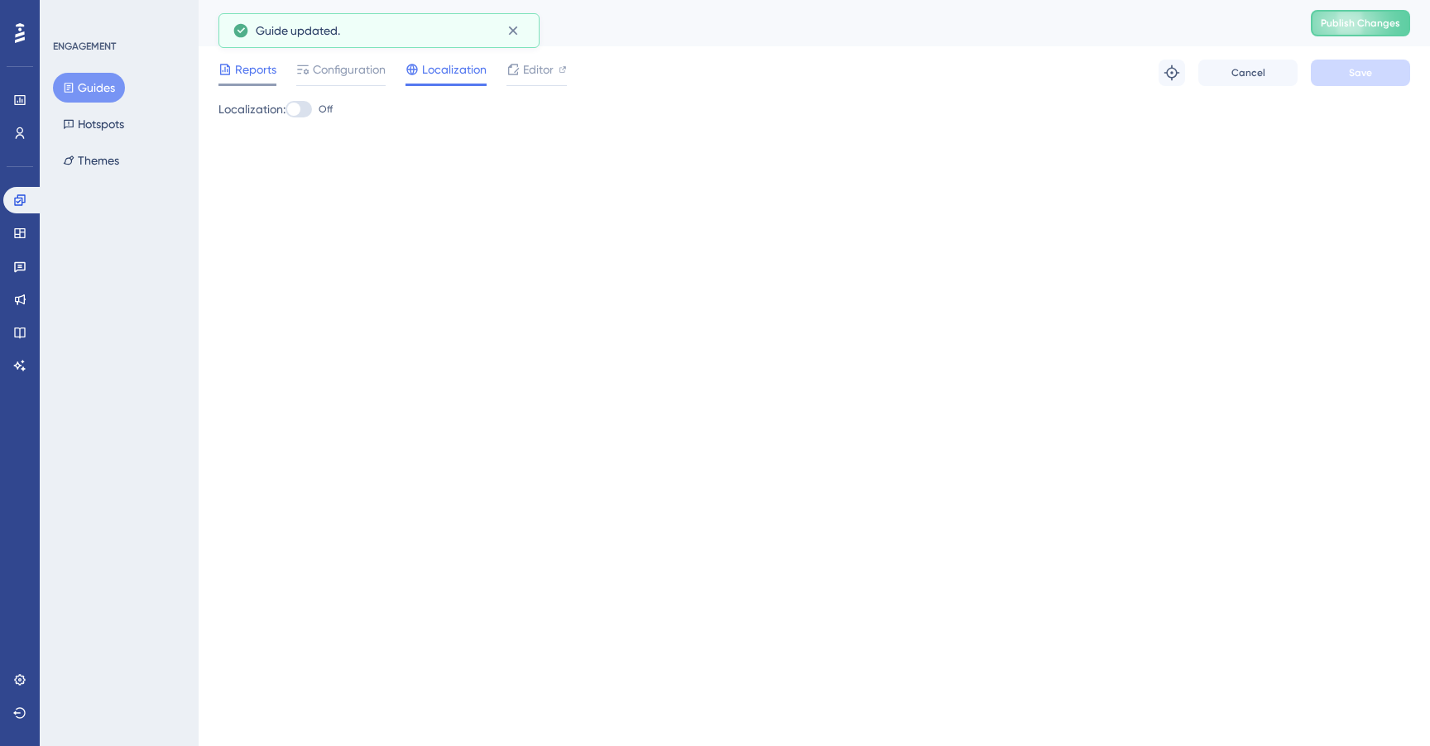
click at [255, 66] on span "Reports" at bounding box center [255, 70] width 41 height 20
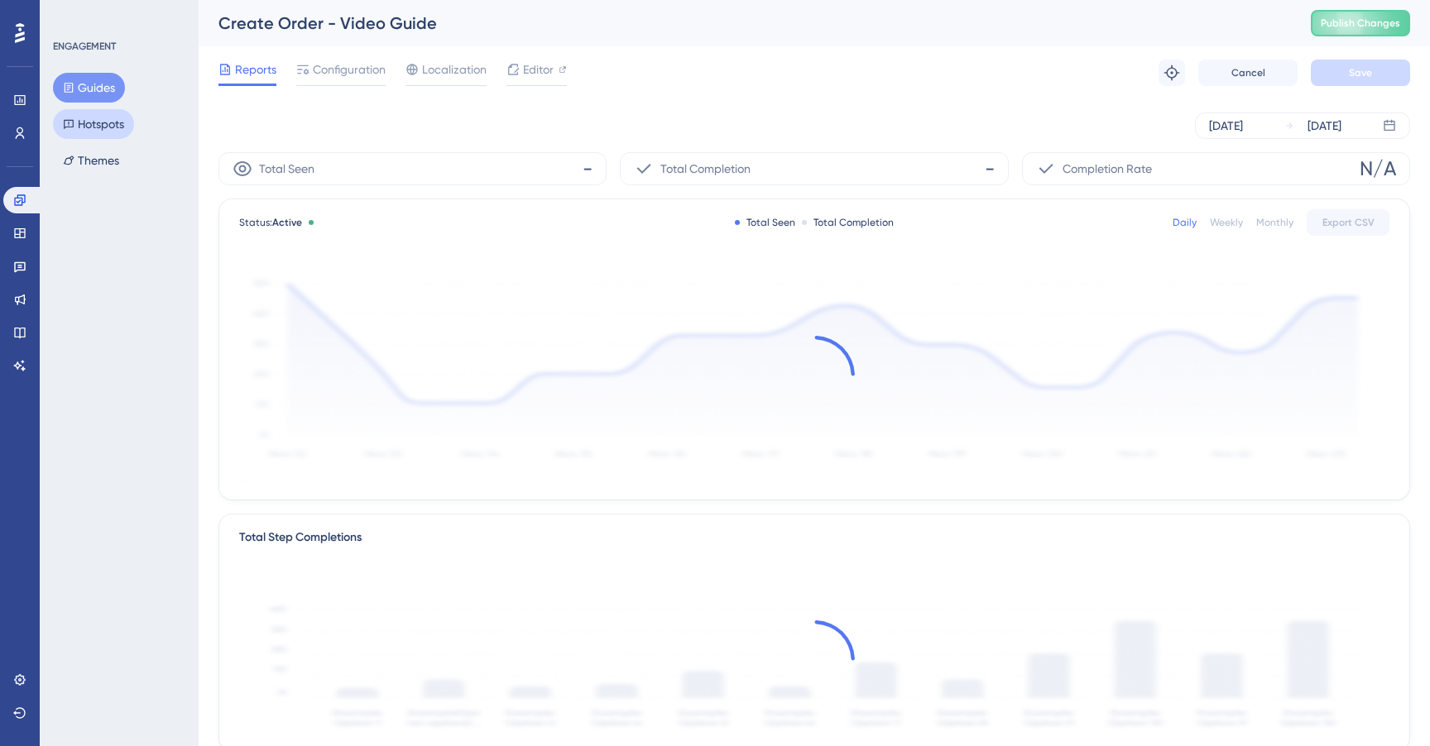
click at [112, 123] on button "Hotspots" at bounding box center [93, 124] width 81 height 30
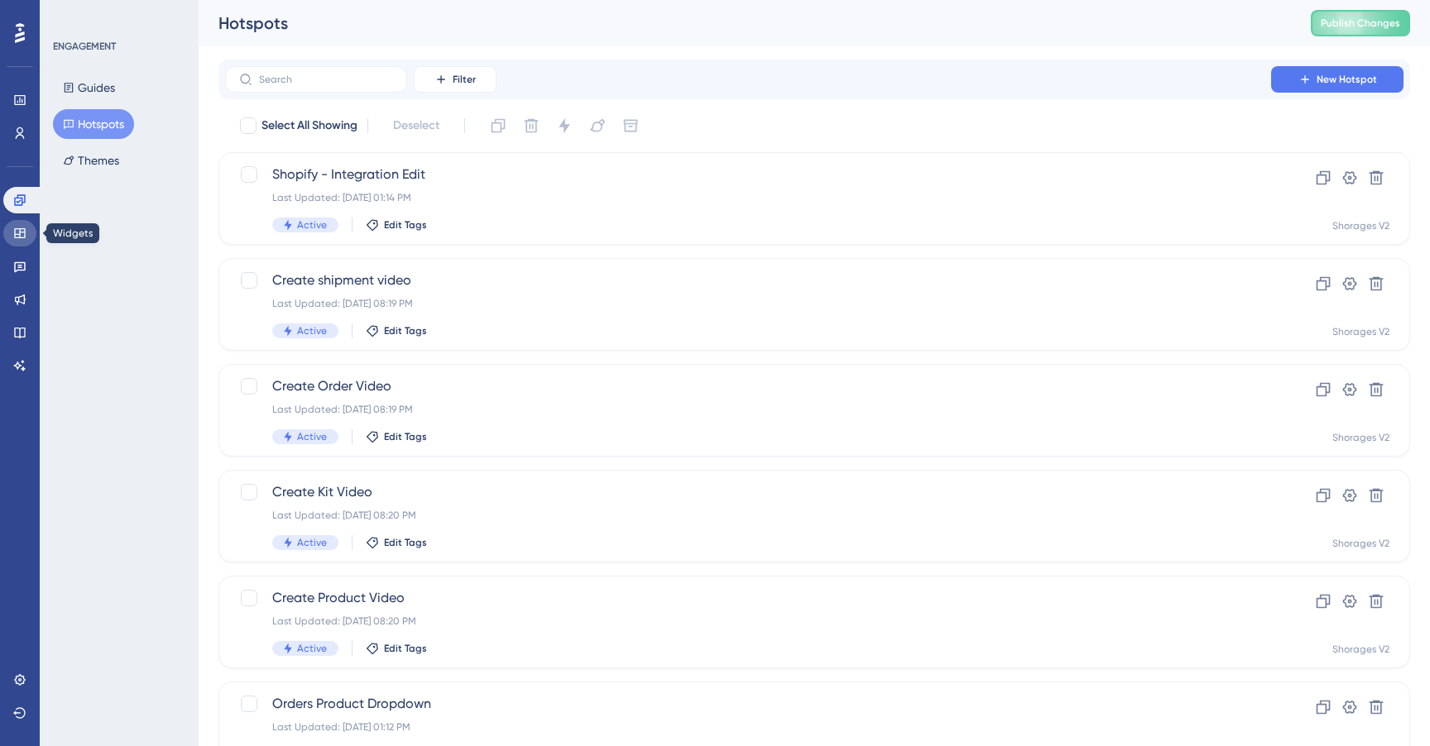
click at [17, 225] on link at bounding box center [19, 233] width 33 height 26
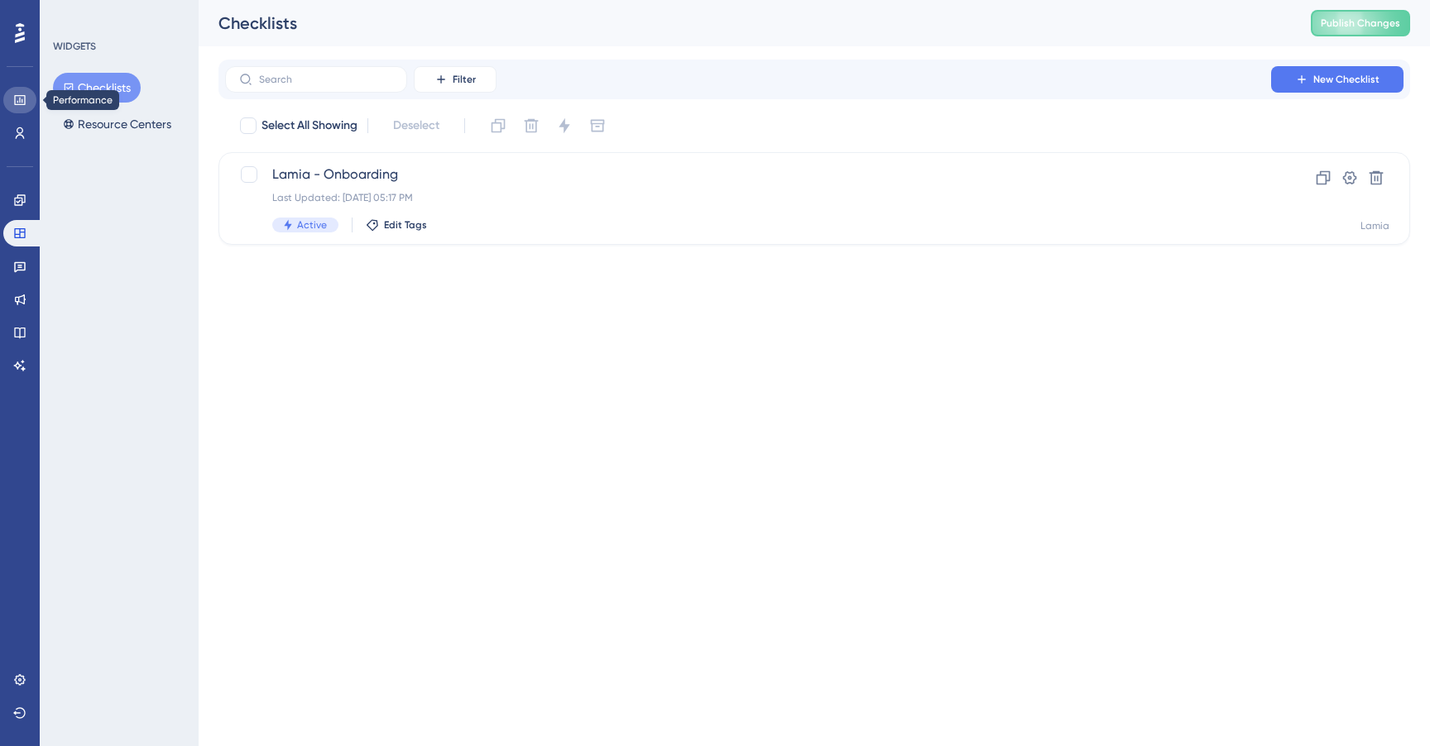
click at [20, 98] on icon at bounding box center [19, 100] width 11 height 10
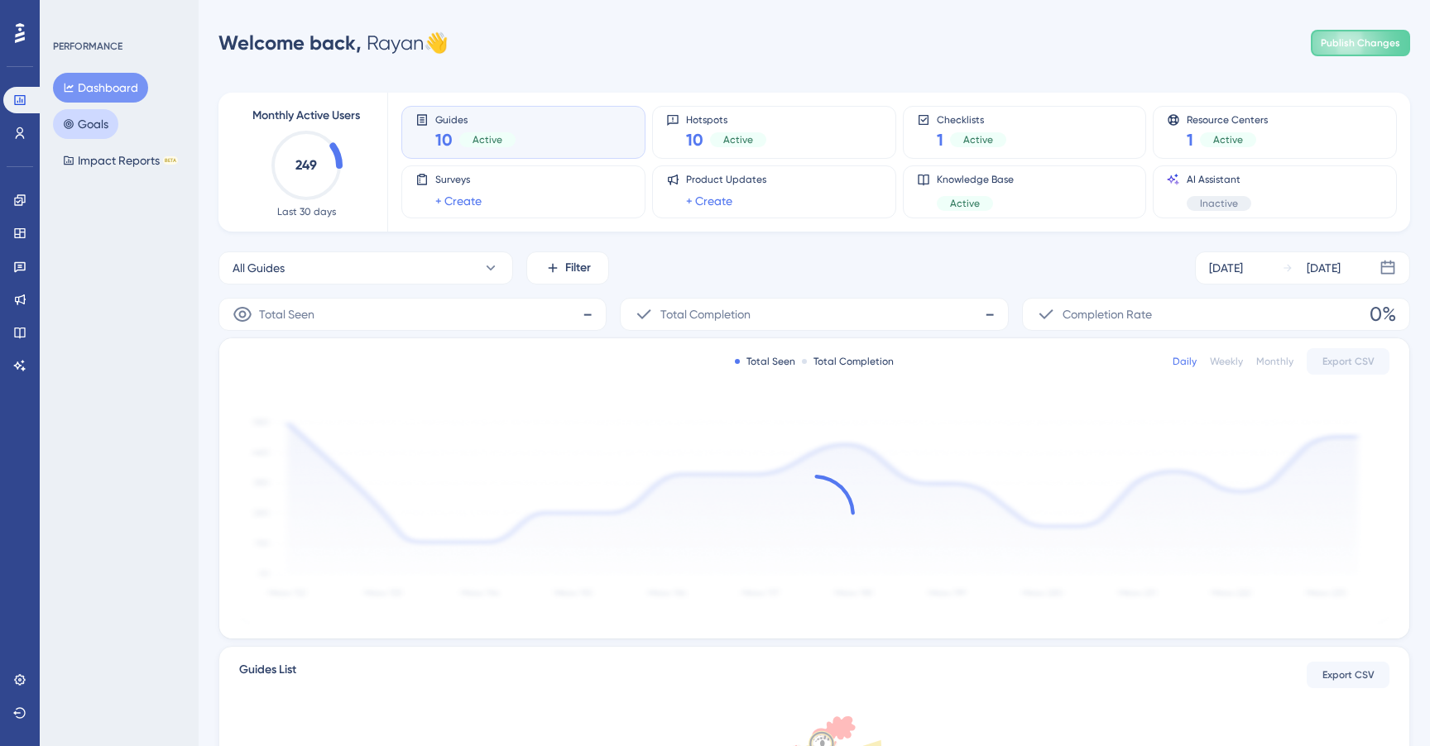
click at [91, 122] on button "Goals" at bounding box center [85, 124] width 65 height 30
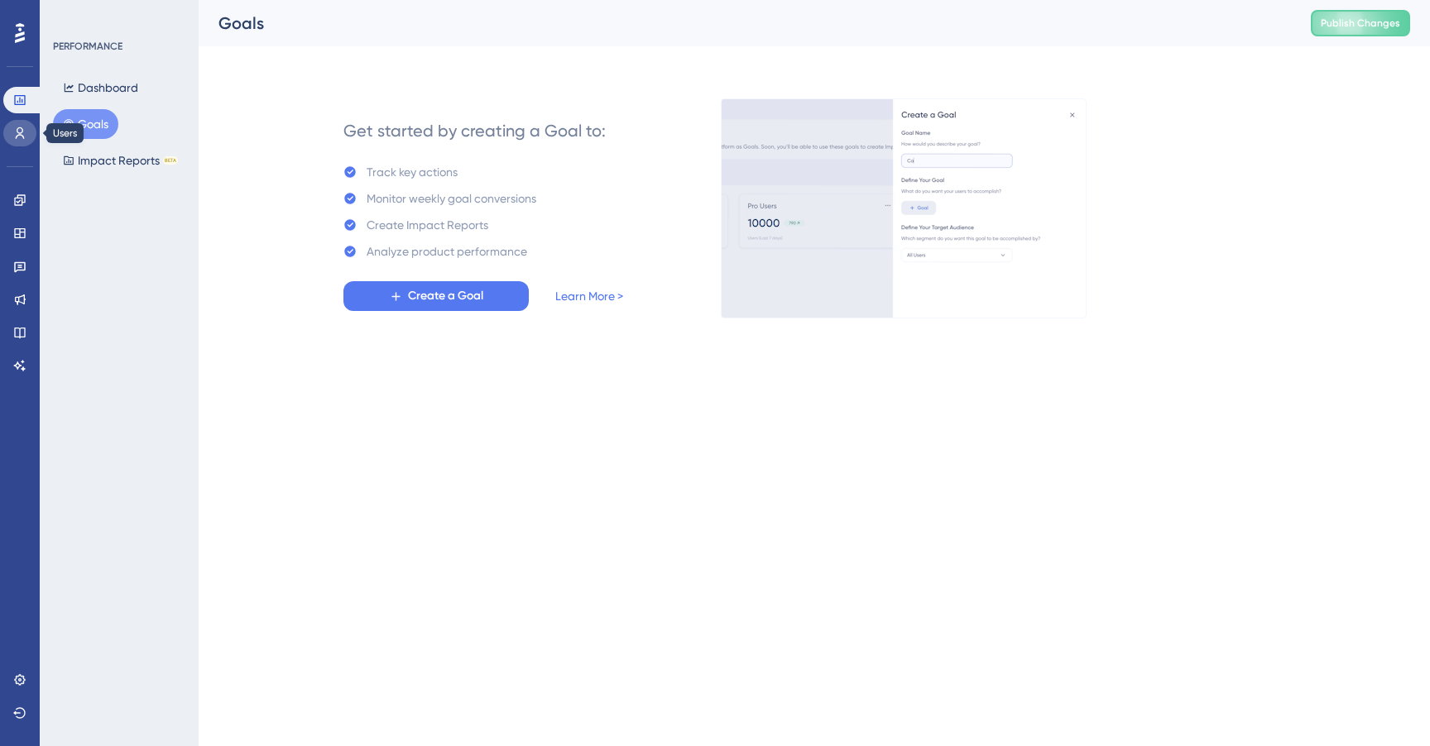
click at [18, 135] on icon at bounding box center [20, 133] width 9 height 12
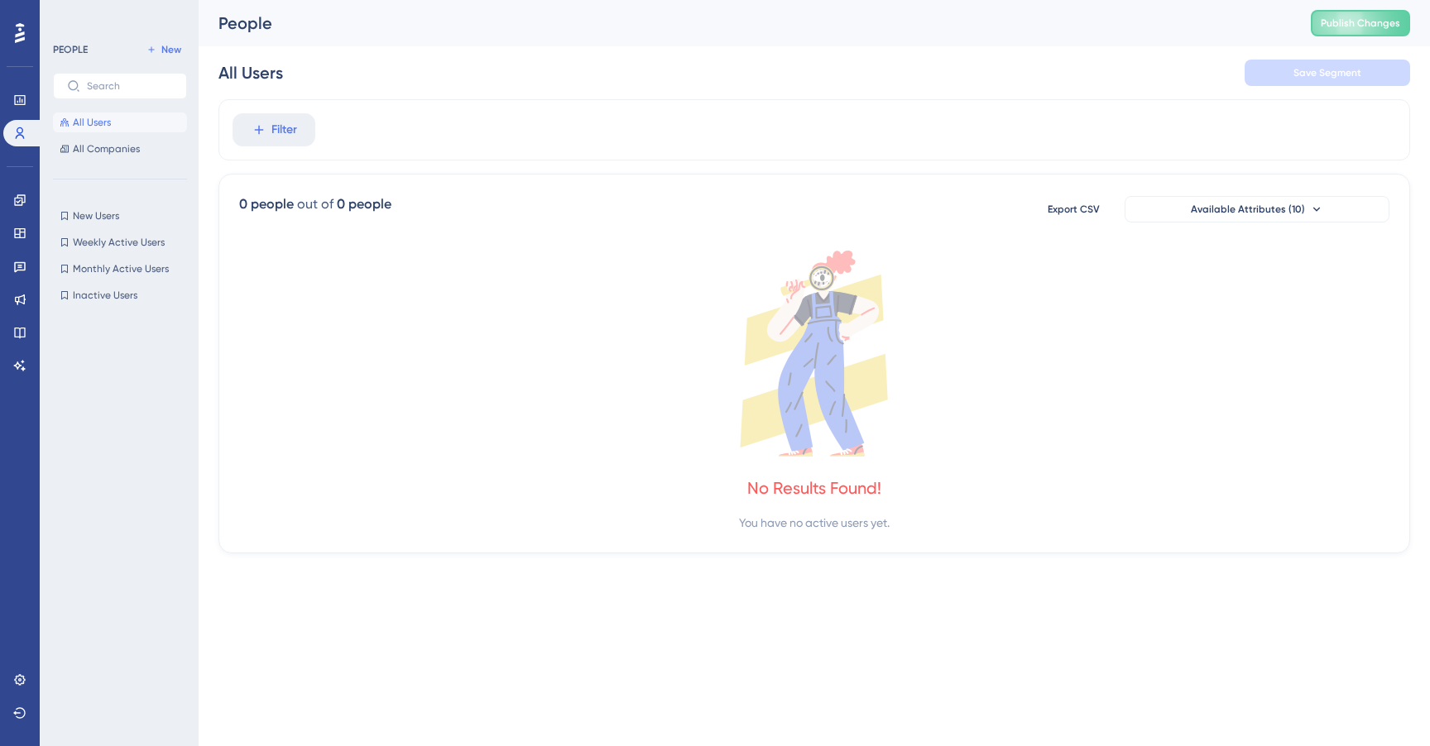
click at [87, 55] on div "PEOPLE" at bounding box center [70, 49] width 35 height 13
